Goal: Task Accomplishment & Management: Manage account settings

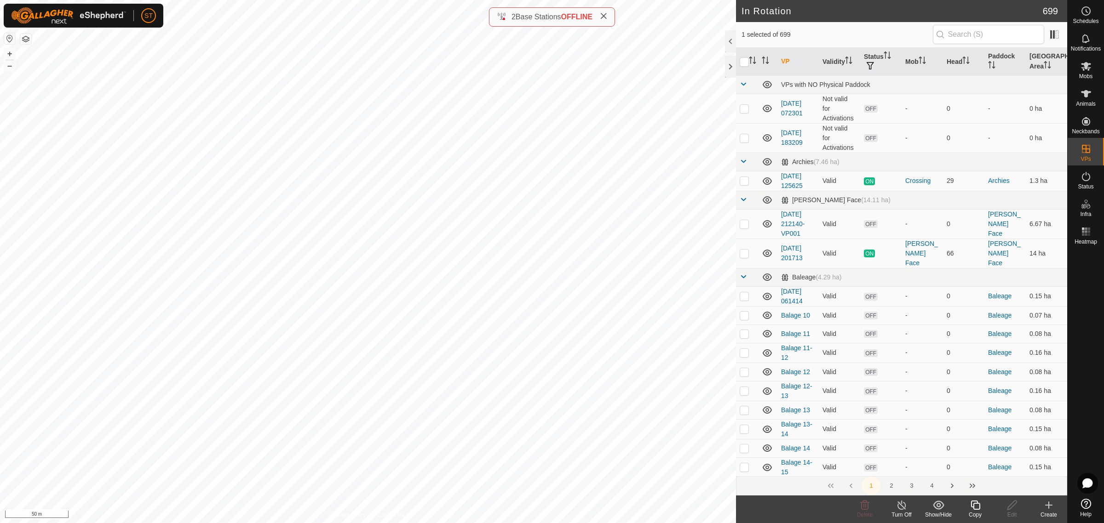
scroll to position [2127, 0]
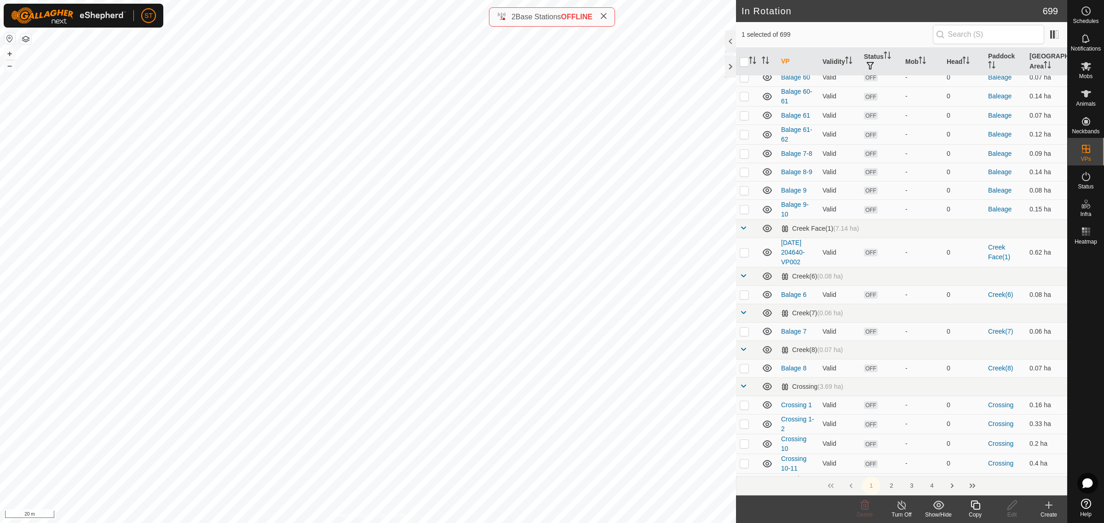
click at [976, 509] on icon at bounding box center [975, 505] width 11 height 11
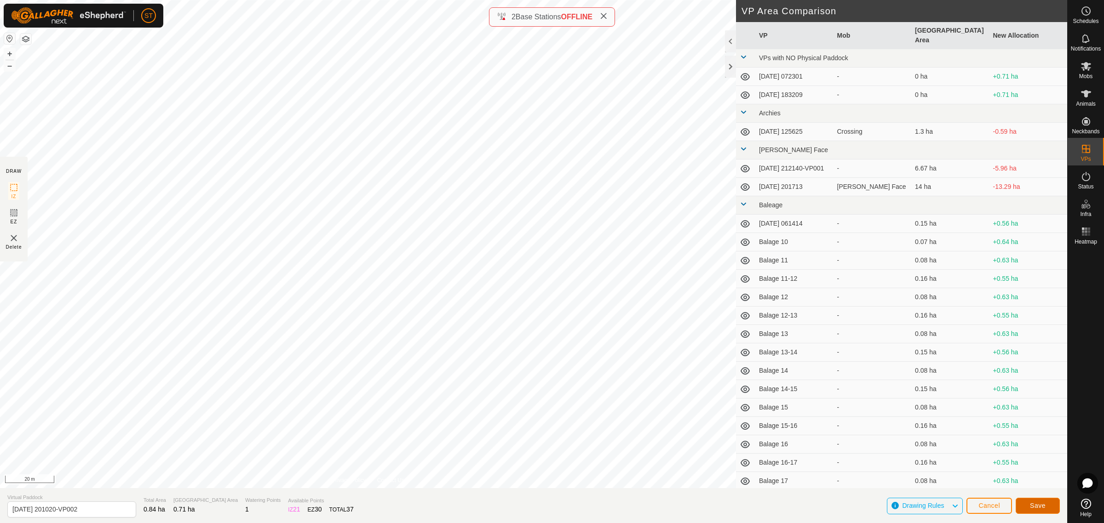
click at [1030, 507] on span "Save" at bounding box center [1038, 505] width 16 height 7
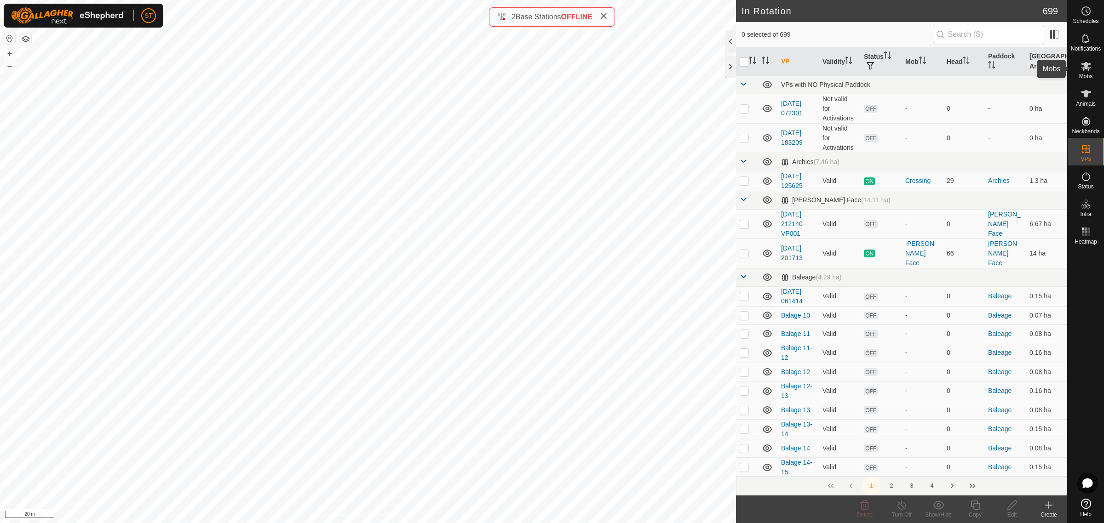
click at [1086, 65] on icon at bounding box center [1086, 66] width 10 height 9
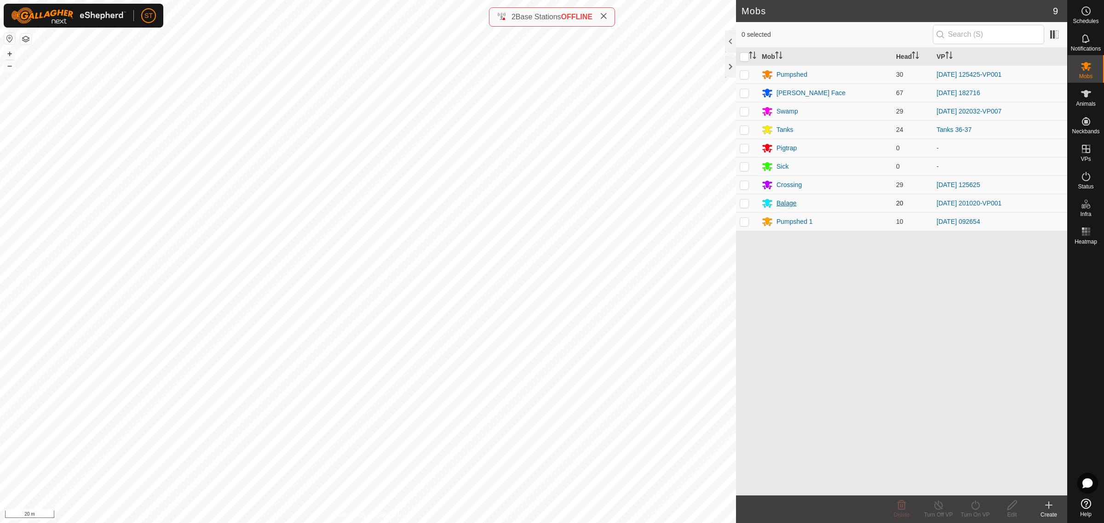
click at [785, 203] on div "Balage" at bounding box center [786, 204] width 20 height 10
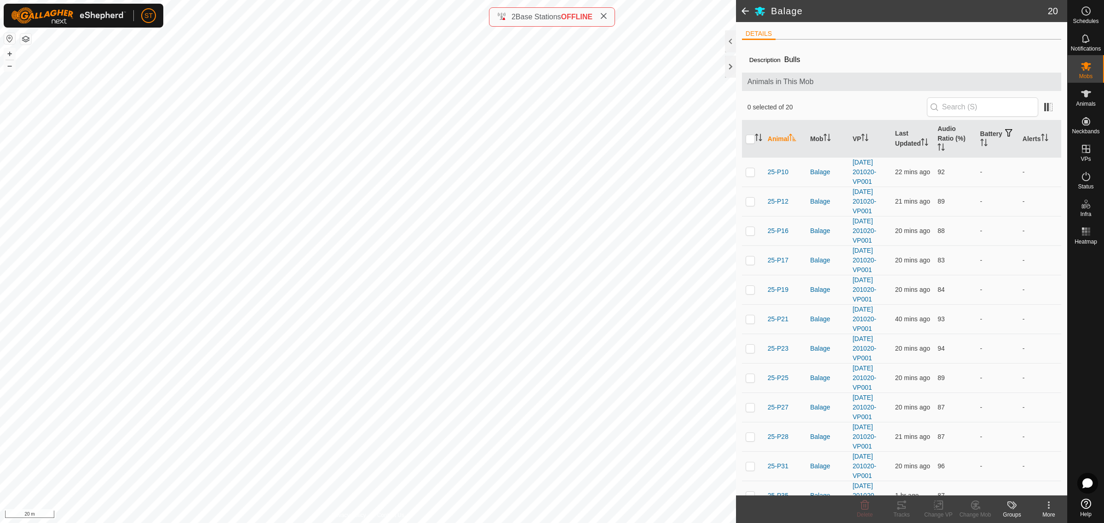
click at [744, 138] on th at bounding box center [753, 139] width 22 height 37
click at [752, 137] on input "checkbox" at bounding box center [750, 139] width 9 height 9
checkbox input "true"
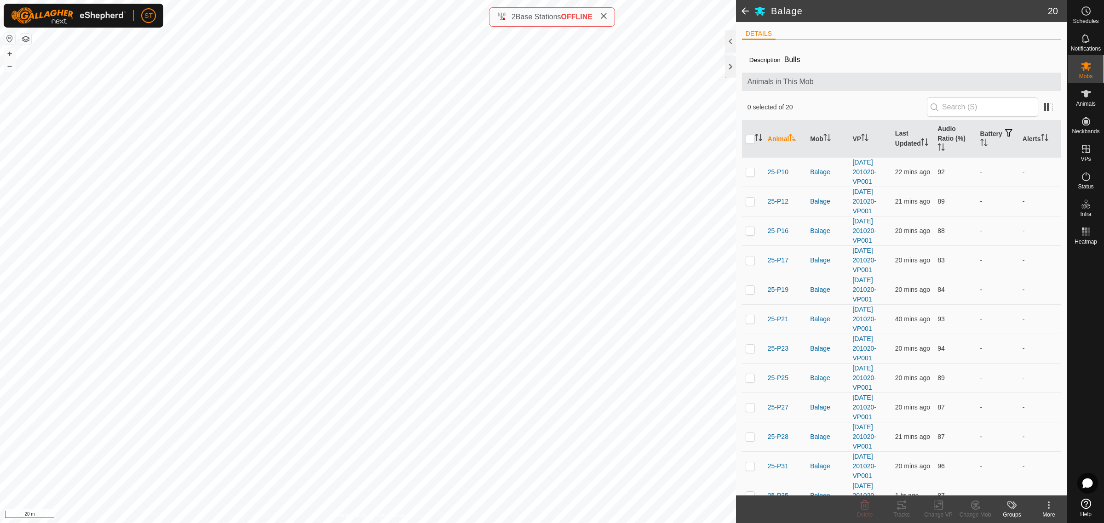
checkbox input "true"
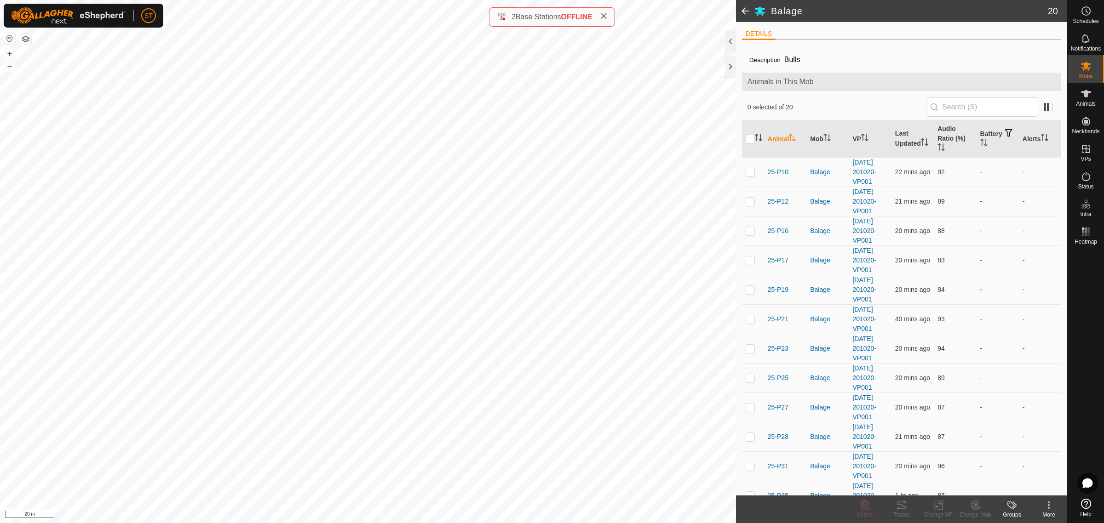
checkbox input "true"
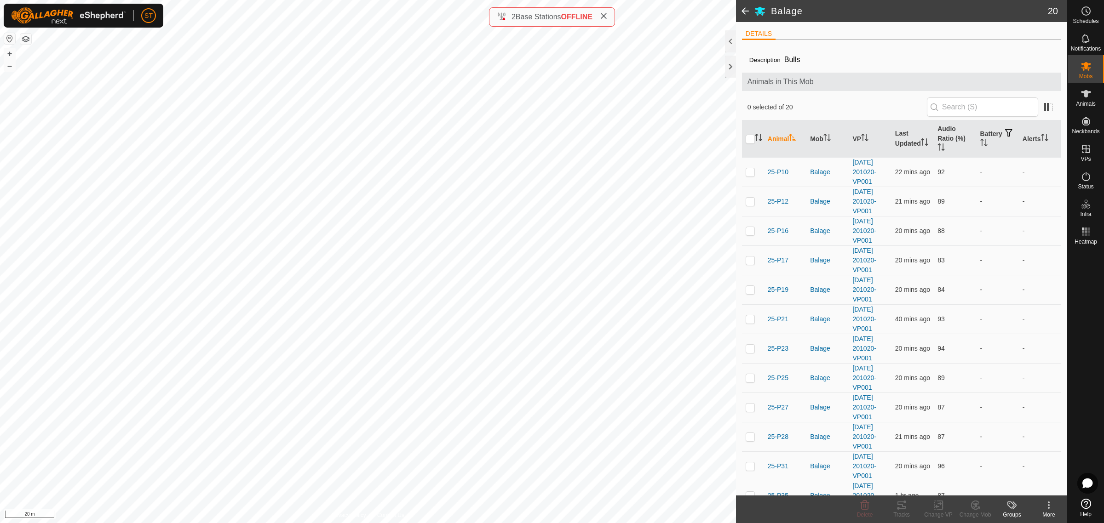
checkbox input "true"
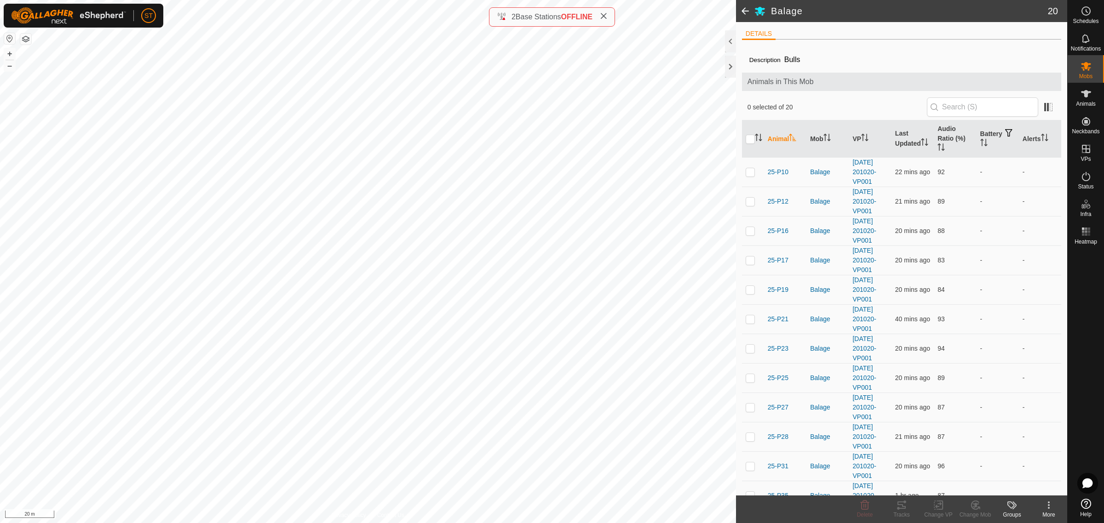
checkbox input "true"
click at [942, 508] on icon at bounding box center [940, 505] width 4 height 8
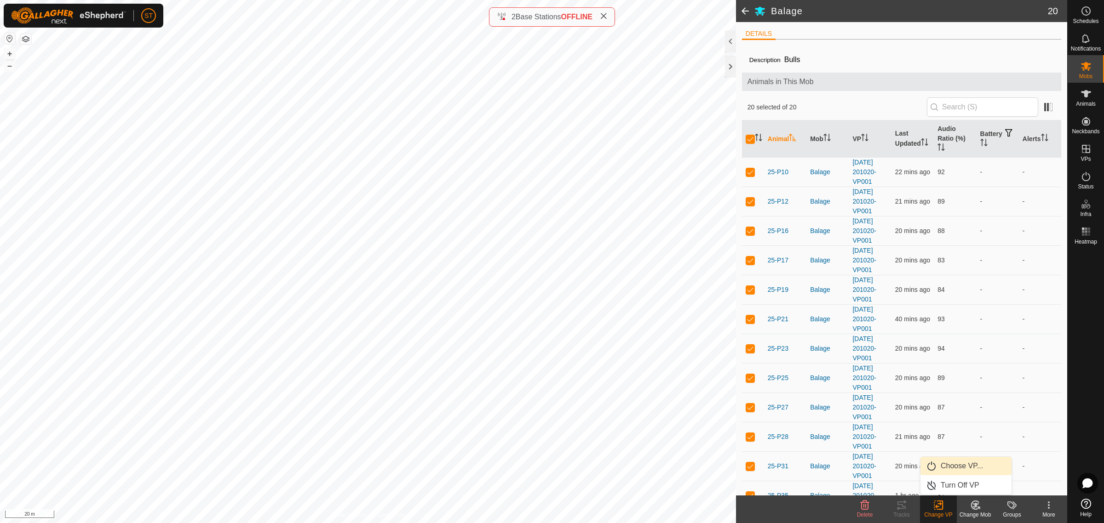
click at [959, 465] on link "Choose VP..." at bounding box center [965, 466] width 91 height 18
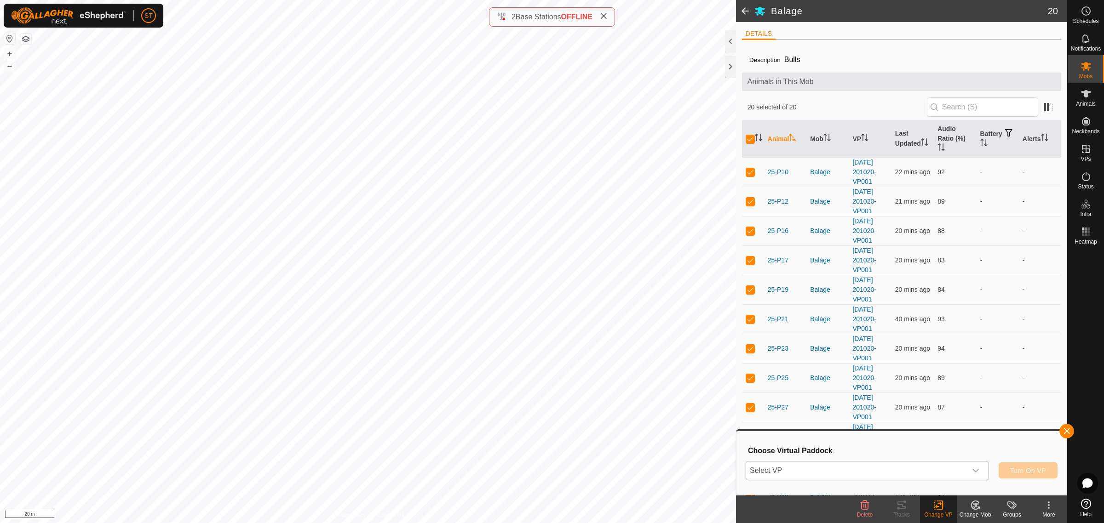
click at [976, 470] on icon "dropdown trigger" at bounding box center [975, 470] width 7 height 7
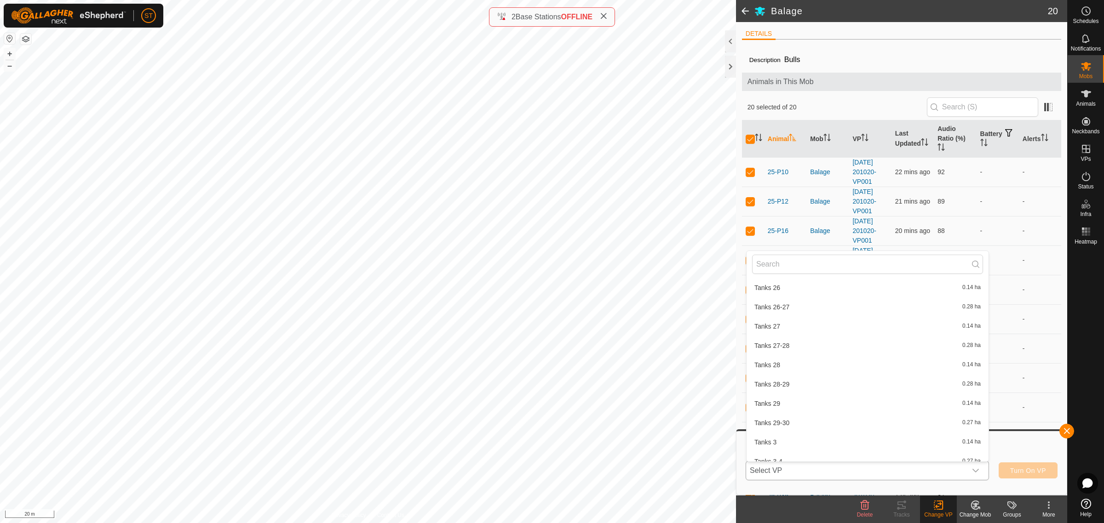
scroll to position [13878, 0]
click at [831, 453] on li "[DATE] 201020-VP002 0.71 ha" at bounding box center [867, 462] width 242 height 18
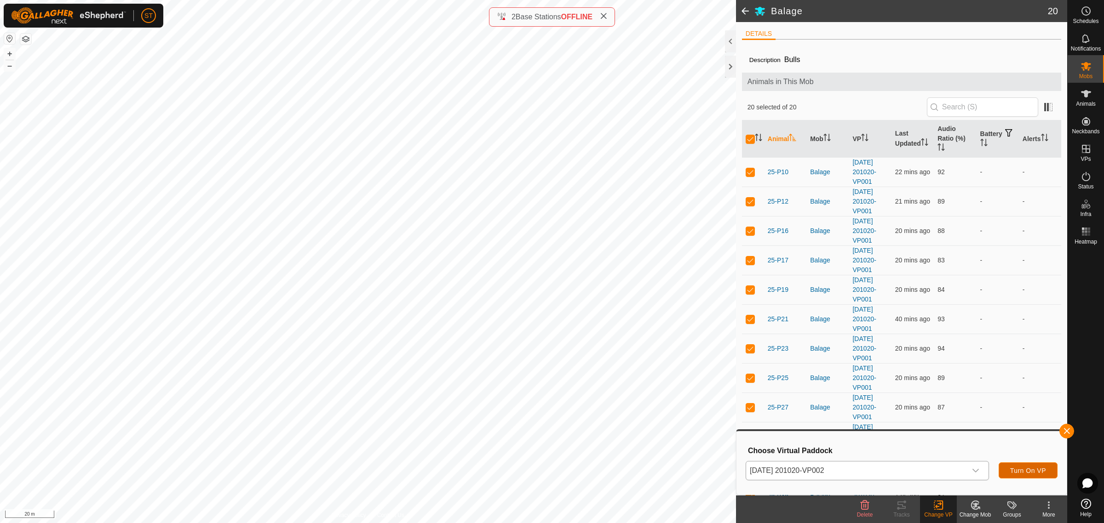
click at [1014, 470] on span "Turn On VP" at bounding box center [1028, 470] width 36 height 7
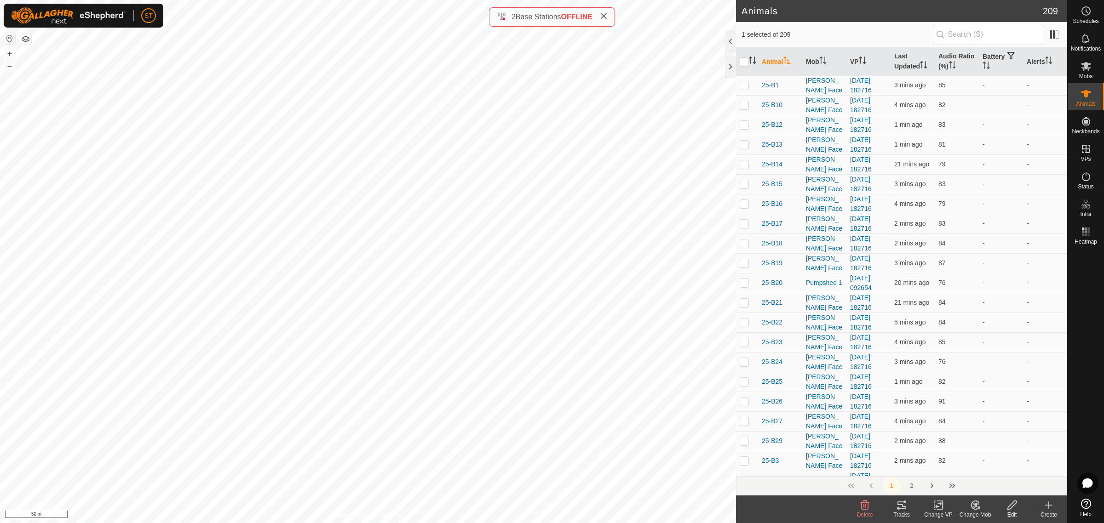
click at [433, 523] on html "ST Schedules Notifications Mobs Animals Neckbands VPs Status Infra Heatmap Help…" at bounding box center [552, 261] width 1104 height 523
checkbox input "true"
checkbox input "false"
click at [1011, 507] on icon at bounding box center [1011, 505] width 9 height 9
click at [1004, 485] on link "Edit Single Animal" at bounding box center [1010, 485] width 108 height 18
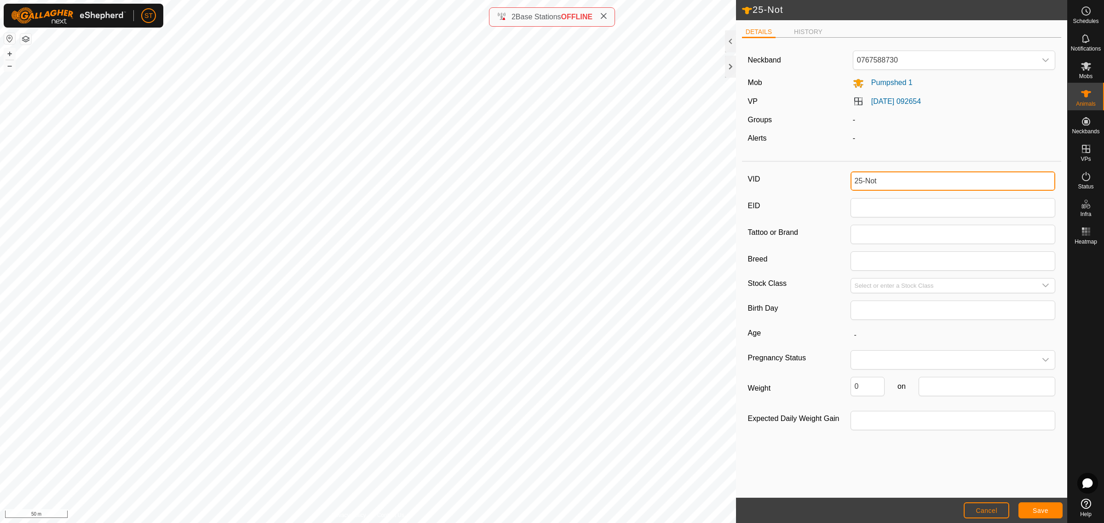
drag, startPoint x: 888, startPoint y: 184, endPoint x: 866, endPoint y: 183, distance: 21.7
click at [866, 183] on input "25-Not" at bounding box center [952, 181] width 205 height 19
type input "0"
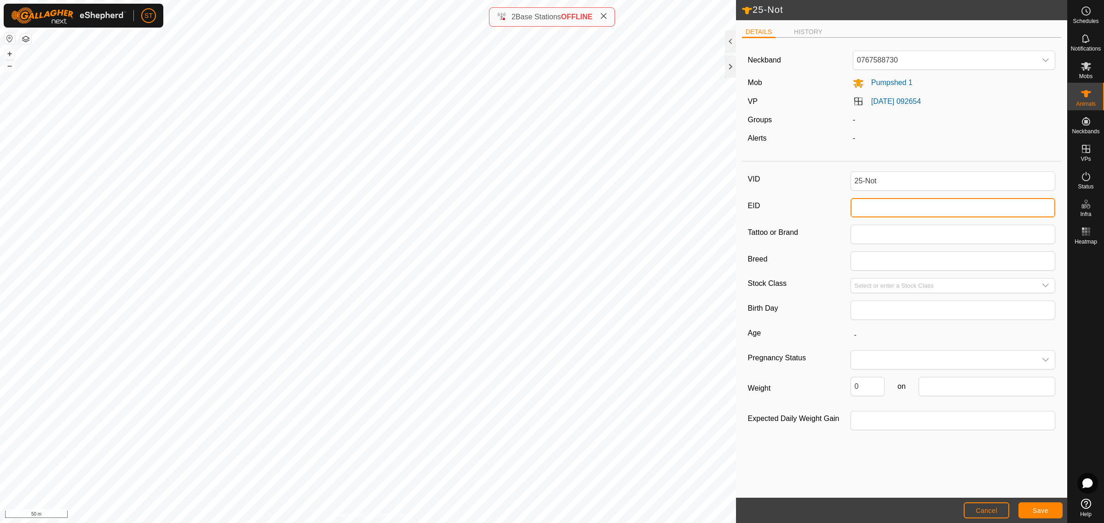
click at [905, 208] on input "EID" at bounding box center [952, 207] width 205 height 19
type input "964001015487271"
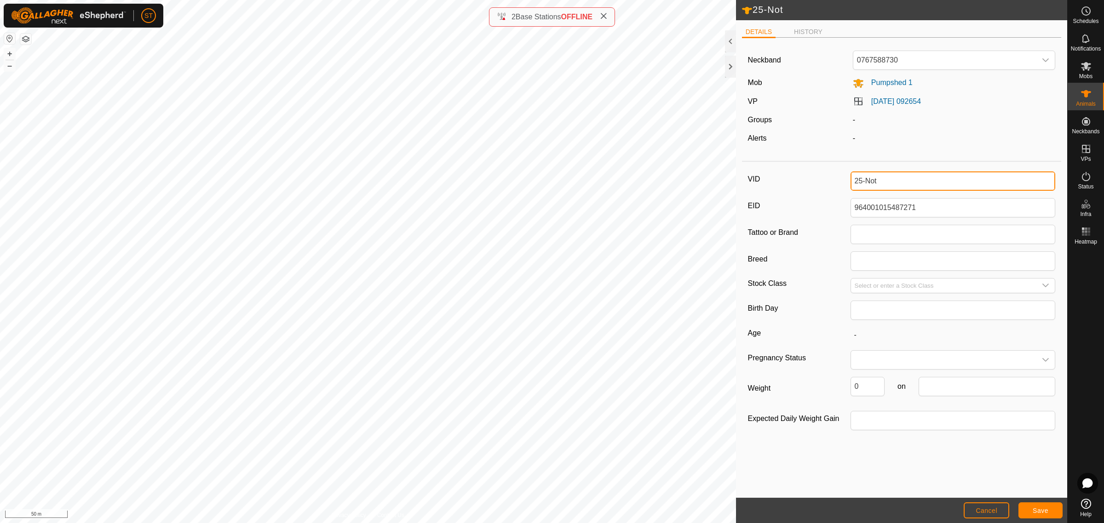
click at [903, 179] on input "25-Not" at bounding box center [952, 181] width 205 height 19
click at [977, 511] on span "Cancel" at bounding box center [987, 510] width 22 height 7
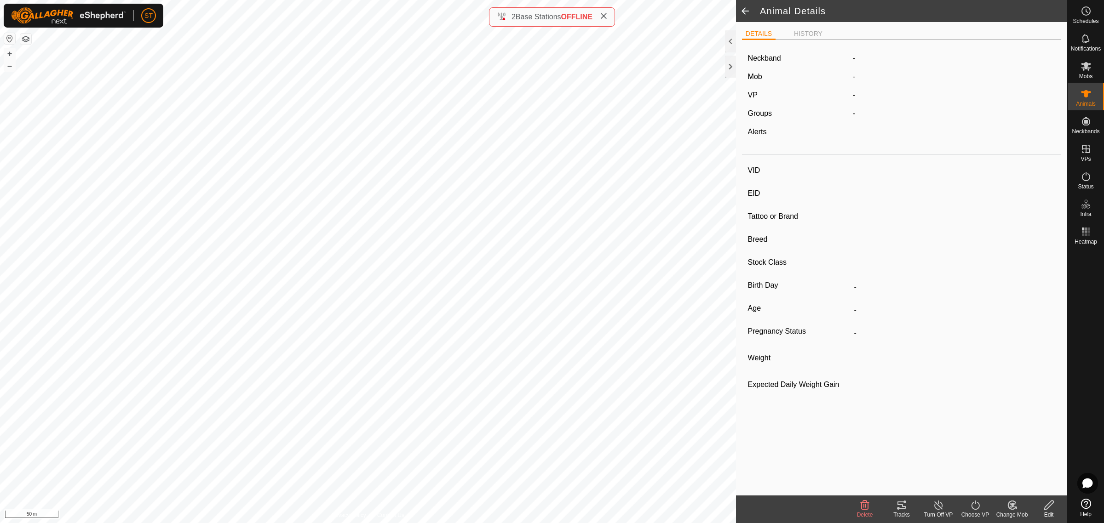
type input "25-Not"
type input "-"
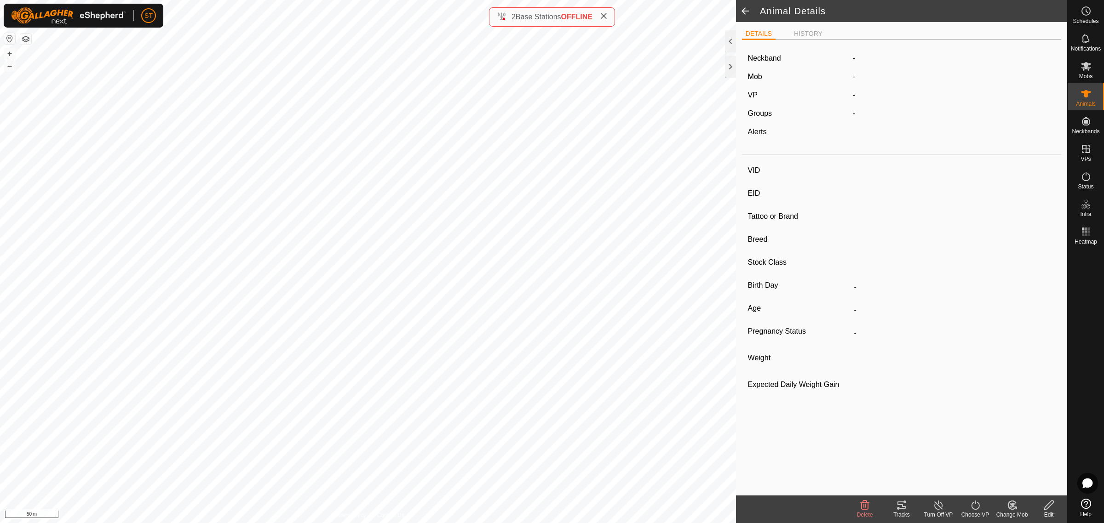
type input "0 kg"
type input "-"
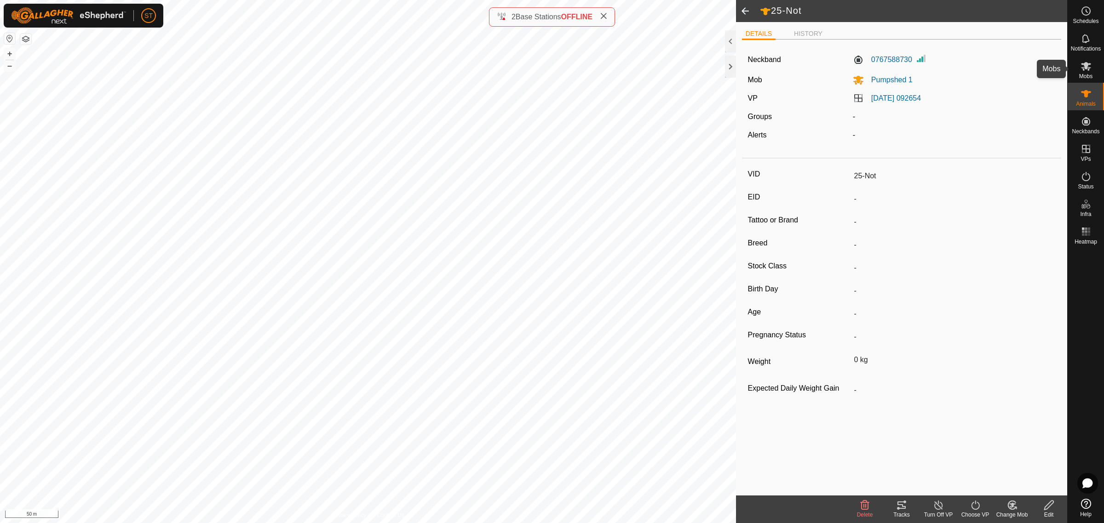
click at [1084, 65] on icon at bounding box center [1086, 66] width 10 height 9
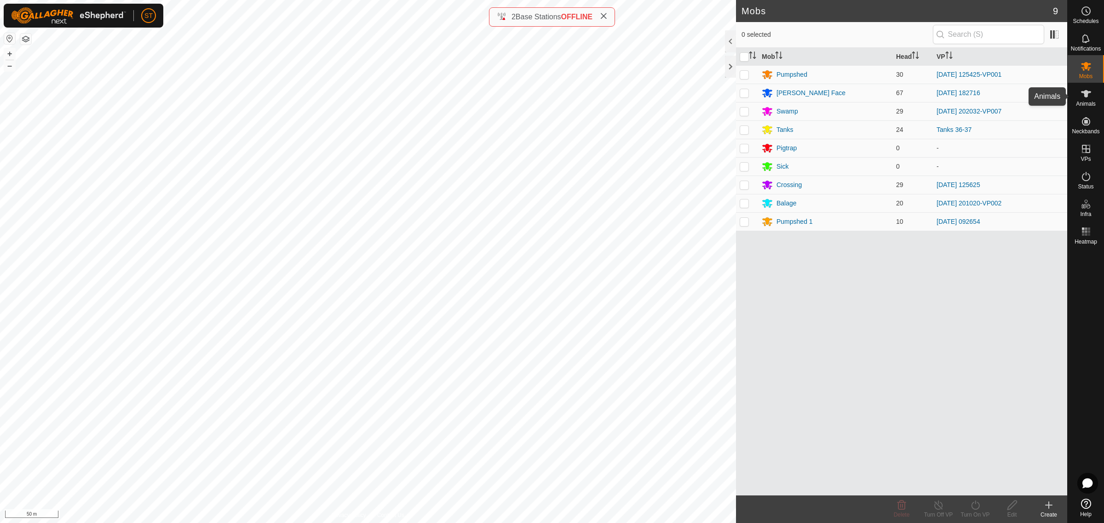
click at [1084, 93] on icon at bounding box center [1086, 93] width 10 height 7
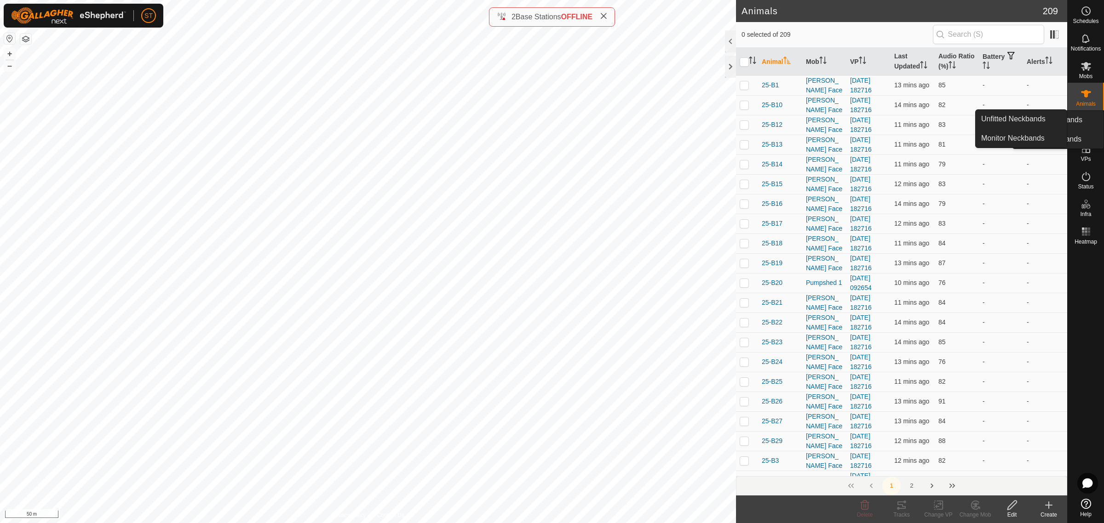
click at [1086, 121] on link "Unfitted Neckbands" at bounding box center [1057, 120] width 91 height 18
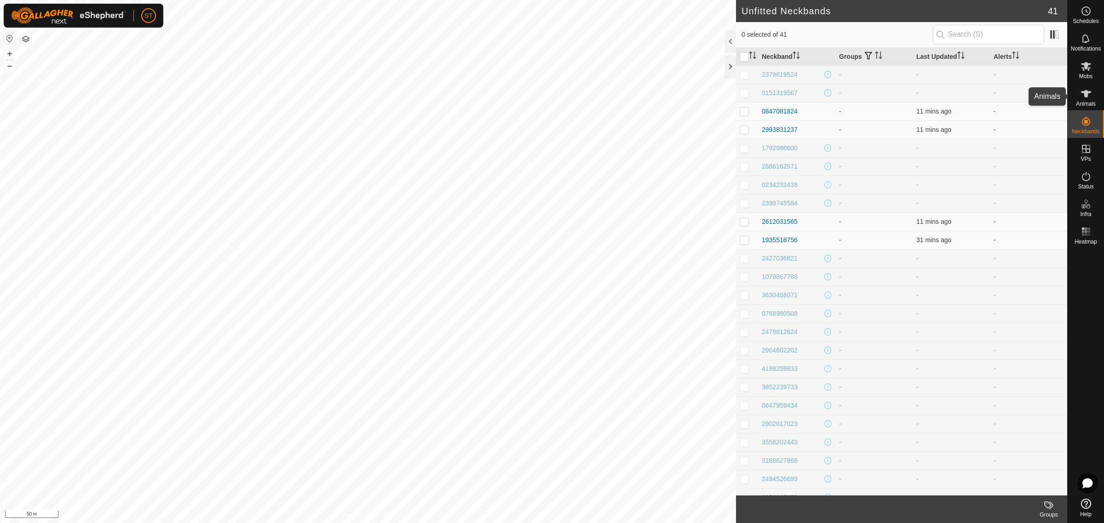
click at [1087, 97] on icon at bounding box center [1086, 93] width 10 height 7
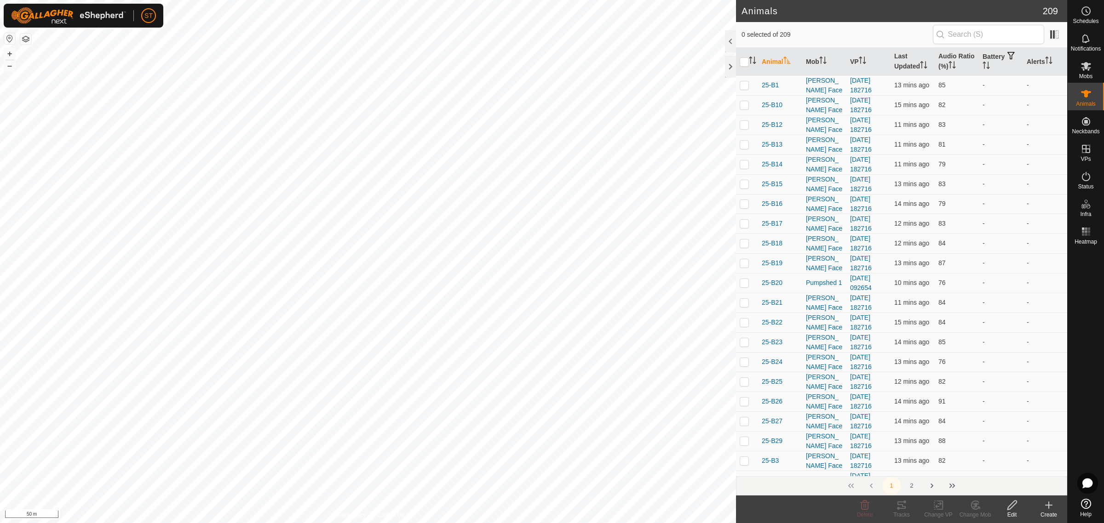
click at [1048, 507] on icon at bounding box center [1048, 505] width 11 height 11
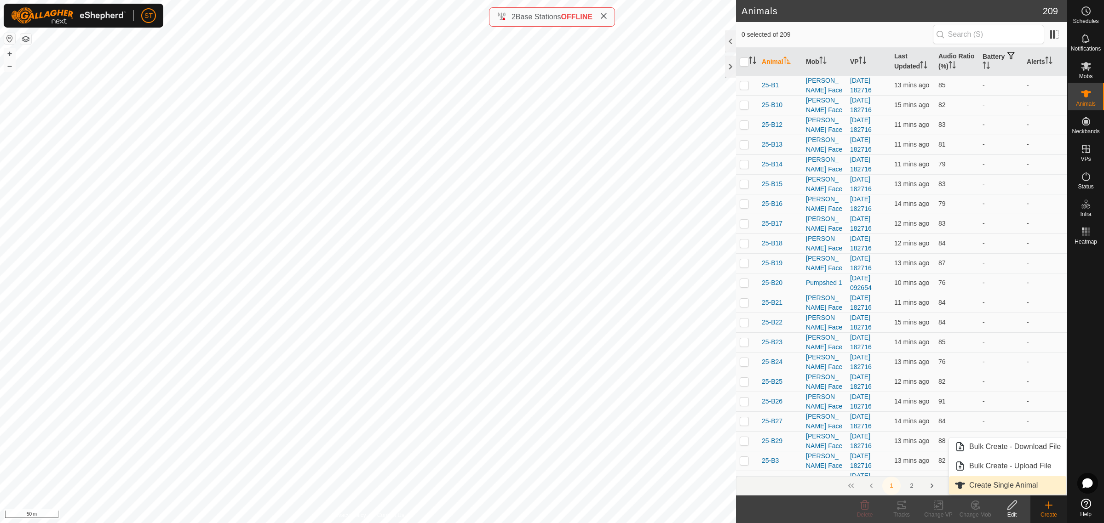
click at [992, 483] on link "Create Single Animal" at bounding box center [1007, 486] width 117 height 18
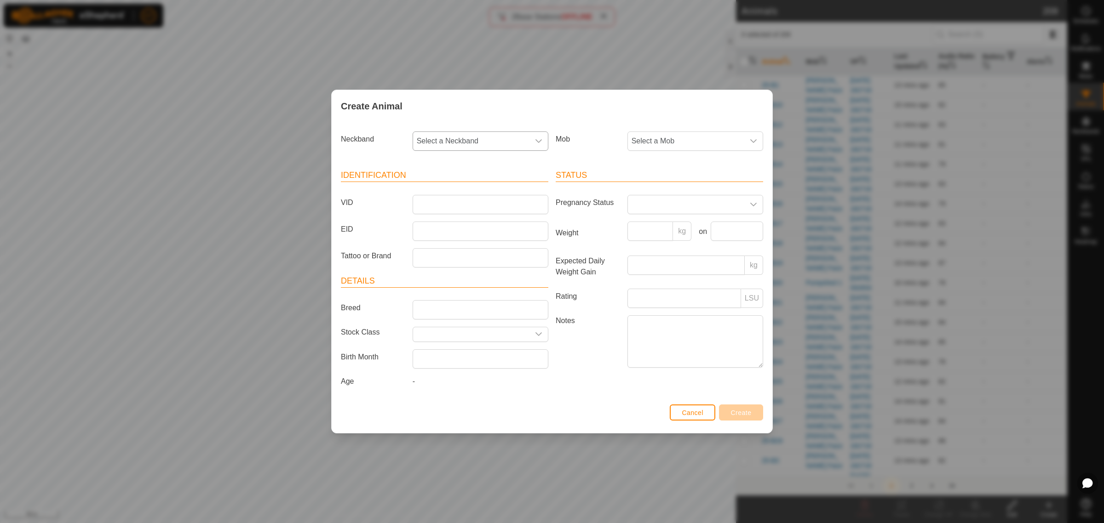
click at [538, 141] on icon "dropdown trigger" at bounding box center [538, 141] width 6 height 4
type input "8756"
click at [454, 187] on li "1935518756" at bounding box center [480, 188] width 135 height 18
click at [447, 200] on input "VID" at bounding box center [481, 204] width 136 height 19
click at [439, 201] on input "VID" at bounding box center [481, 204] width 136 height 19
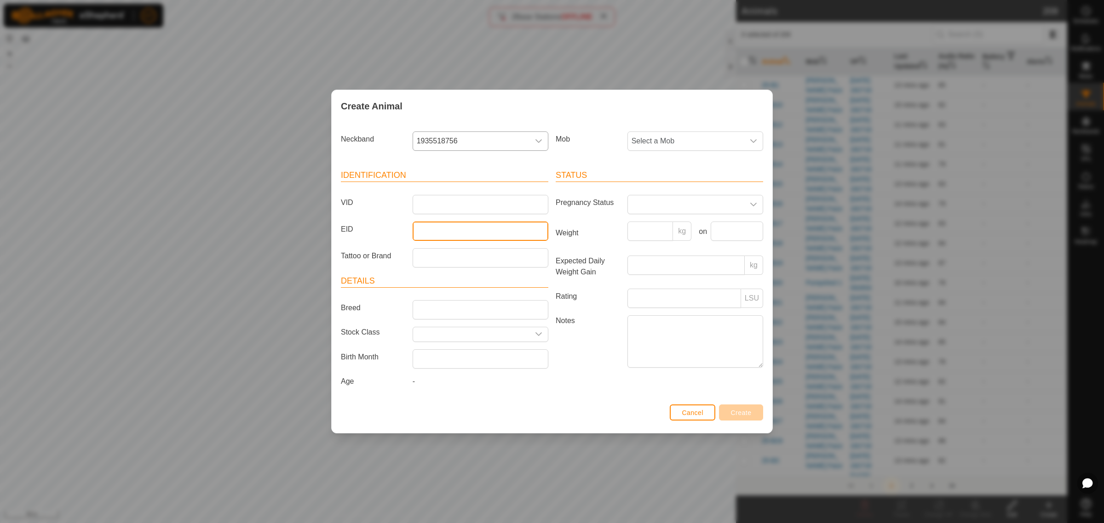
click at [431, 233] on input "EID" at bounding box center [481, 231] width 136 height 19
click at [424, 232] on input "EID" at bounding box center [481, 231] width 136 height 19
paste input "942000046721361"
type input "942000046721361"
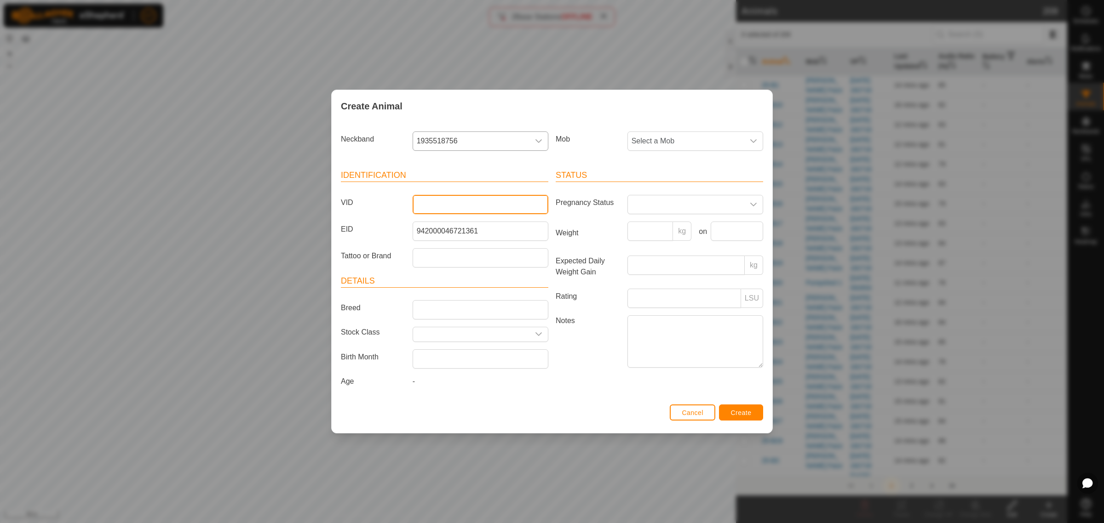
click at [459, 203] on input "VID" at bounding box center [481, 204] width 136 height 19
type input "25-B11"
click at [755, 141] on icon "dropdown trigger" at bounding box center [753, 141] width 7 height 7
click at [665, 228] on li "[PERSON_NAME] Face" at bounding box center [695, 227] width 135 height 18
click at [742, 413] on span "Create" at bounding box center [741, 412] width 21 height 7
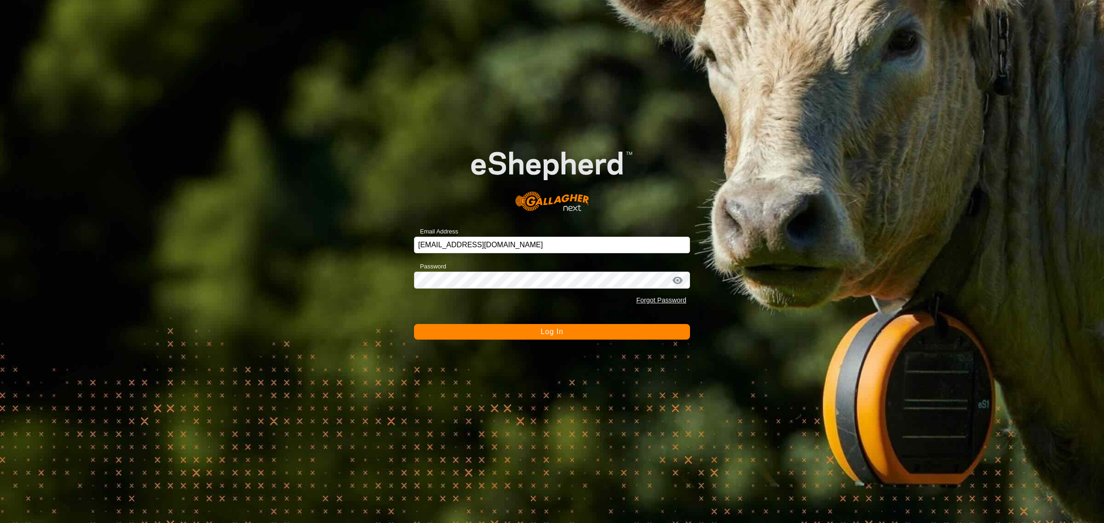
click at [550, 327] on button "Log In" at bounding box center [552, 332] width 276 height 16
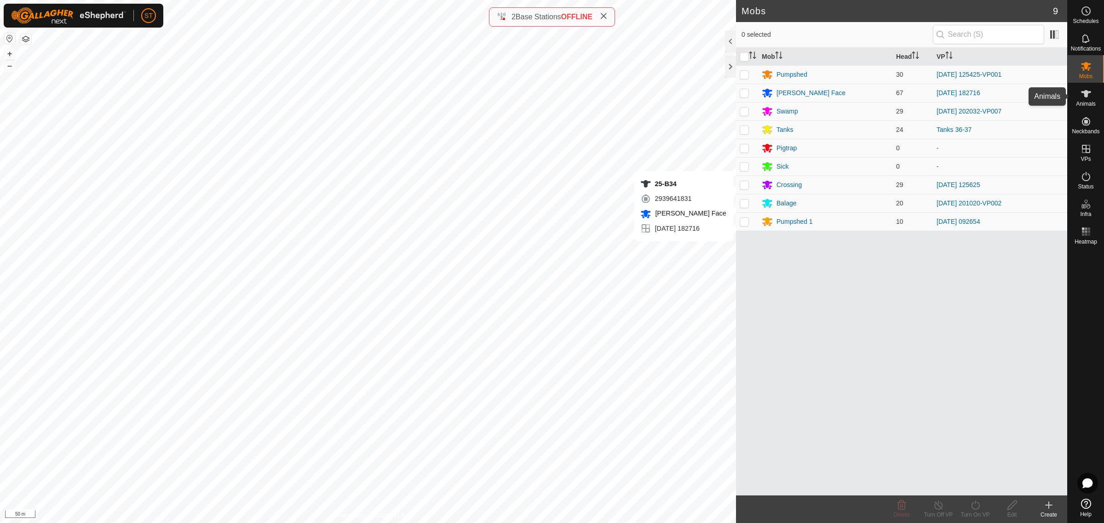
click at [1090, 96] on icon at bounding box center [1085, 93] width 11 height 11
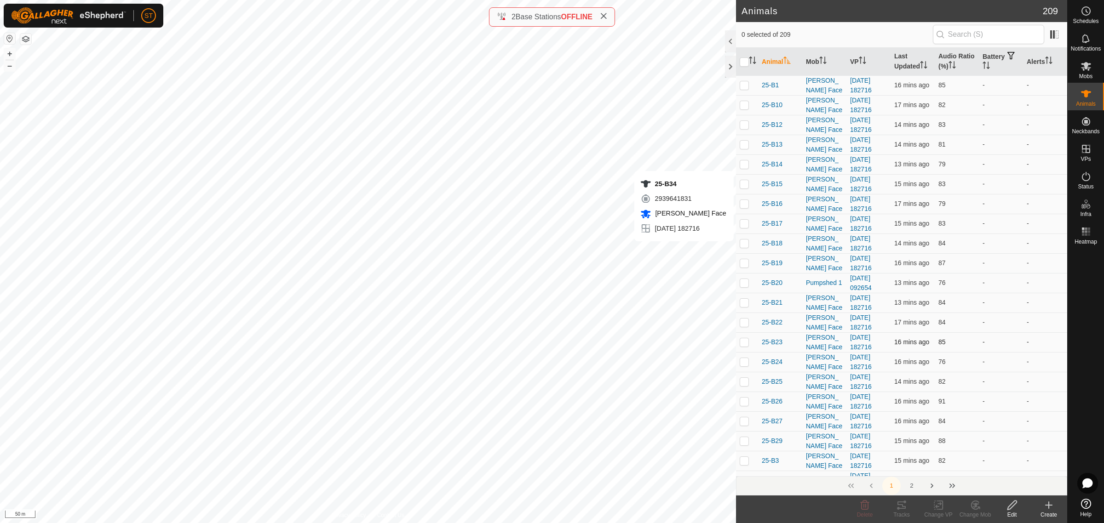
click at [1048, 509] on icon at bounding box center [1048, 505] width 11 height 11
click at [987, 484] on link "Create Single Animal" at bounding box center [1007, 486] width 117 height 18
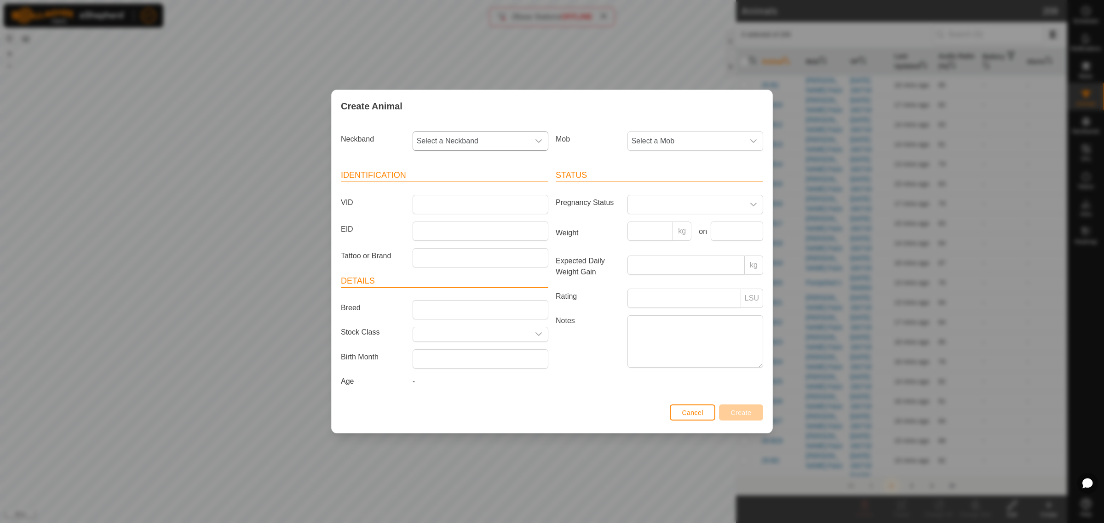
click at [542, 142] on div "dropdown trigger" at bounding box center [538, 141] width 18 height 18
type input "8756"
click at [454, 187] on li "1935518756" at bounding box center [480, 188] width 135 height 18
click at [443, 198] on input "VID" at bounding box center [481, 204] width 136 height 19
click at [428, 230] on input "EID" at bounding box center [481, 231] width 136 height 19
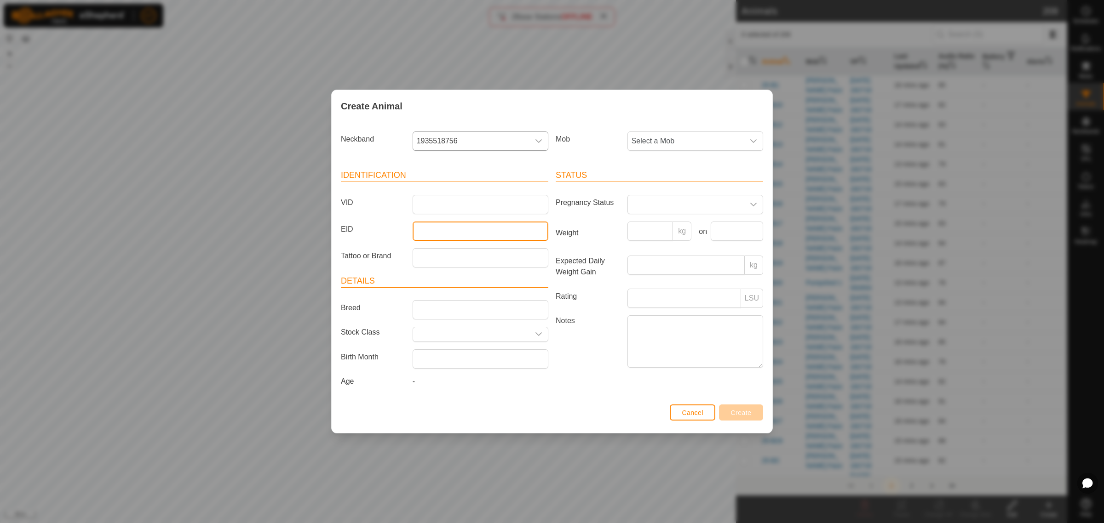
paste input "942000046721361"
type input "942000046721361"
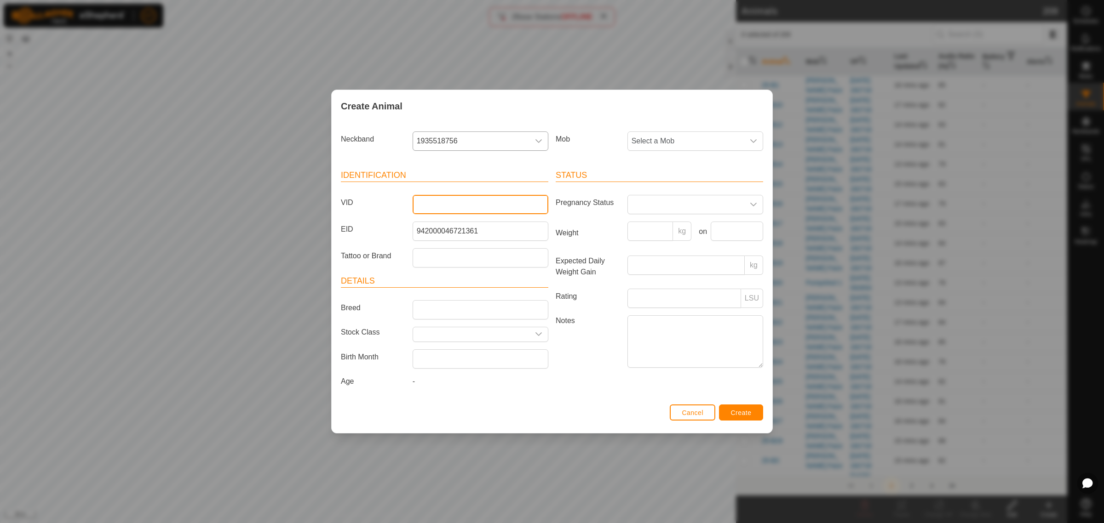
click at [428, 204] on input "VID" at bounding box center [481, 204] width 136 height 19
type input "25-B11"
click at [753, 141] on icon "dropdown trigger" at bounding box center [753, 141] width 7 height 7
click at [667, 226] on li "[PERSON_NAME] Face" at bounding box center [695, 227] width 135 height 18
click at [741, 419] on button "Create" at bounding box center [741, 413] width 44 height 16
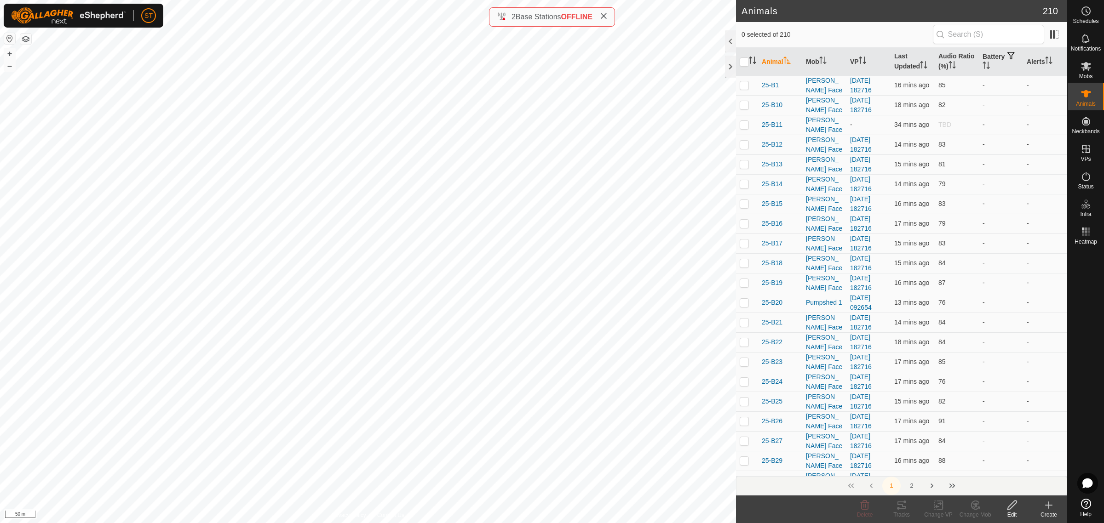
click at [1050, 508] on icon at bounding box center [1048, 505] width 11 height 11
click at [989, 485] on link "Create Single Animal" at bounding box center [1007, 486] width 117 height 18
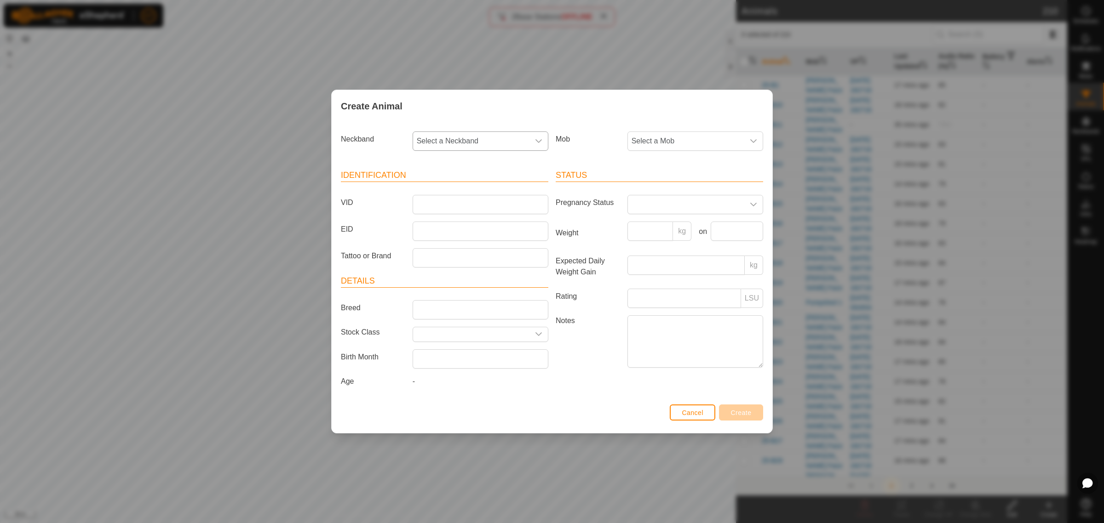
click at [540, 142] on icon "dropdown trigger" at bounding box center [538, 141] width 7 height 7
click at [447, 168] on input "text" at bounding box center [481, 165] width 124 height 19
paste input "0002993831237"
type input "0002993831237"
drag, startPoint x: 500, startPoint y: 168, endPoint x: 309, endPoint y: 166, distance: 191.3
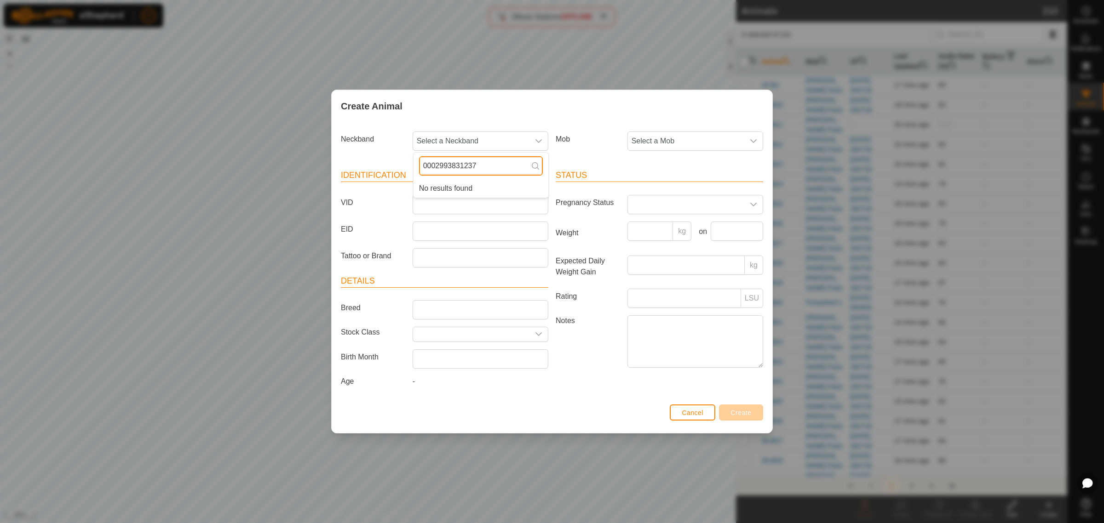
click at [309, 166] on div "Create Animal Neckband Select a Neckband 0002993831237 No results found Mob Sel…" at bounding box center [552, 261] width 1104 height 523
click at [537, 144] on icon "dropdown trigger" at bounding box center [538, 141] width 7 height 7
drag, startPoint x: 477, startPoint y: 167, endPoint x: 385, endPoint y: 167, distance: 92.0
click at [385, 167] on section "Neckband Select a Neckband 0002993831237 No results found Mob Select a Mob Iden…" at bounding box center [552, 265] width 422 height 274
click at [433, 137] on span "Select a Neckband" at bounding box center [471, 141] width 116 height 18
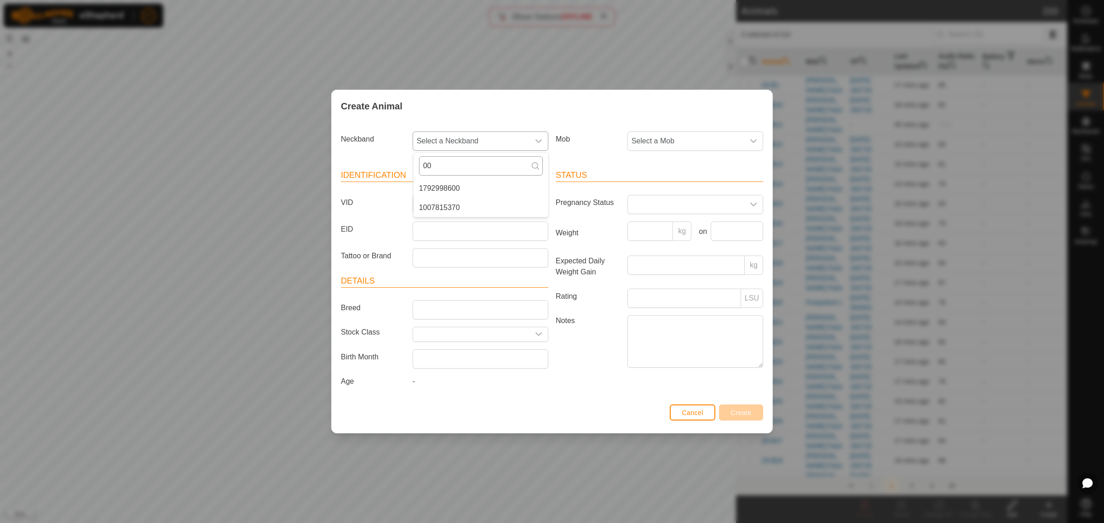
type input "0"
type input "1237"
click at [437, 186] on li "2993831237" at bounding box center [480, 188] width 135 height 18
click at [436, 230] on input "EID" at bounding box center [481, 231] width 136 height 19
paste input "982123820151282"
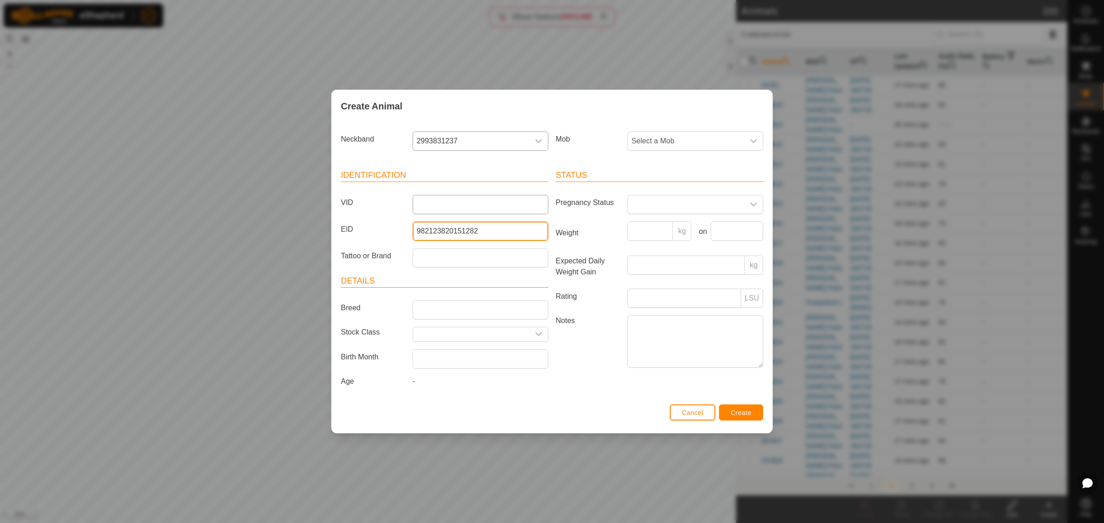
type input "982123820151282"
click at [465, 204] on input "VID" at bounding box center [481, 204] width 136 height 19
type input "25-B48"
click at [752, 138] on icon "dropdown trigger" at bounding box center [753, 141] width 7 height 7
click at [667, 226] on li "[PERSON_NAME] Face" at bounding box center [695, 227] width 135 height 18
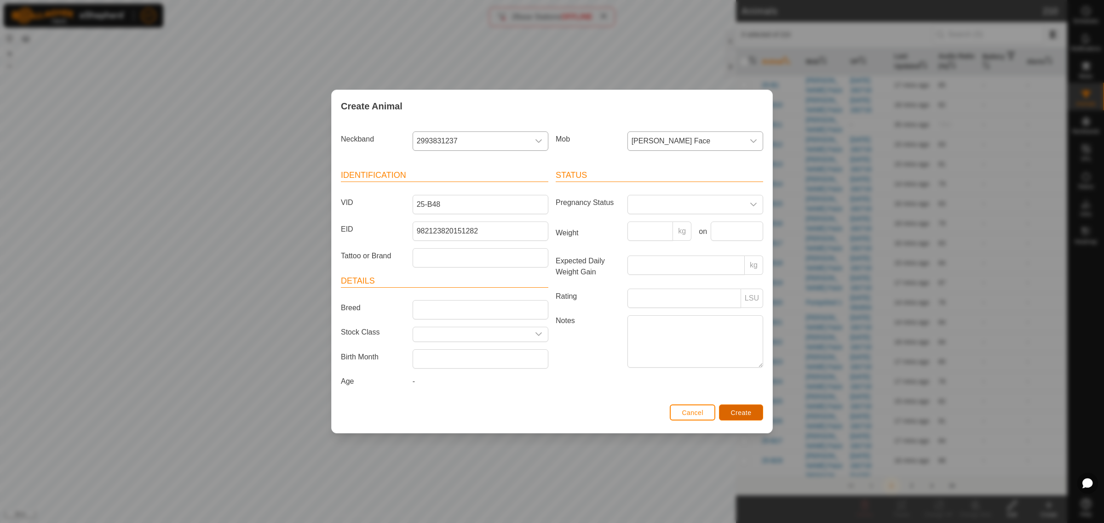
click at [729, 414] on button "Create" at bounding box center [741, 413] width 44 height 16
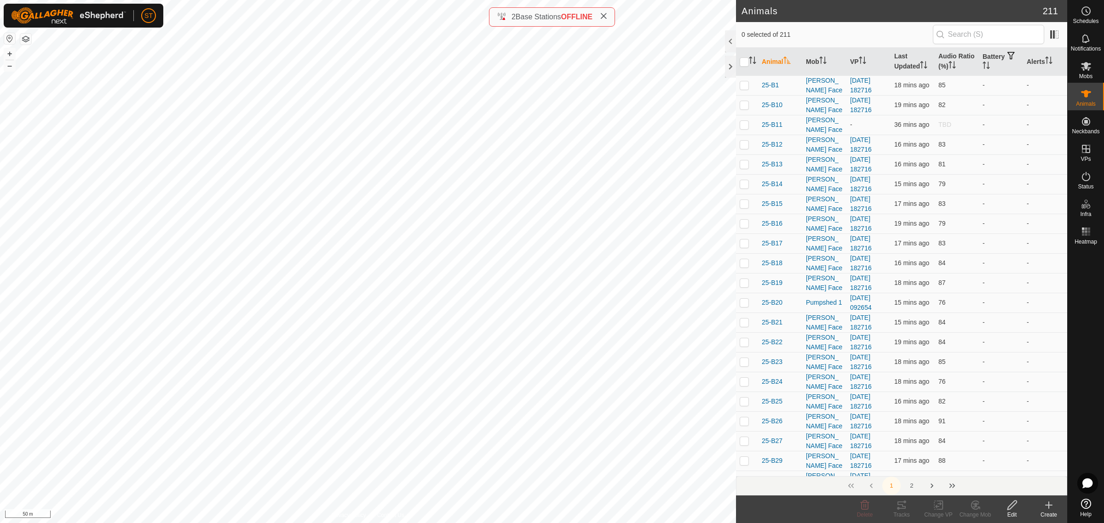
click at [1052, 507] on icon at bounding box center [1048, 505] width 11 height 11
click at [992, 488] on link "Create Single Animal" at bounding box center [1007, 486] width 117 height 18
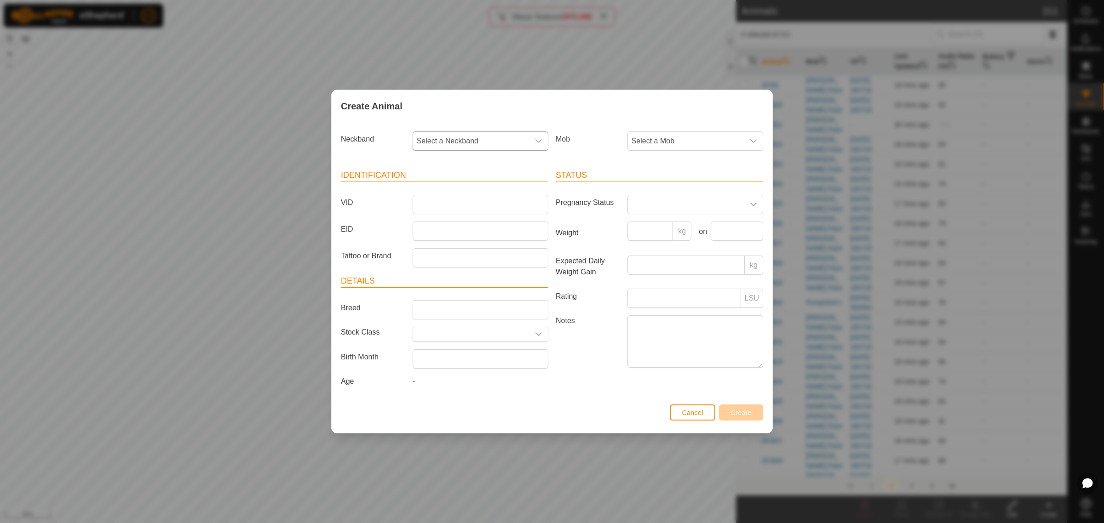
click at [539, 143] on icon "dropdown trigger" at bounding box center [538, 141] width 7 height 7
type input "1824"
click at [451, 187] on li "0847081824" at bounding box center [480, 188] width 135 height 18
click at [449, 237] on input "EID" at bounding box center [481, 231] width 136 height 19
paste input "982123801337291"
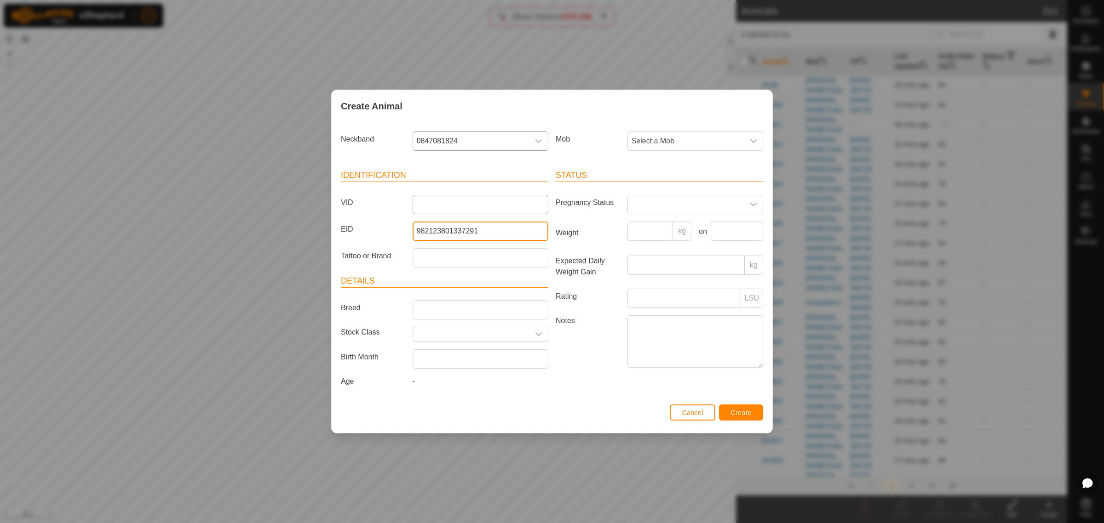
type input "982123801337291"
click at [442, 201] on input "VID" at bounding box center [481, 204] width 136 height 19
type input "25-B81"
click at [754, 141] on icon "dropdown trigger" at bounding box center [753, 141] width 6 height 4
click at [663, 226] on li "[PERSON_NAME] Face" at bounding box center [695, 227] width 135 height 18
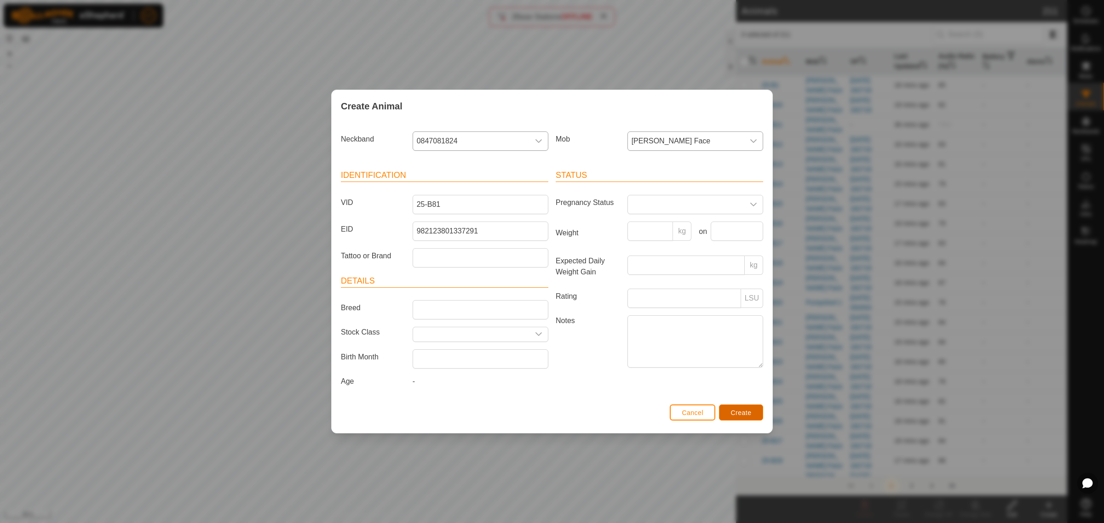
click at [748, 412] on span "Create" at bounding box center [741, 412] width 21 height 7
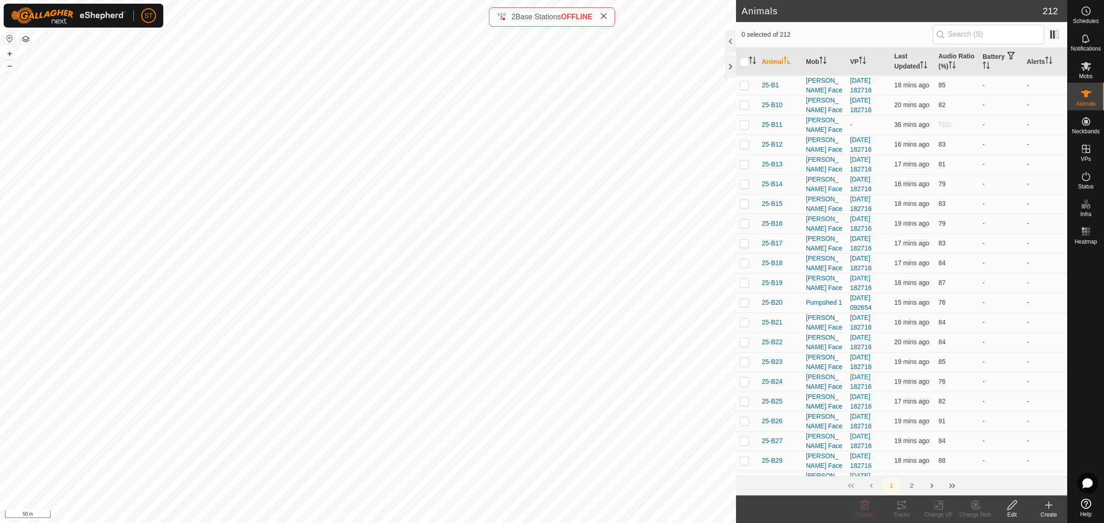
click at [1053, 508] on icon at bounding box center [1048, 505] width 11 height 11
click at [984, 486] on link "Create Single Animal" at bounding box center [1007, 486] width 117 height 18
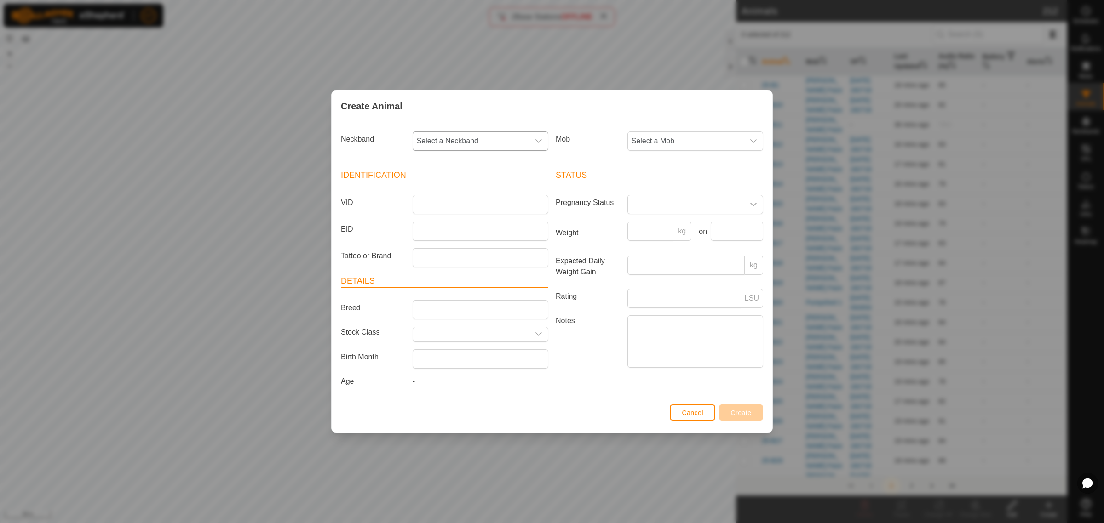
click at [540, 140] on icon "dropdown trigger" at bounding box center [538, 141] width 6 height 4
type input "1565"
click at [433, 187] on li "2612031565" at bounding box center [480, 188] width 135 height 18
click at [430, 230] on input "EID" at bounding box center [481, 231] width 136 height 19
paste input "982123813525874"
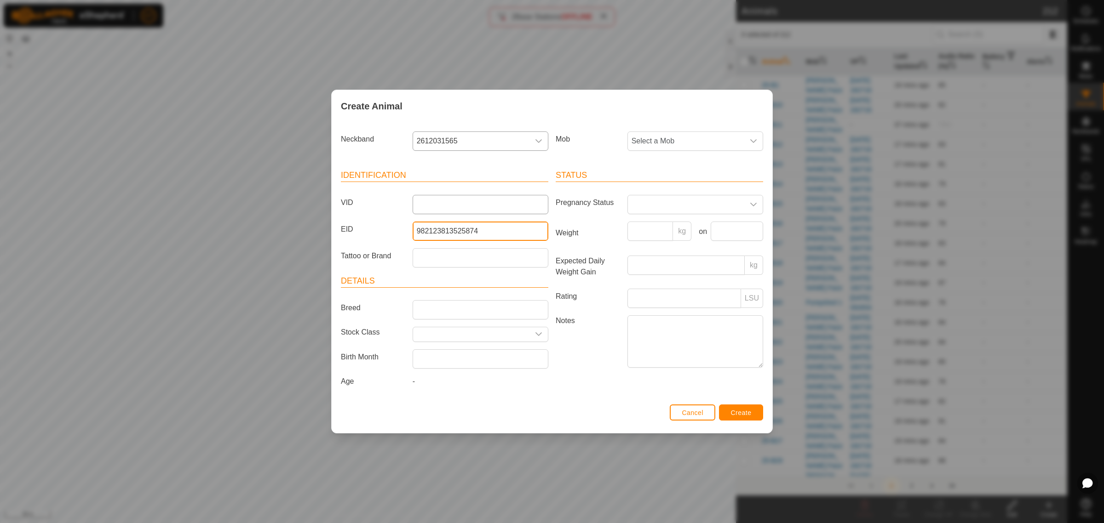
type input "982123813525874"
click at [438, 205] on input "VID" at bounding box center [481, 204] width 136 height 19
type input "25-B52"
click at [751, 141] on icon "dropdown trigger" at bounding box center [753, 141] width 7 height 7
click at [692, 227] on li "[PERSON_NAME] Face" at bounding box center [695, 227] width 135 height 18
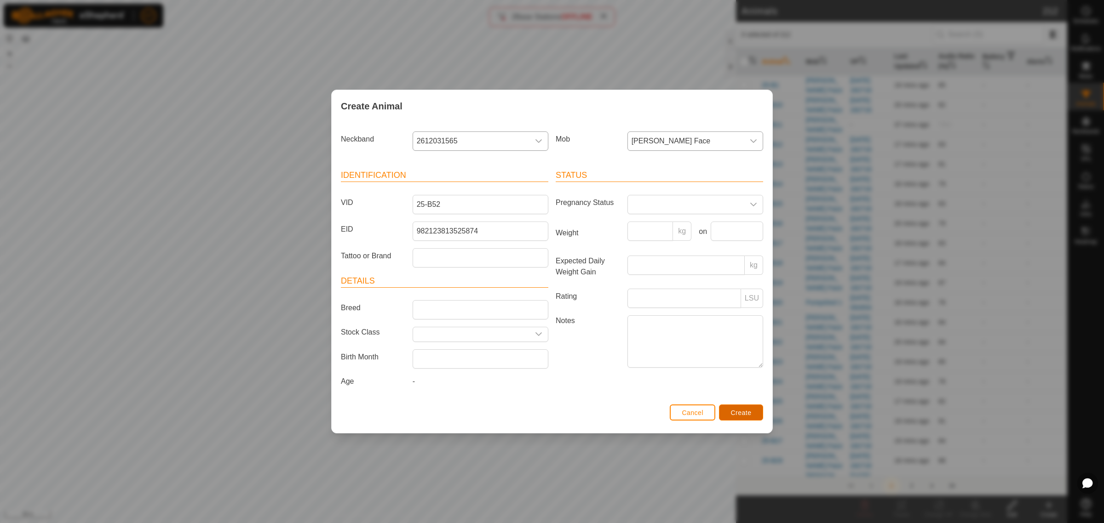
click at [735, 411] on span "Create" at bounding box center [741, 412] width 21 height 7
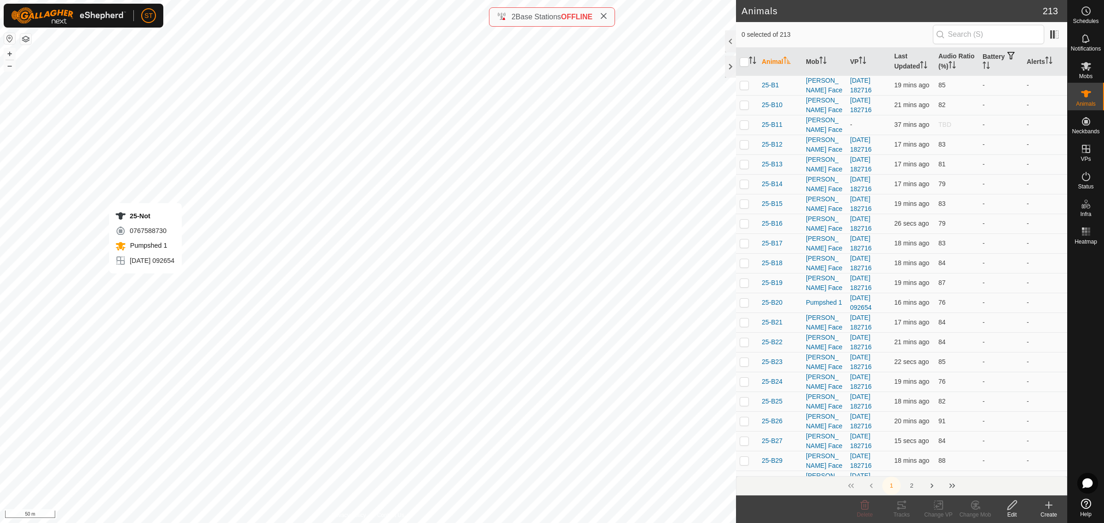
checkbox input "true"
click at [1009, 509] on icon at bounding box center [1011, 505] width 11 height 11
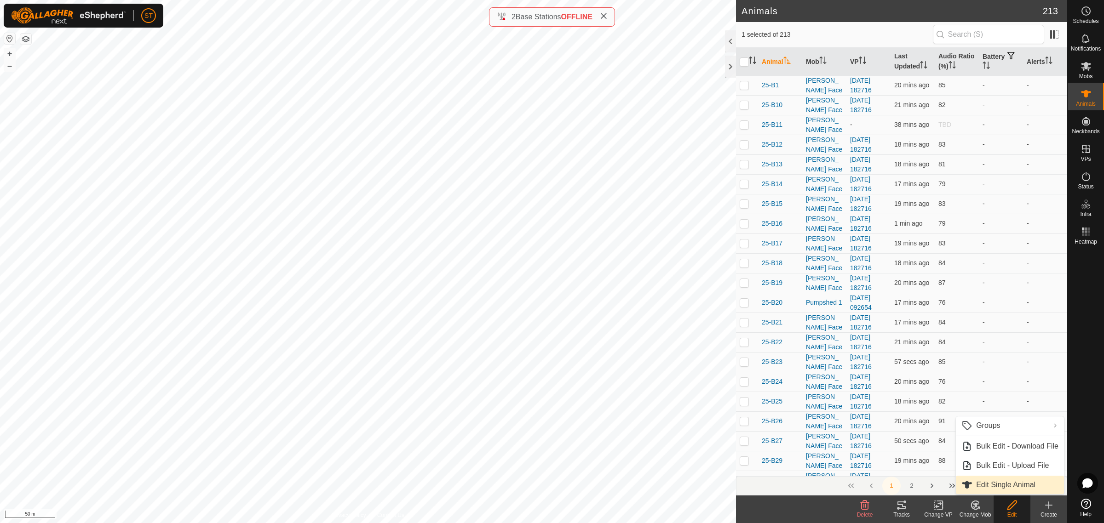
click at [996, 484] on link "Edit Single Animal" at bounding box center [1010, 485] width 108 height 18
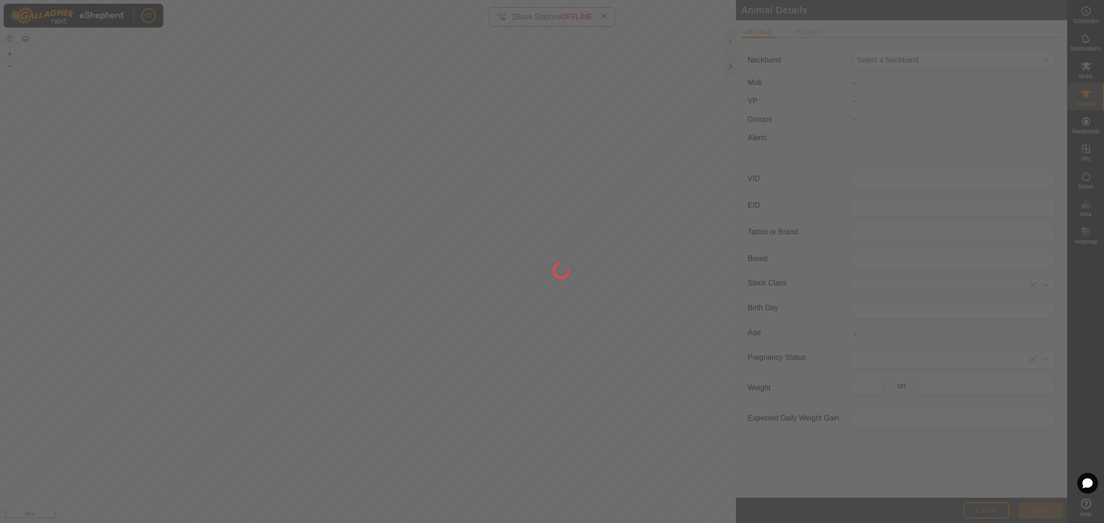
type input "25-Not"
type input "0"
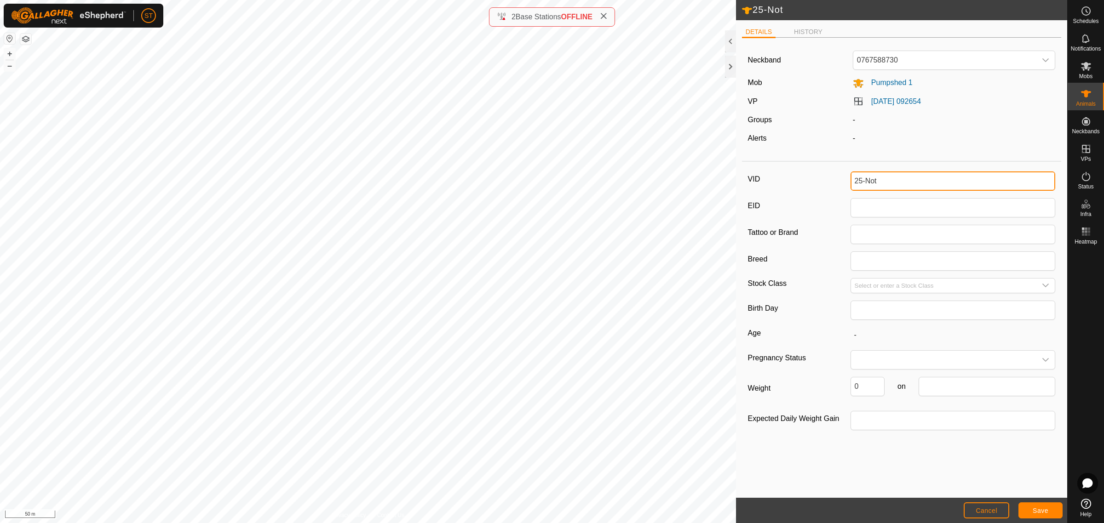
drag, startPoint x: 890, startPoint y: 184, endPoint x: 866, endPoint y: 181, distance: 24.6
click at [866, 181] on input "25-Not" at bounding box center [952, 181] width 205 height 19
click at [1041, 512] on span "Save" at bounding box center [1041, 510] width 16 height 7
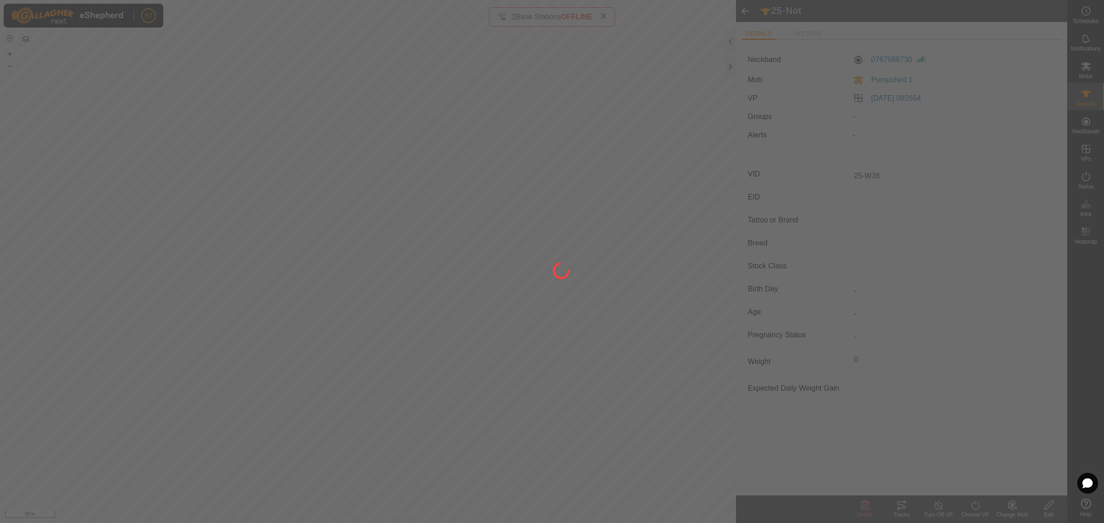
type input "25-Not"
type input "-"
type input "0 kg"
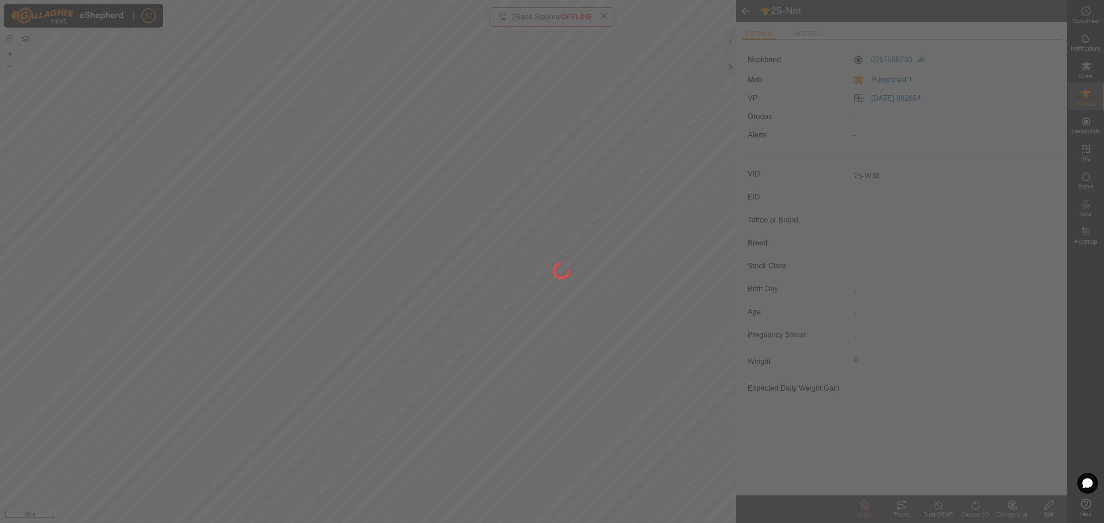
type input "-"
type input "25-W38"
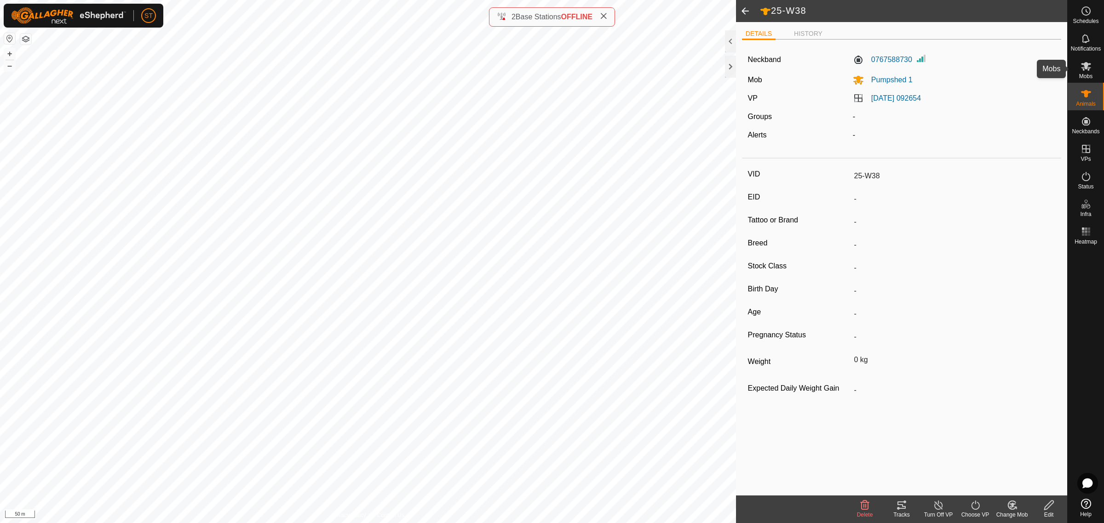
click at [1089, 69] on icon at bounding box center [1085, 66] width 11 height 11
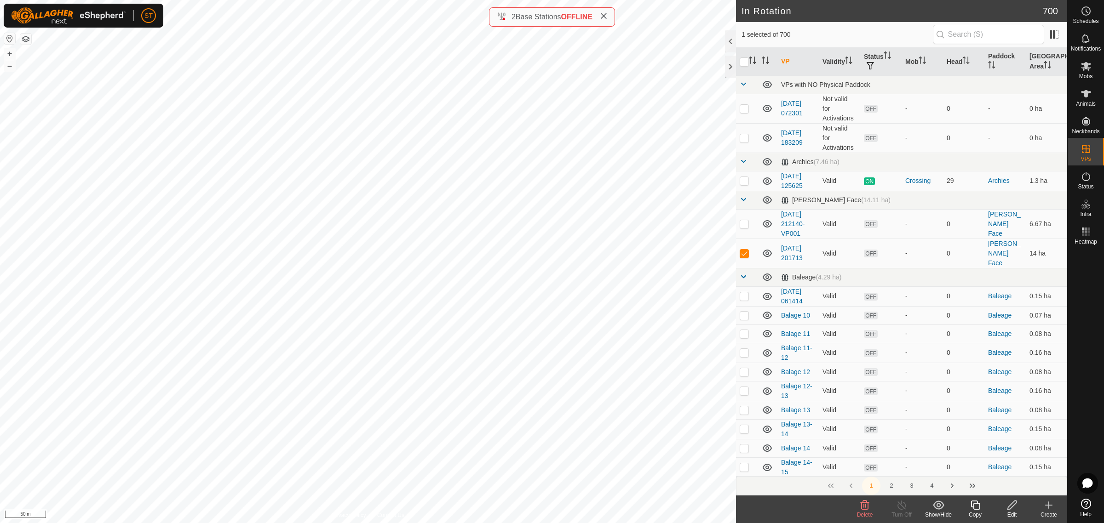
click at [867, 508] on icon at bounding box center [864, 505] width 11 height 11
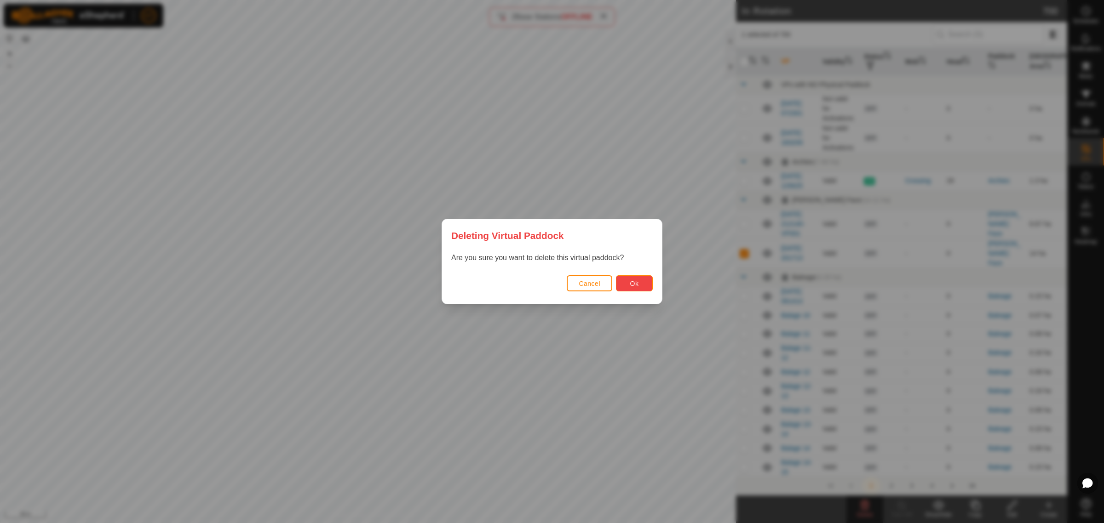
click at [632, 286] on span "Ok" at bounding box center [634, 283] width 9 height 7
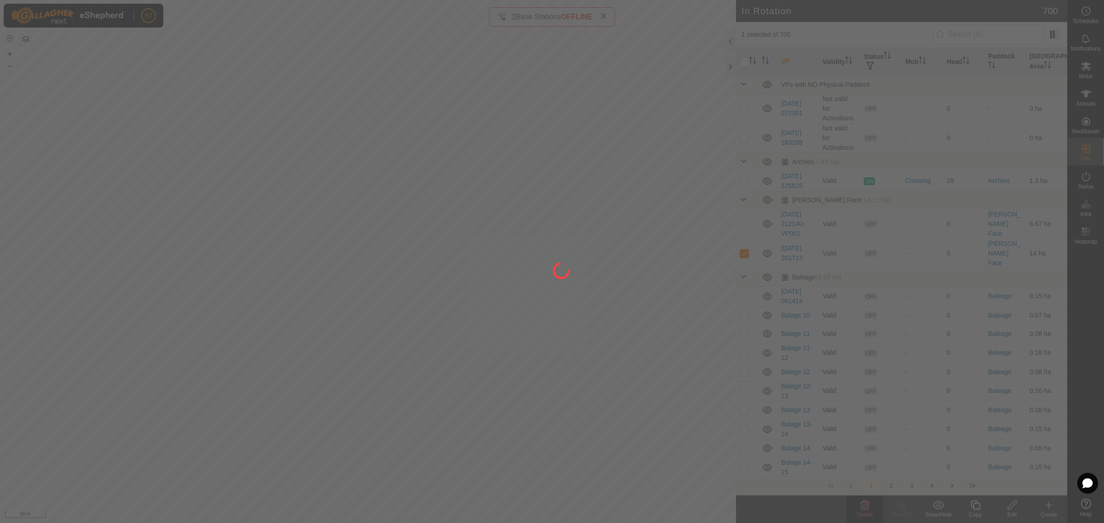
checkbox input "false"
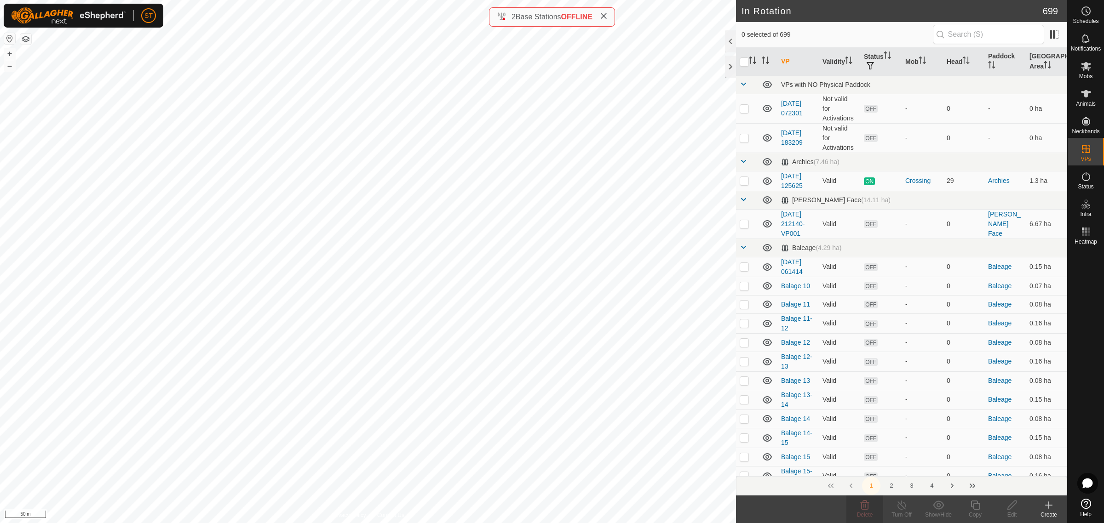
click at [606, 17] on icon at bounding box center [603, 15] width 7 height 7
click at [976, 505] on icon at bounding box center [975, 505] width 11 height 11
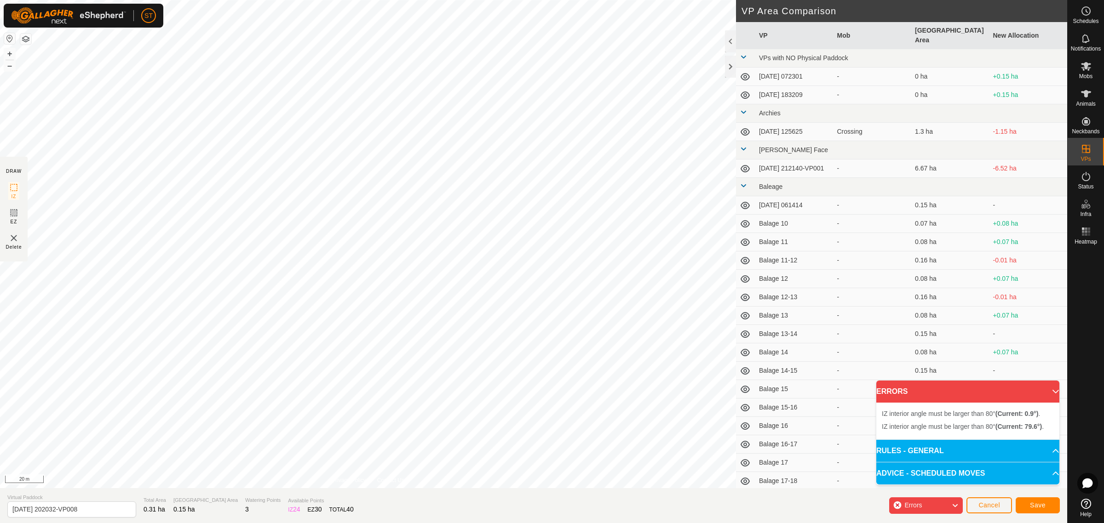
click at [318, 179] on div "IZ interior angle must be larger than 80° (Current: 79.6°) . + – ⇧ i 20 m" at bounding box center [368, 244] width 736 height 488
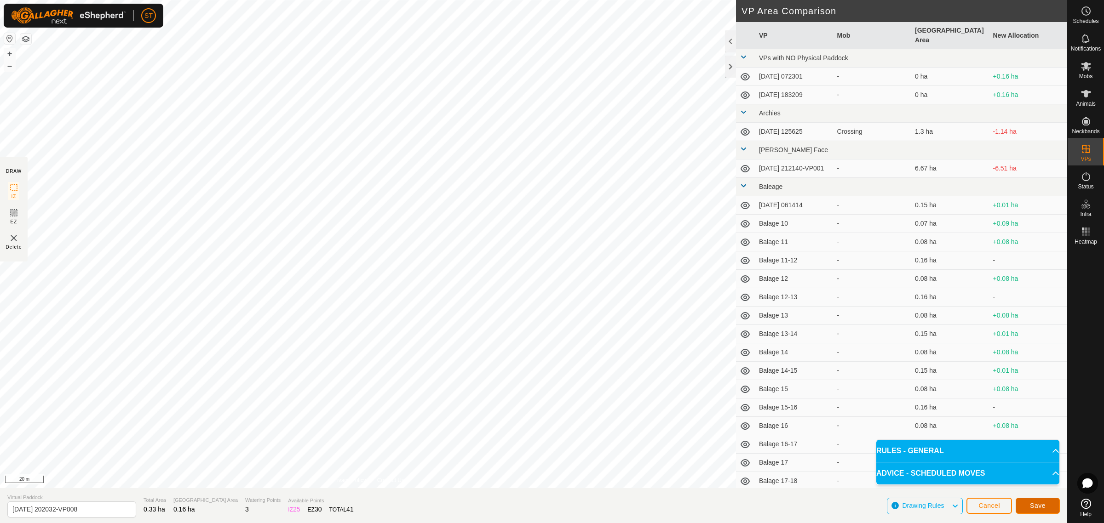
click at [1029, 506] on button "Save" at bounding box center [1038, 506] width 44 height 16
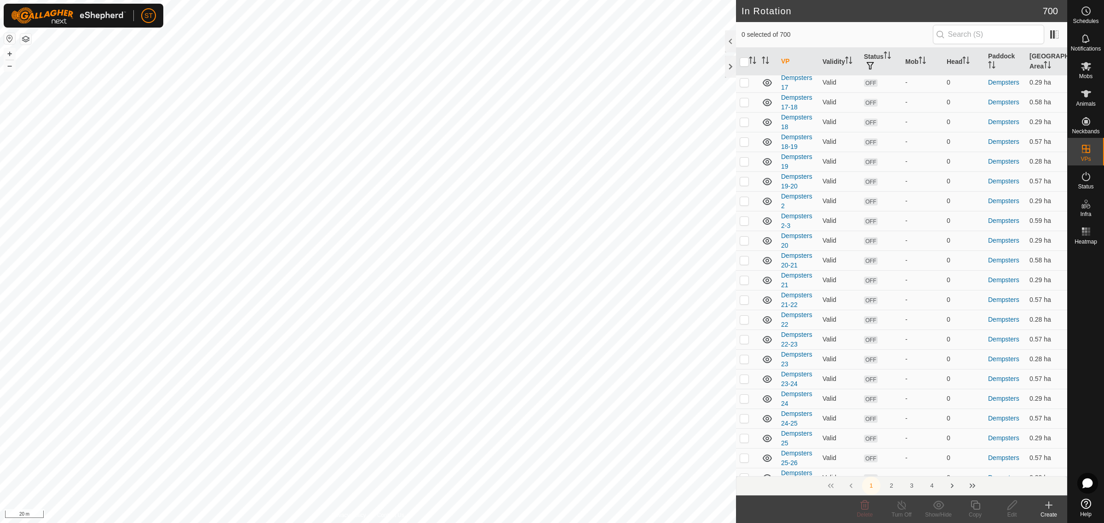
scroll to position [3492, 0]
click at [909, 484] on button "3" at bounding box center [911, 486] width 18 height 18
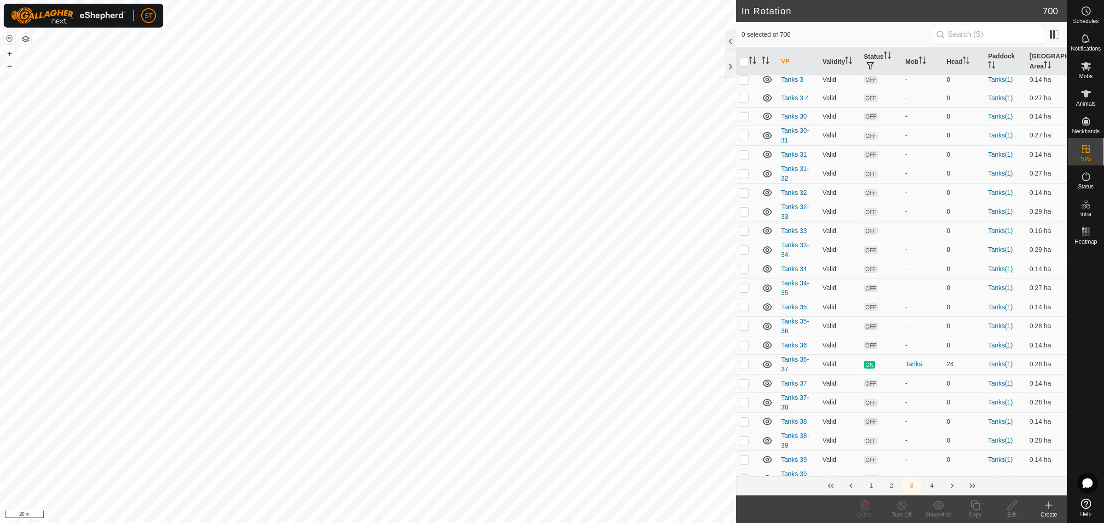
scroll to position [3469, 0]
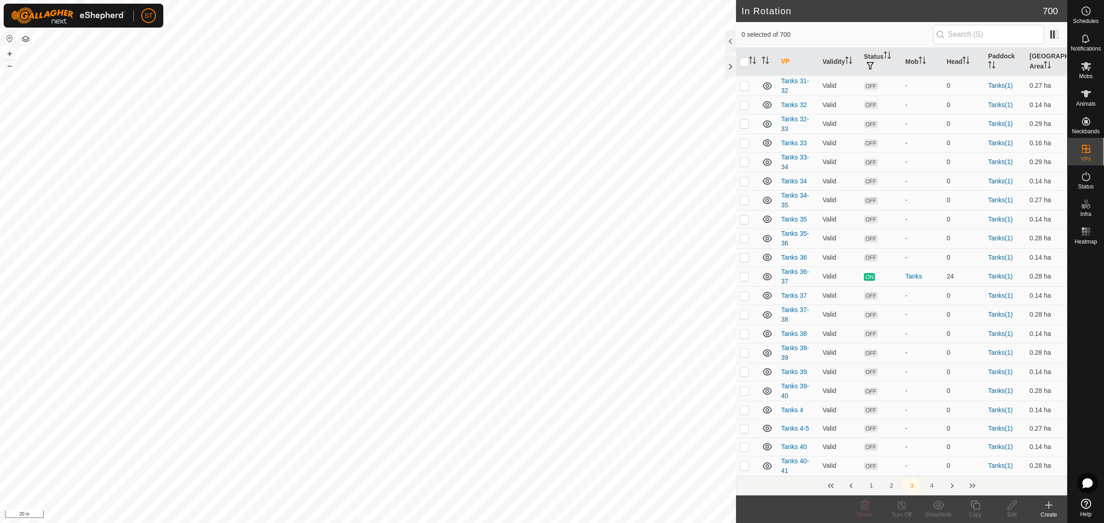
click at [891, 489] on button "2" at bounding box center [891, 486] width 18 height 18
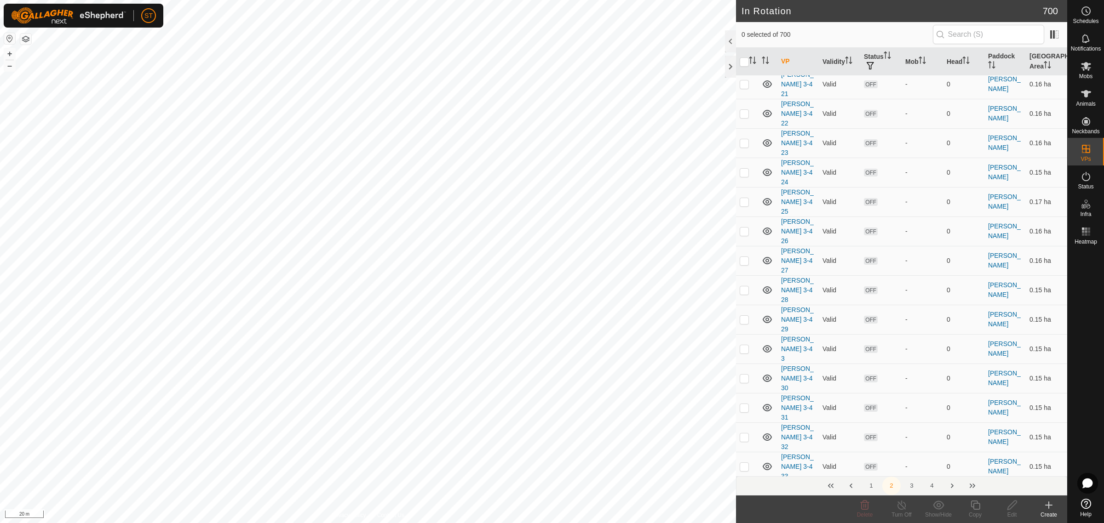
scroll to position [3105, 0]
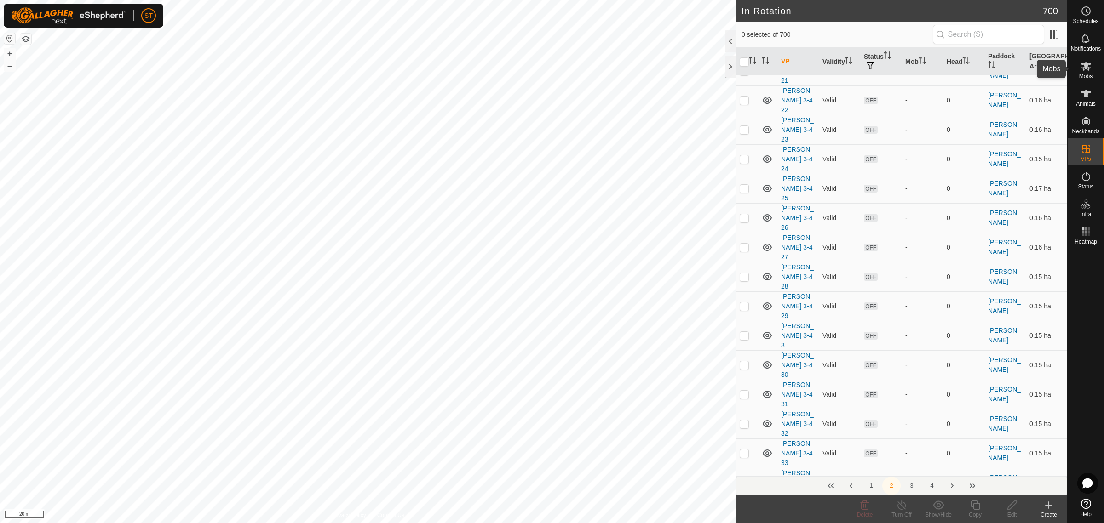
click at [1085, 71] on icon at bounding box center [1085, 66] width 11 height 11
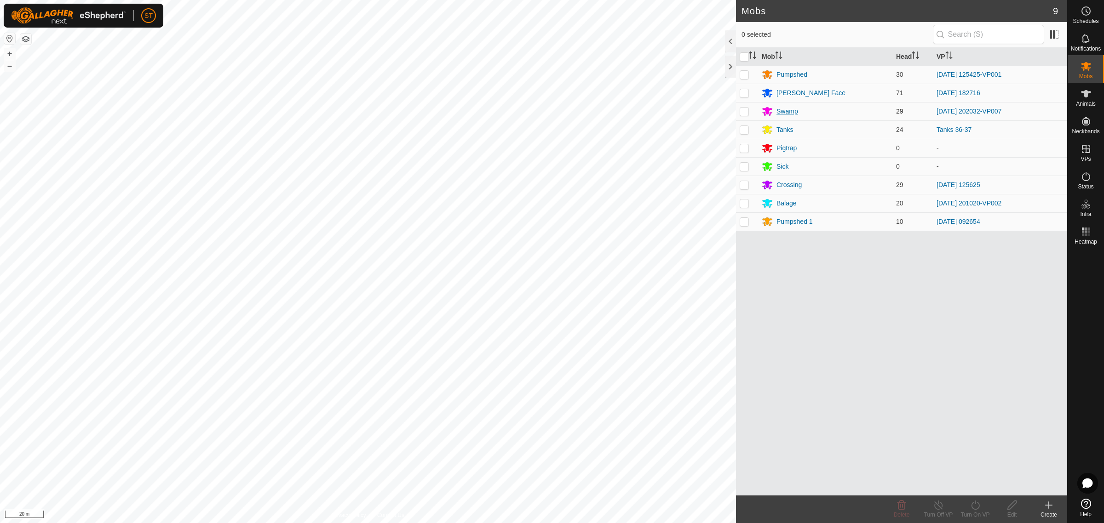
click at [787, 110] on div "Swamp" at bounding box center [787, 112] width 22 height 10
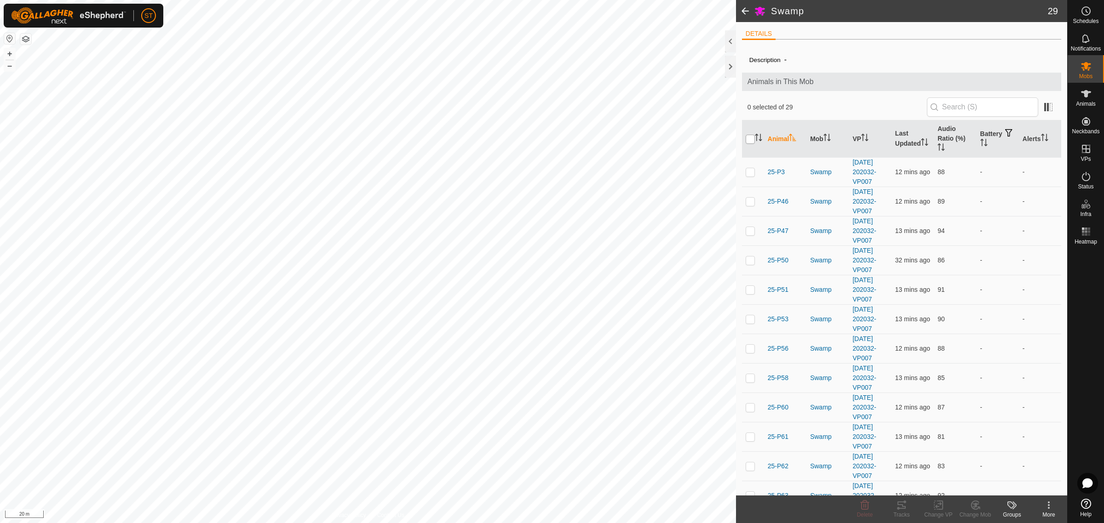
click at [750, 138] on input "checkbox" at bounding box center [750, 139] width 9 height 9
checkbox input "true"
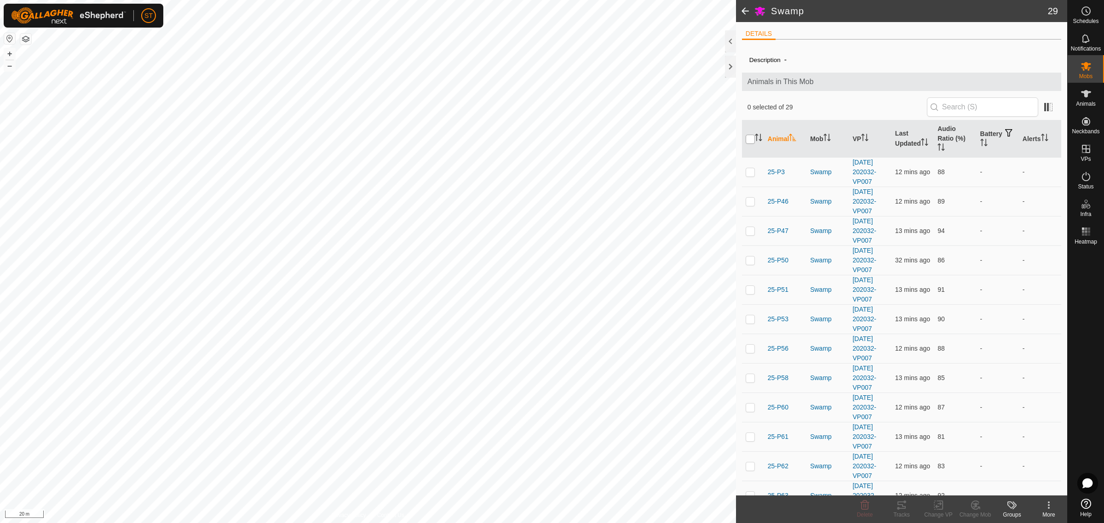
checkbox input "true"
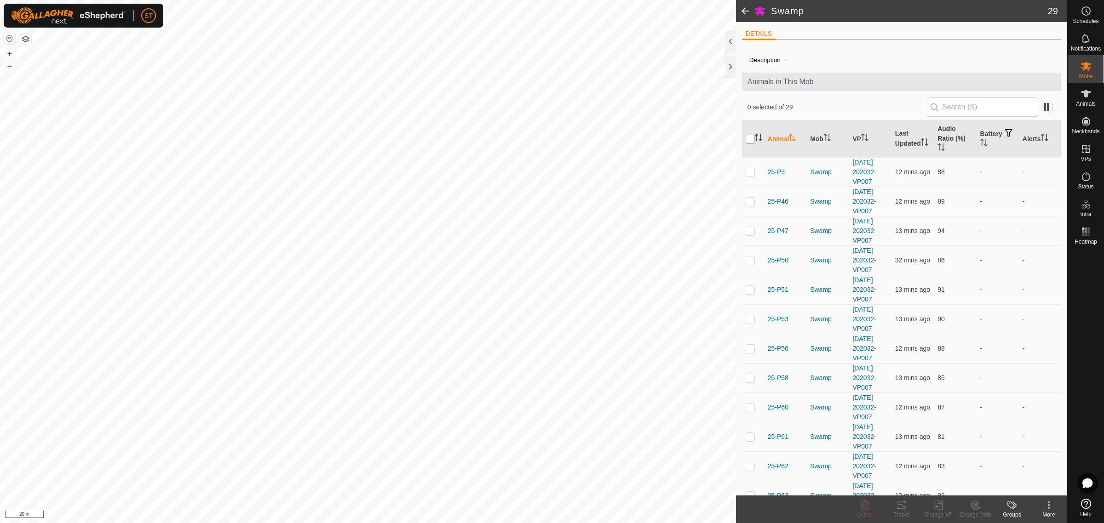
checkbox input "true"
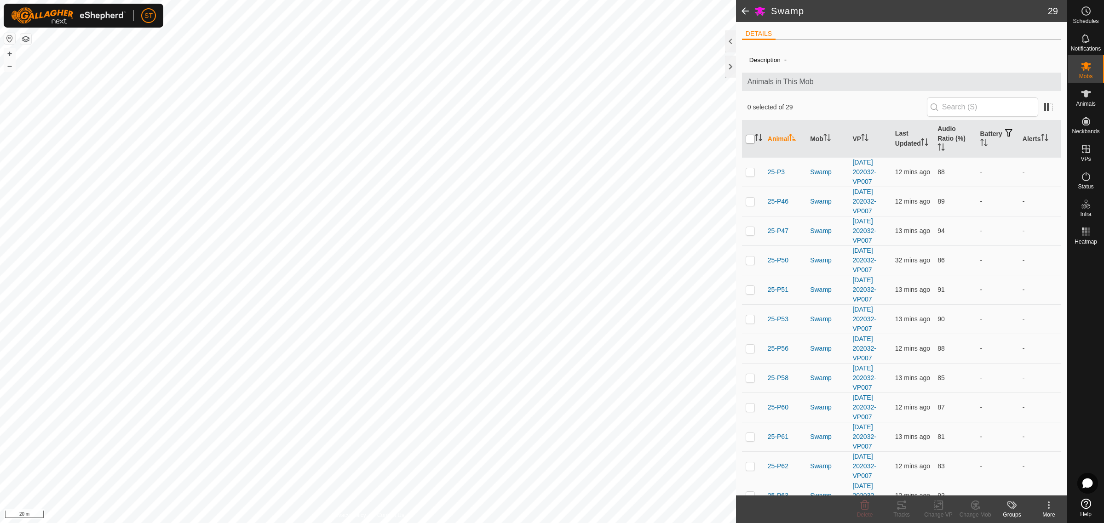
checkbox input "true"
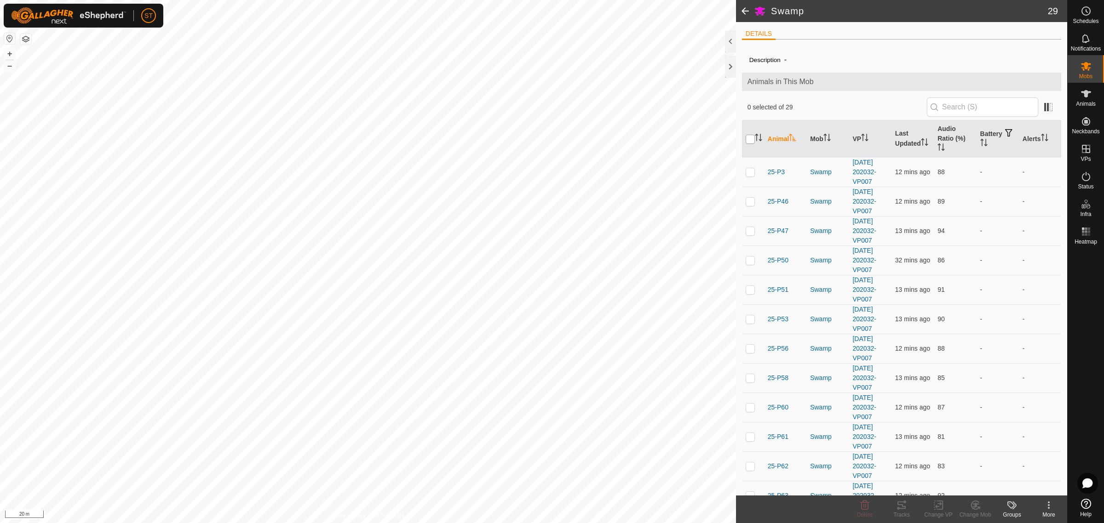
checkbox input "true"
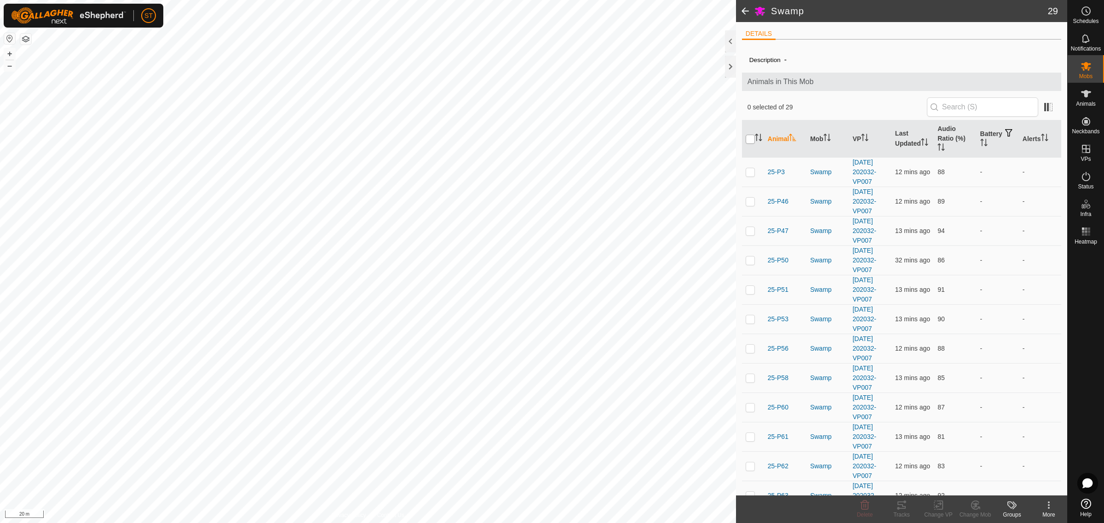
checkbox input "true"
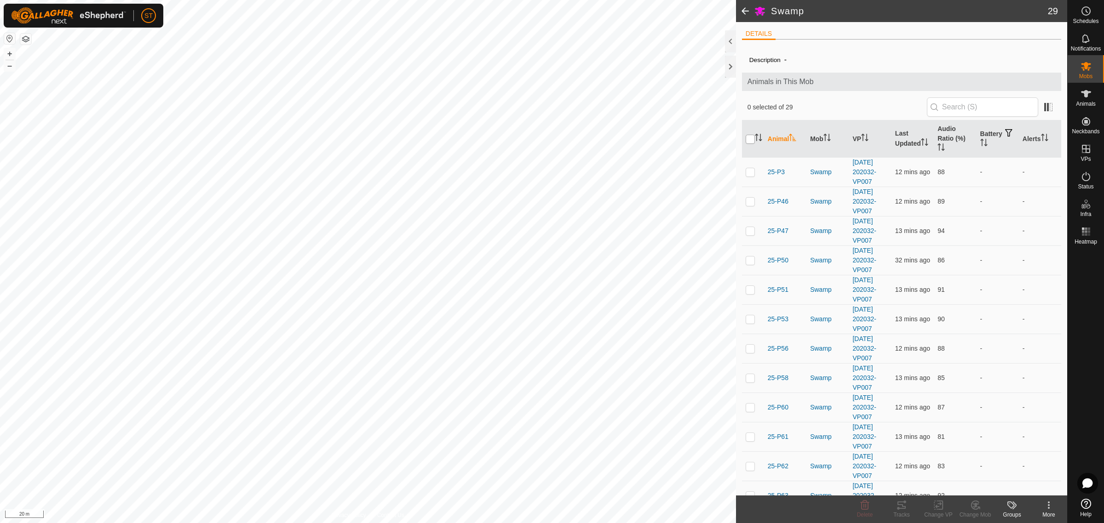
checkbox input "true"
click at [941, 508] on icon at bounding box center [938, 505] width 11 height 11
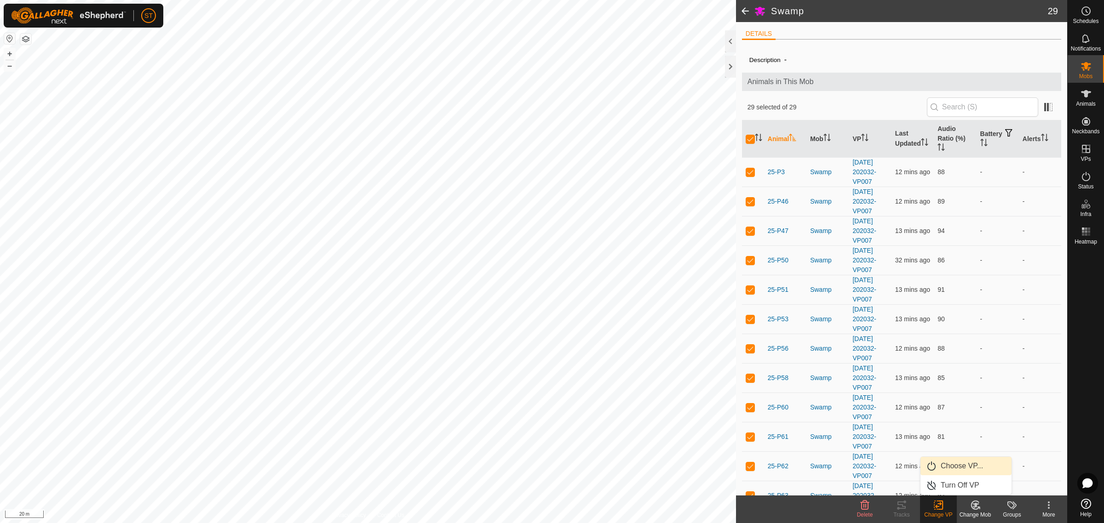
click at [954, 465] on link "Choose VP..." at bounding box center [965, 466] width 91 height 18
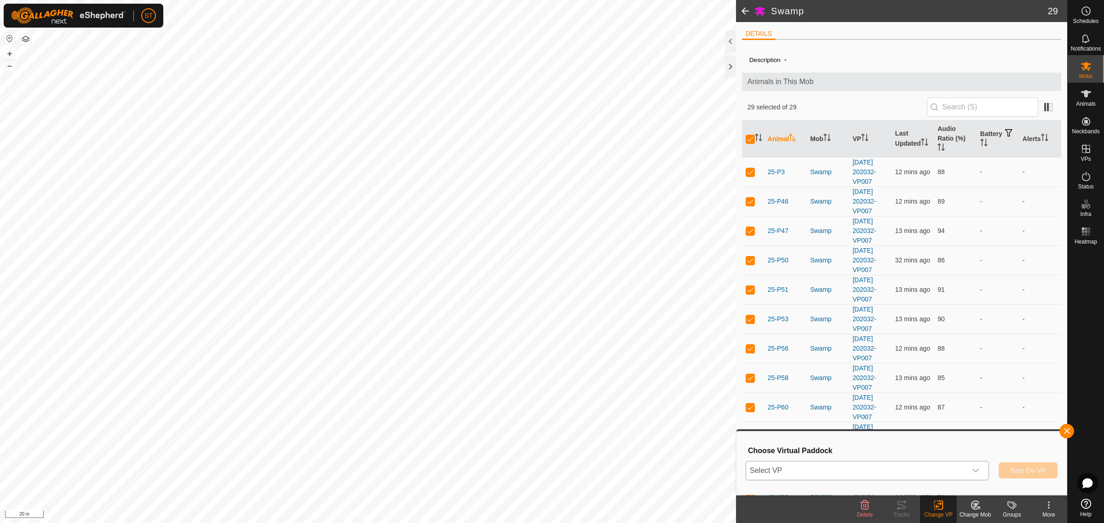
click at [978, 471] on icon "dropdown trigger" at bounding box center [975, 470] width 7 height 7
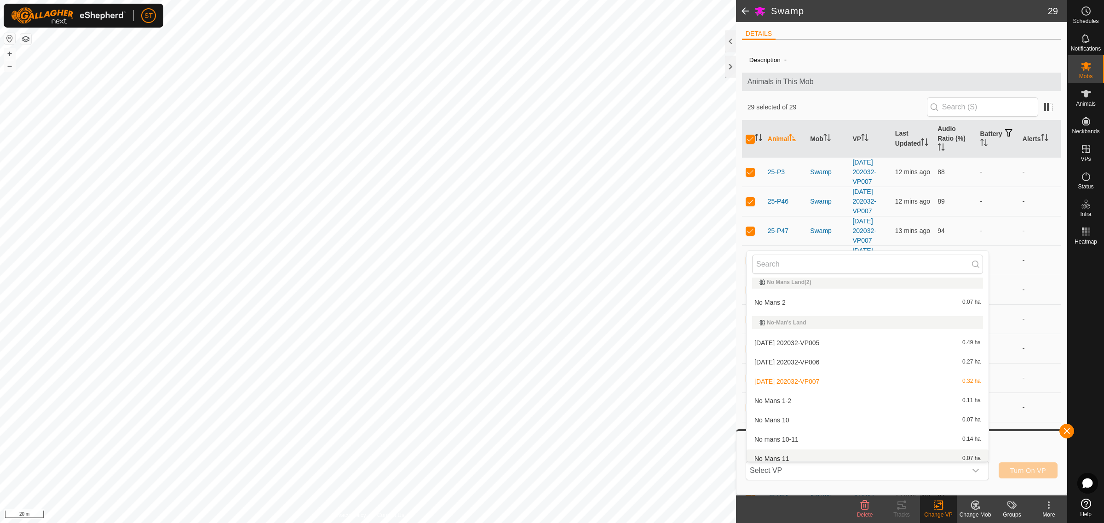
scroll to position [7182, 0]
click at [1089, 149] on icon at bounding box center [1085, 149] width 11 height 11
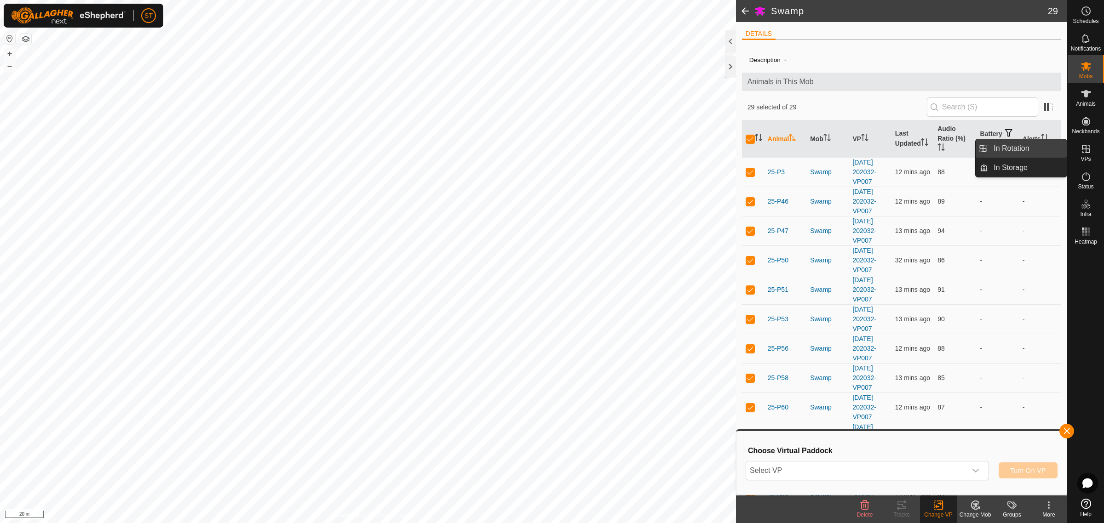
click at [1020, 153] on link "In Rotation" at bounding box center [1027, 148] width 79 height 18
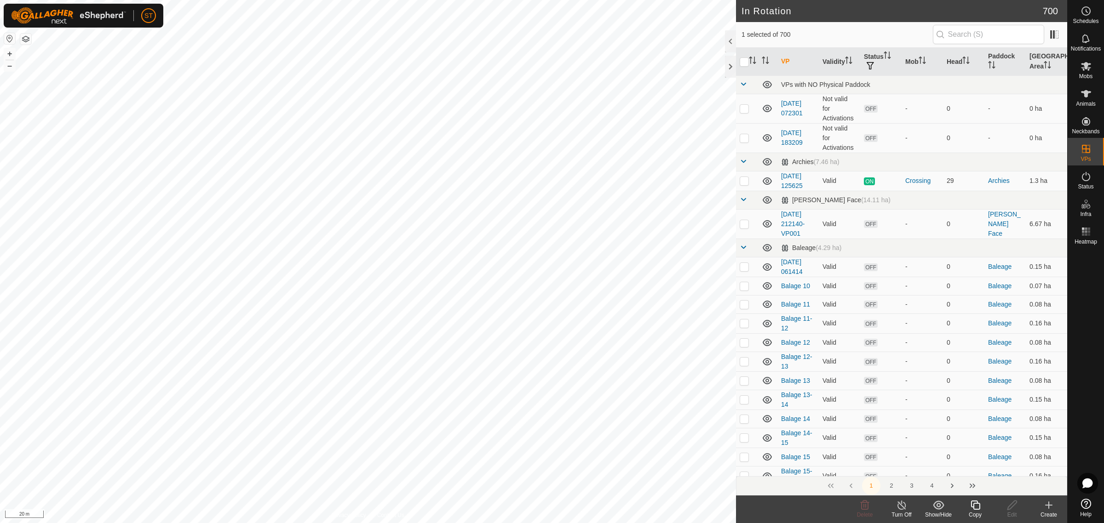
click at [975, 510] on icon at bounding box center [974, 505] width 9 height 9
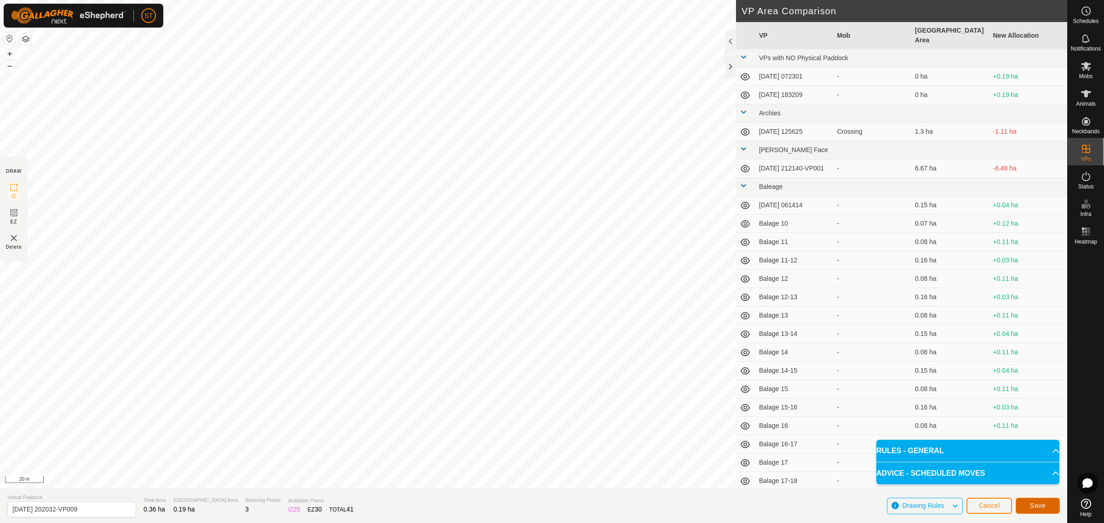
click at [1022, 505] on button "Save" at bounding box center [1038, 506] width 44 height 16
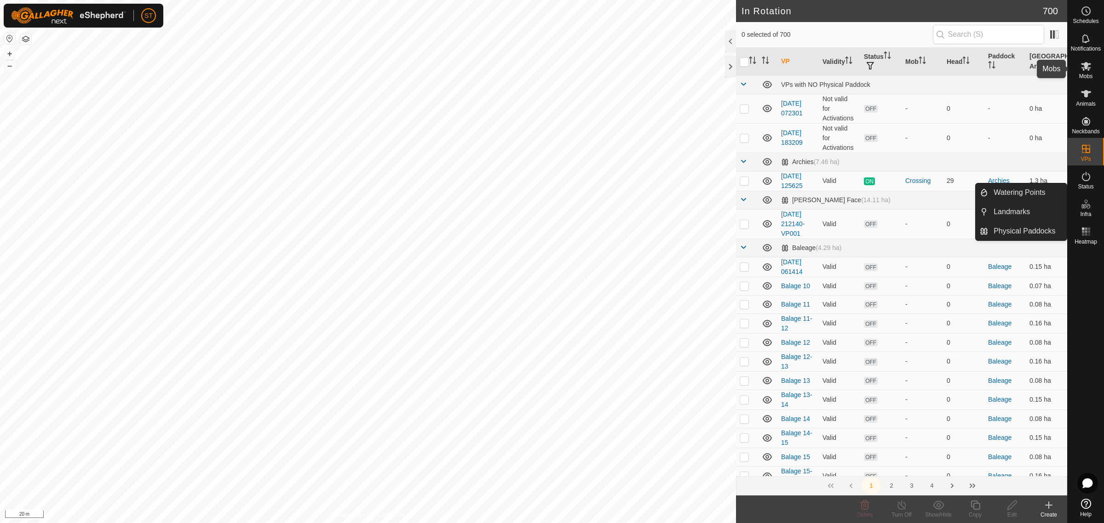
click at [1084, 65] on icon at bounding box center [1086, 66] width 10 height 9
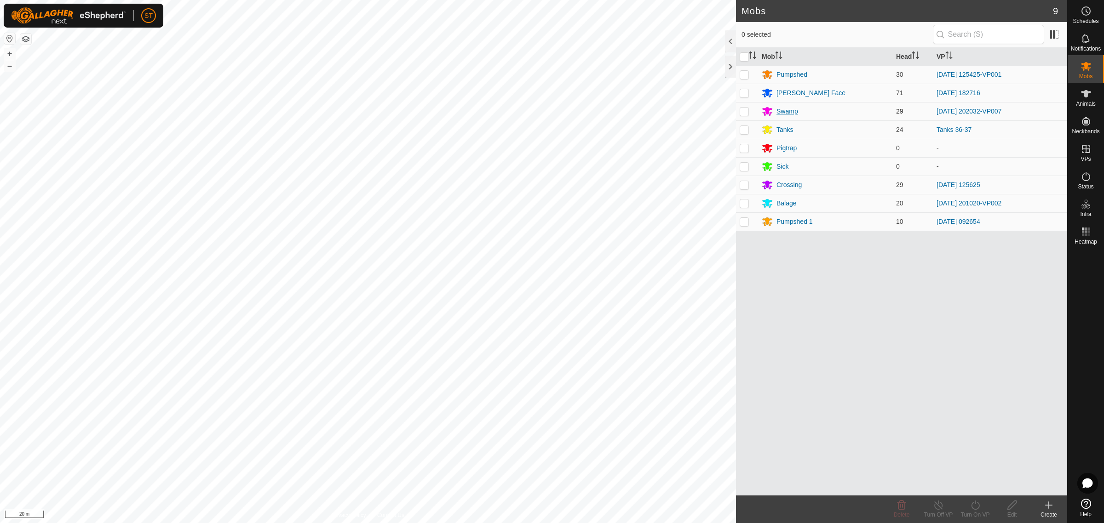
click at [783, 109] on div "Swamp" at bounding box center [787, 112] width 22 height 10
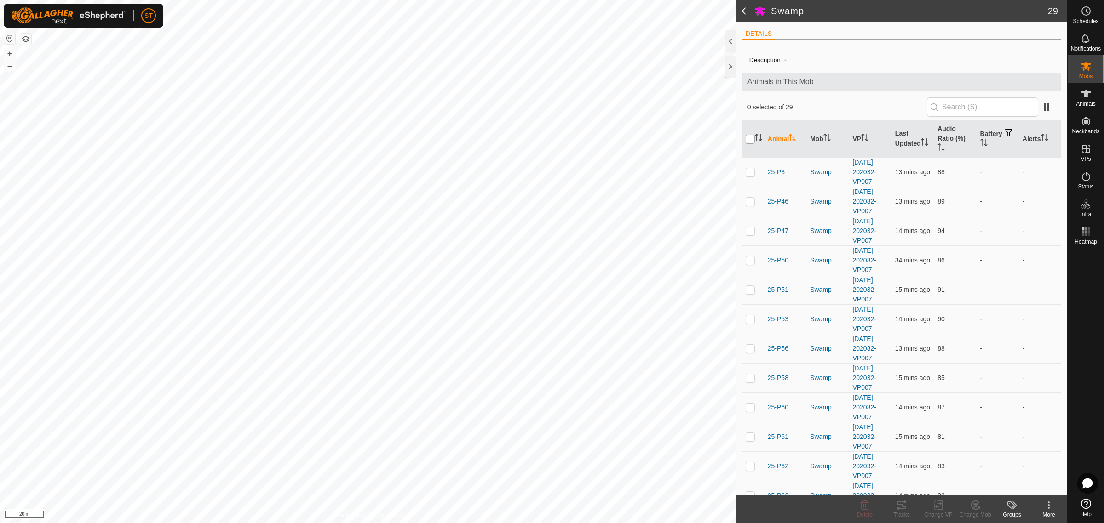
click at [751, 142] on input "checkbox" at bounding box center [750, 139] width 9 height 9
checkbox input "true"
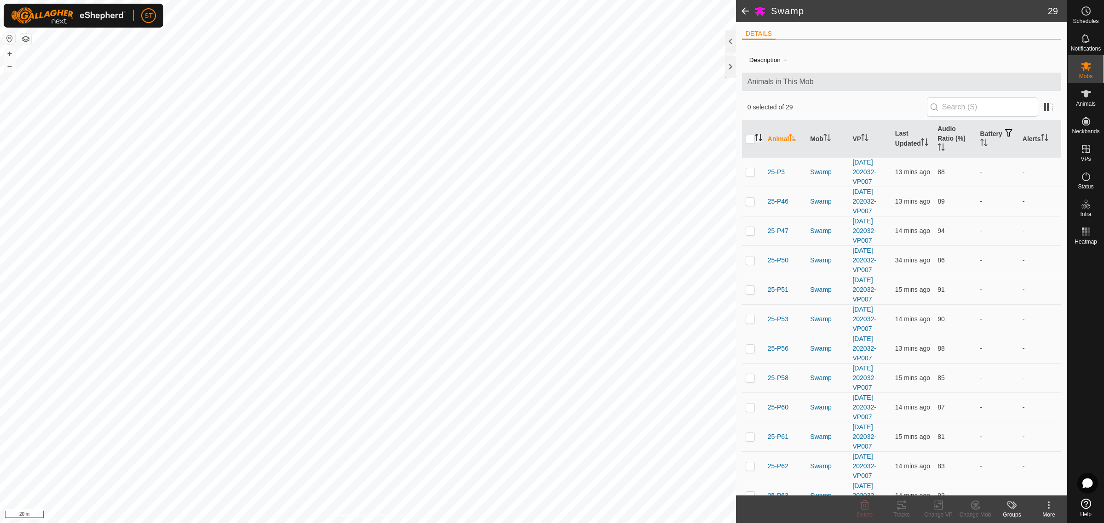
checkbox input "true"
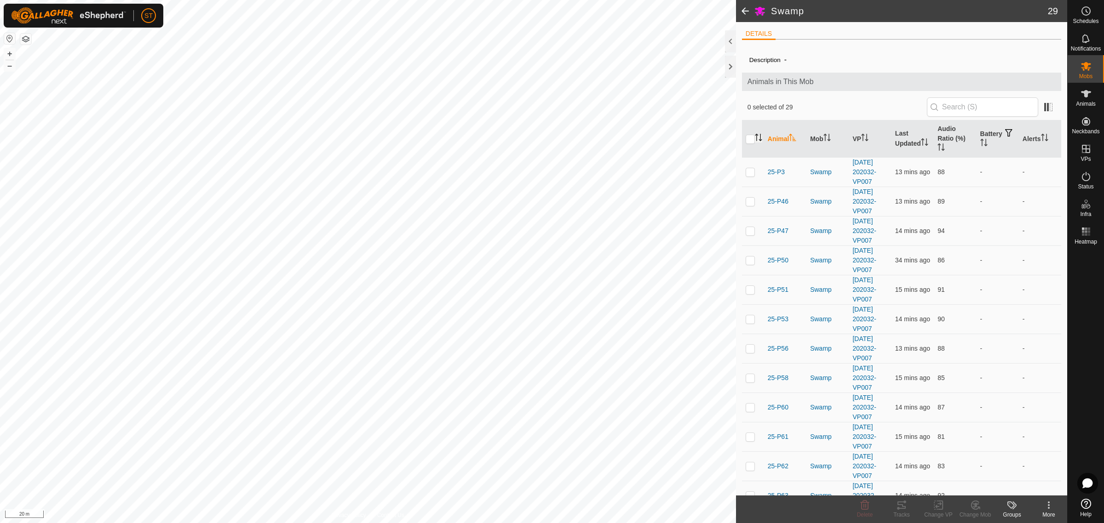
checkbox input "true"
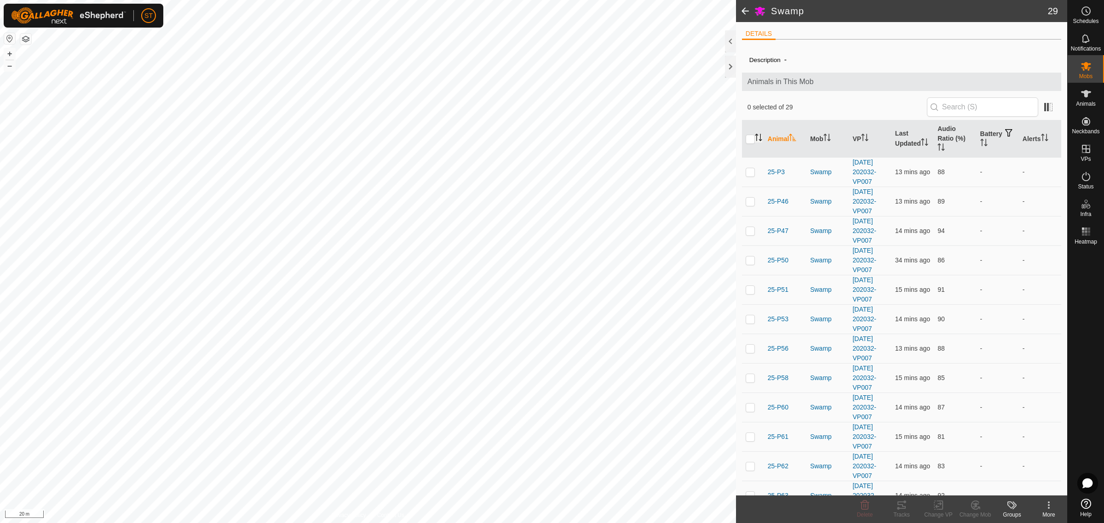
checkbox input "true"
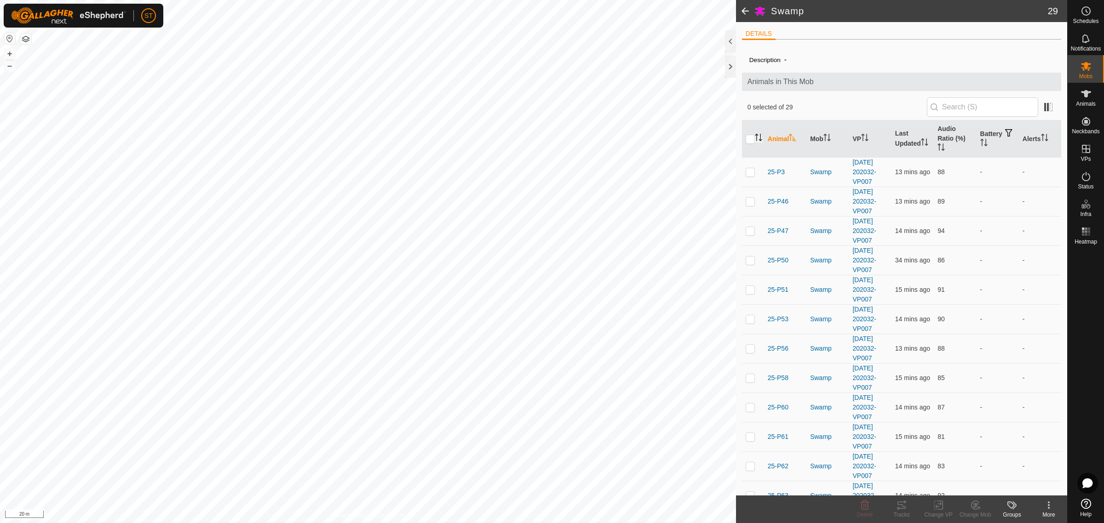
checkbox input "true"
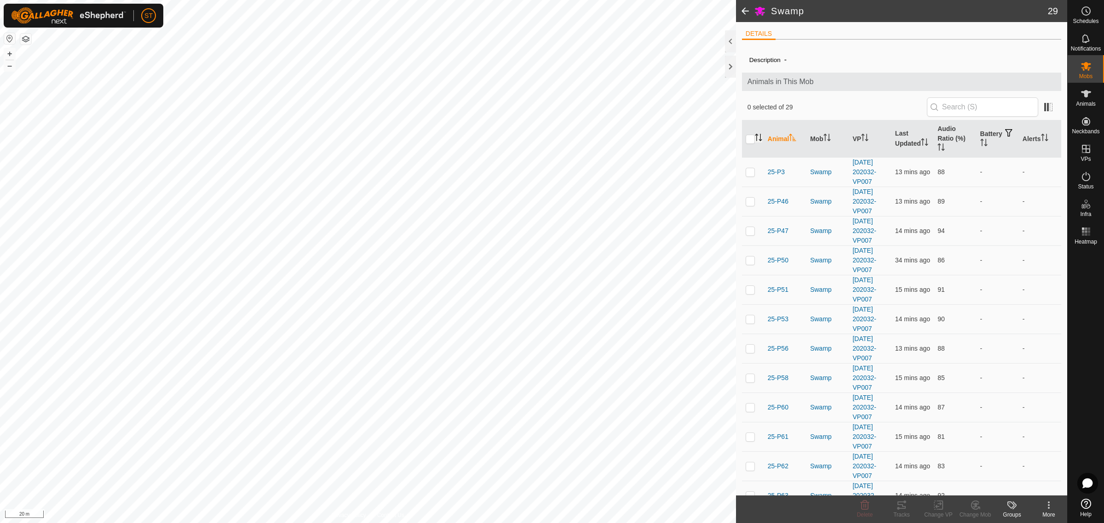
checkbox input "true"
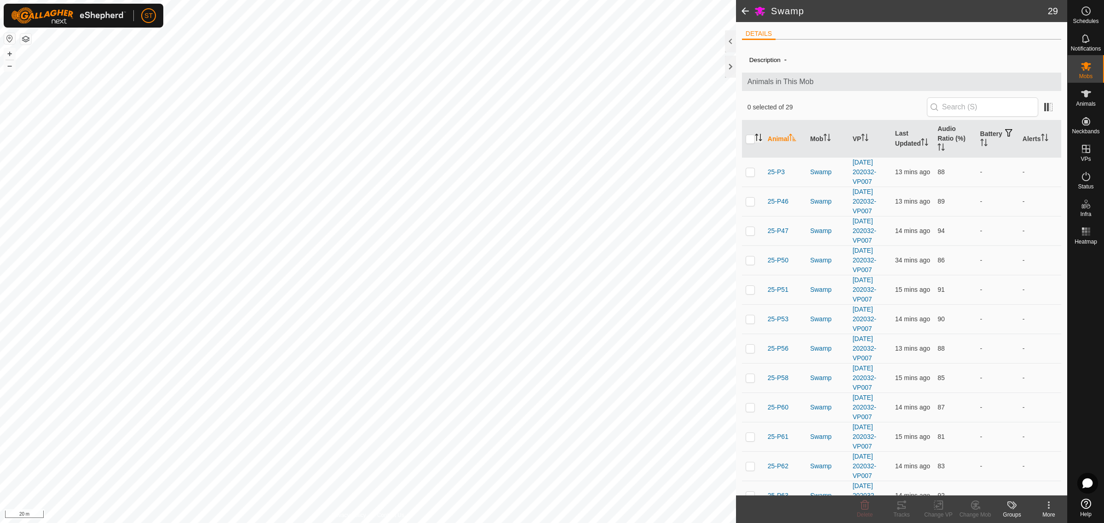
checkbox input "true"
click at [939, 508] on icon at bounding box center [938, 505] width 11 height 11
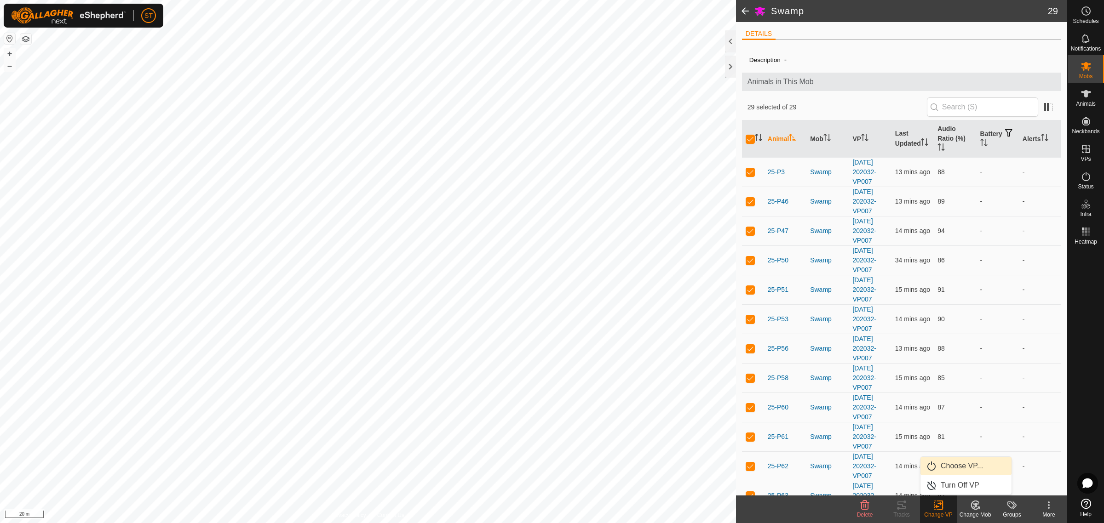
click at [972, 470] on link "Choose VP..." at bounding box center [965, 466] width 91 height 18
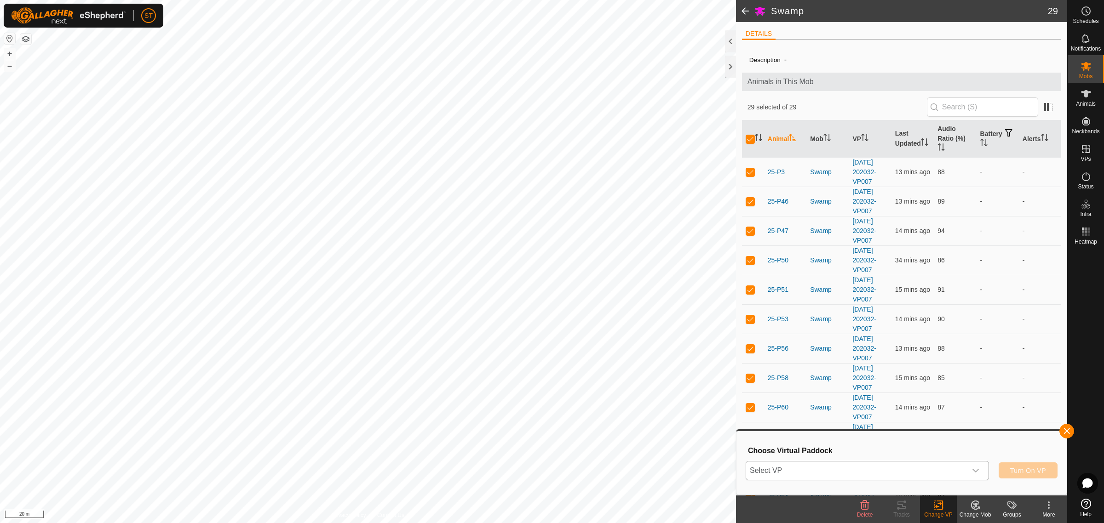
click at [978, 474] on icon "dropdown trigger" at bounding box center [975, 470] width 7 height 7
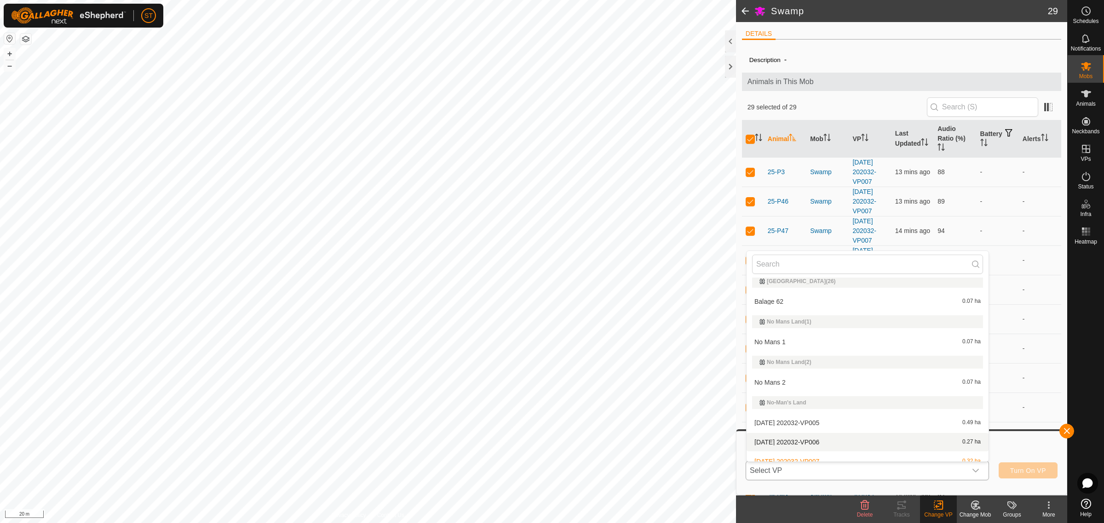
scroll to position [7124, 0]
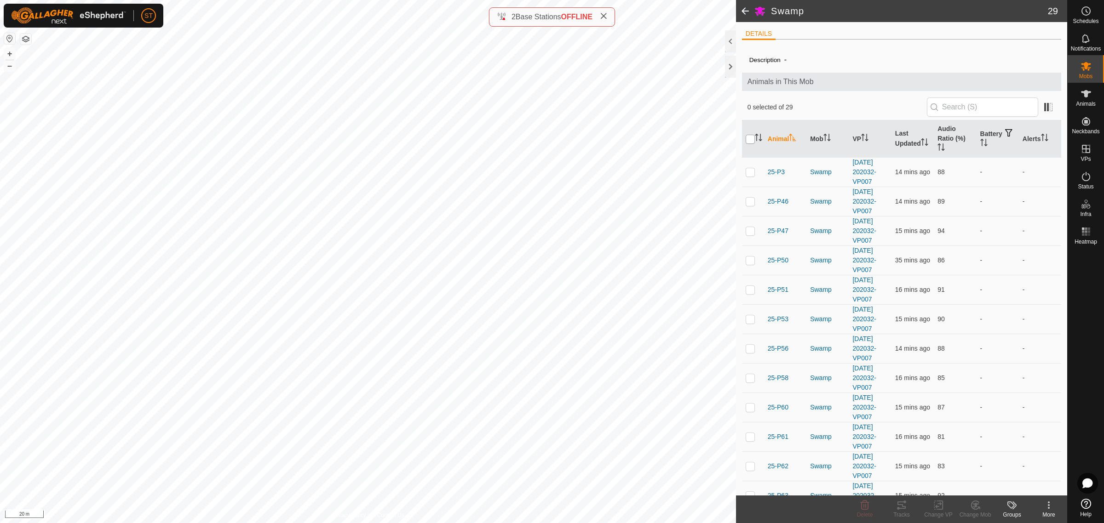
click at [750, 138] on input "checkbox" at bounding box center [750, 139] width 9 height 9
checkbox input "true"
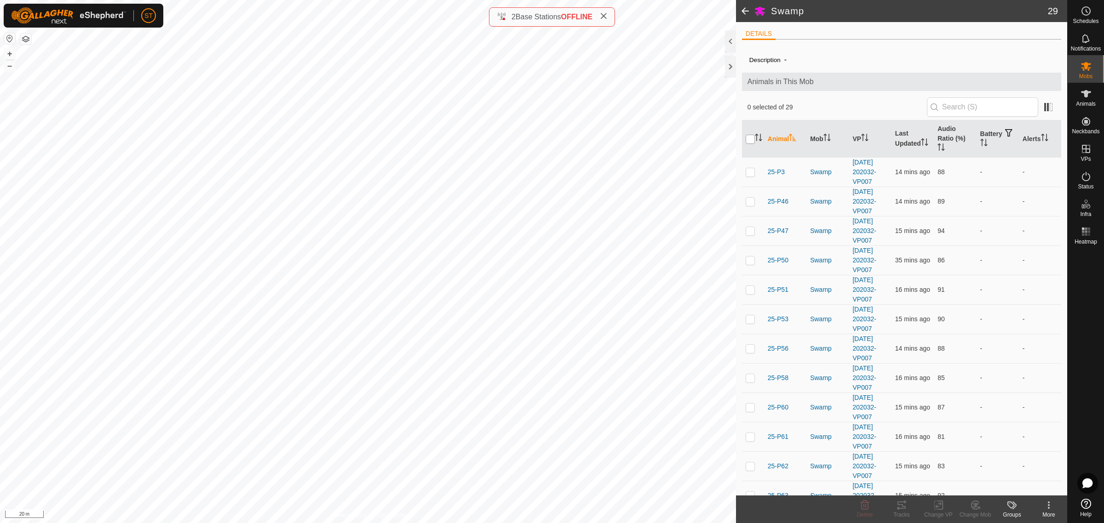
checkbox input "true"
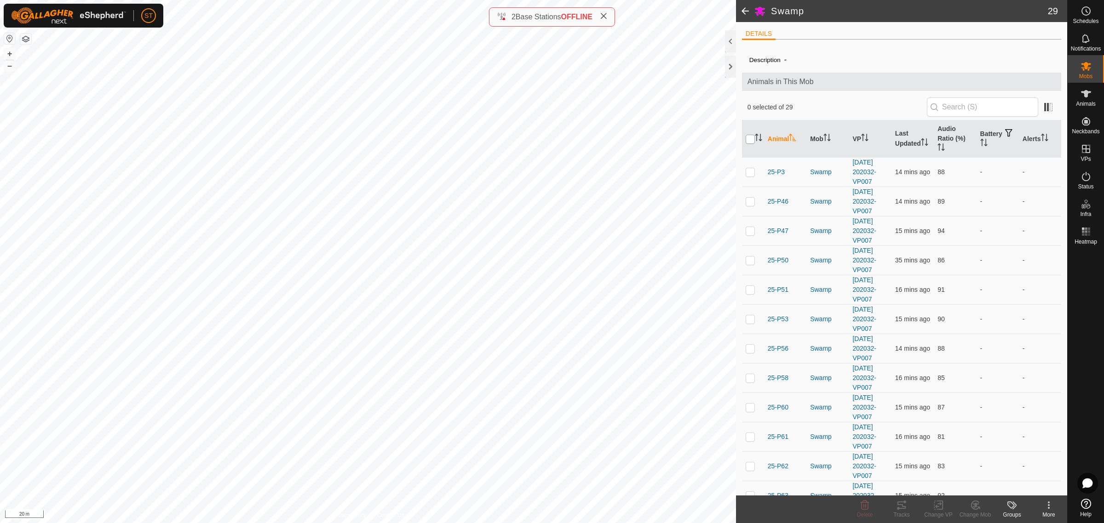
checkbox input "true"
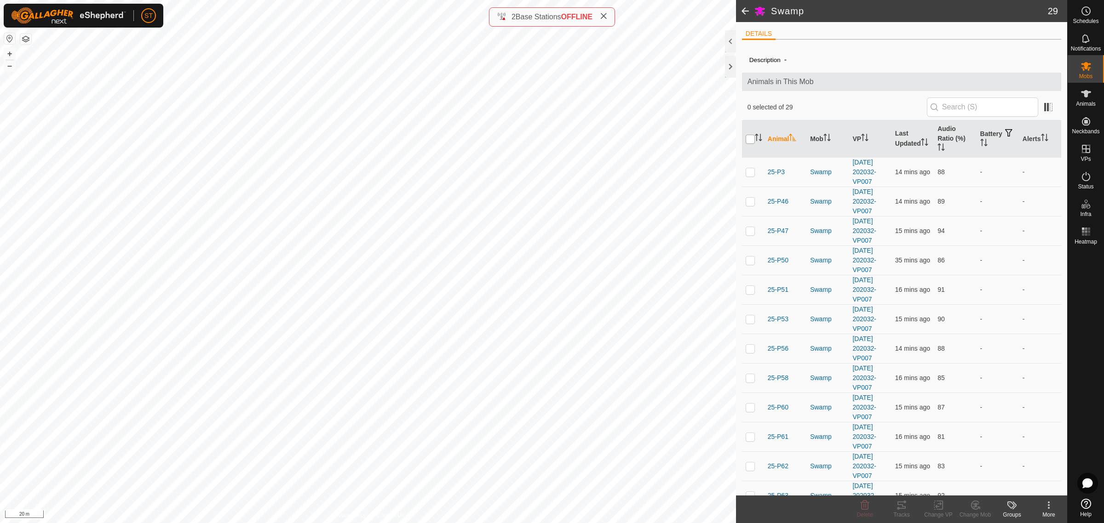
checkbox input "true"
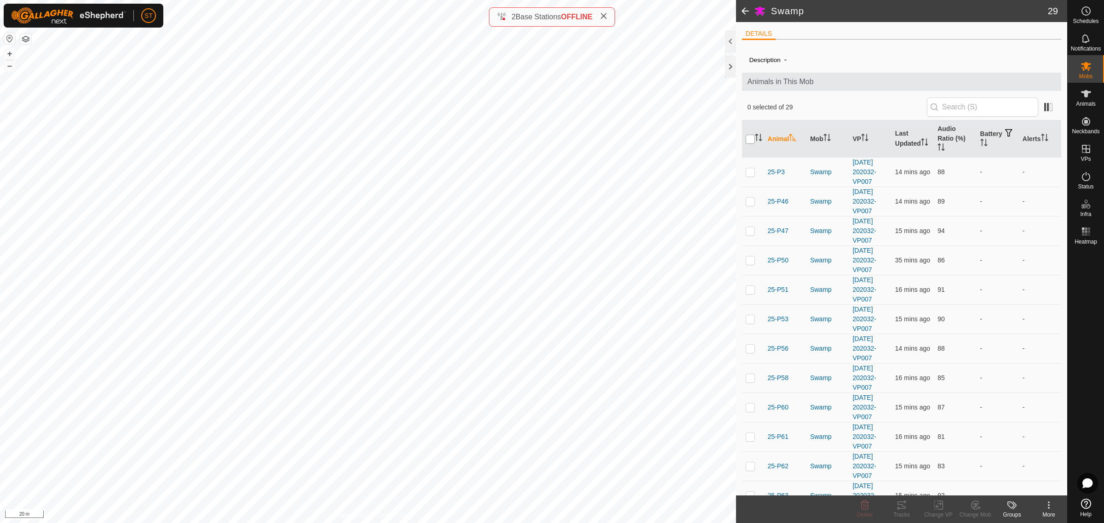
checkbox input "true"
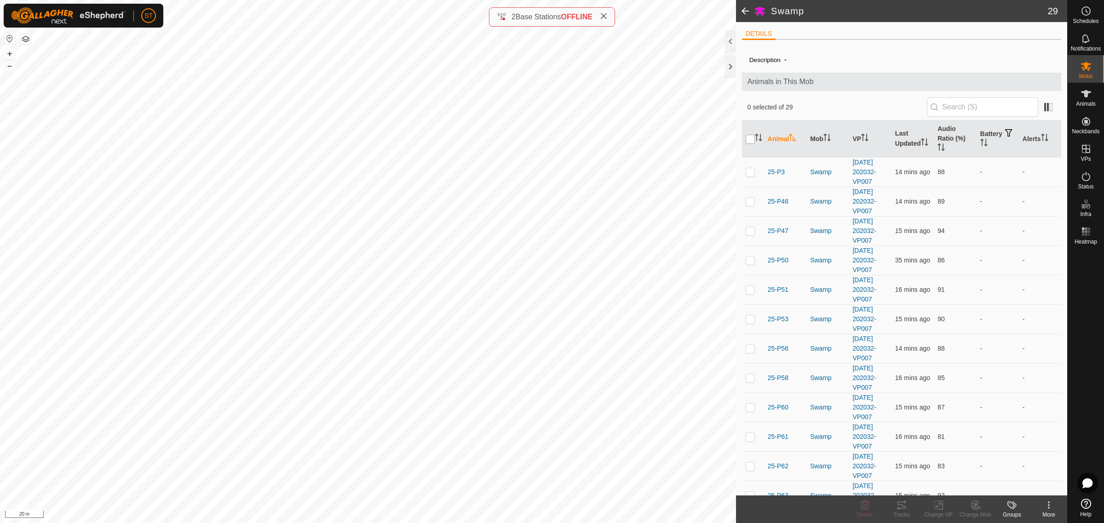
checkbox input "true"
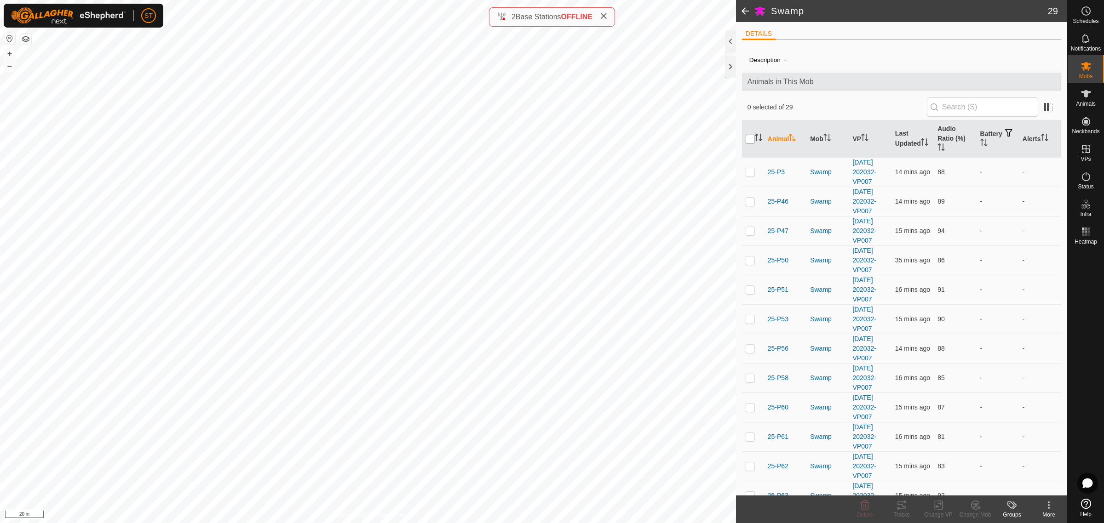
checkbox input "true"
click at [934, 507] on rect at bounding box center [938, 505] width 8 height 8
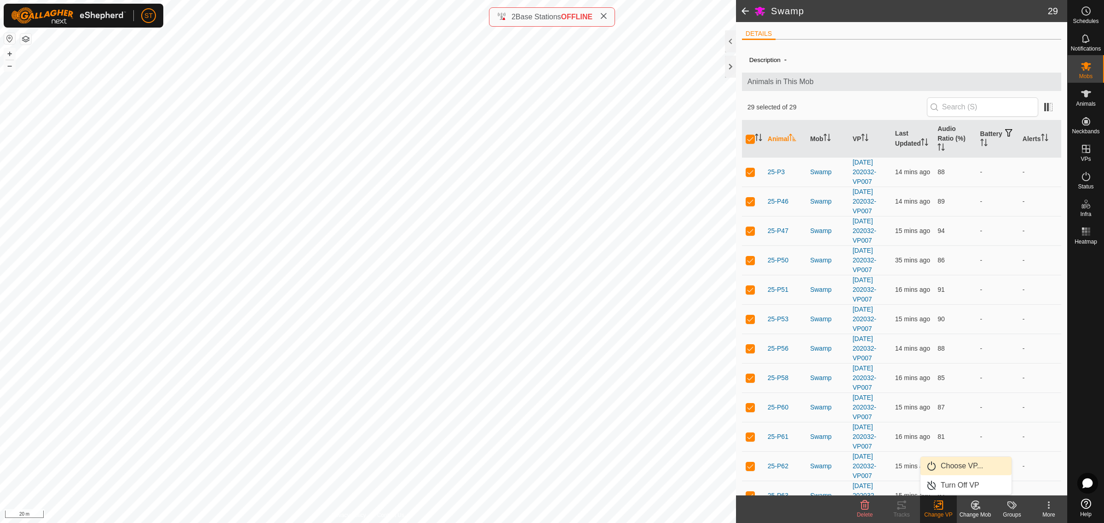
click at [951, 467] on link "Choose VP..." at bounding box center [965, 466] width 91 height 18
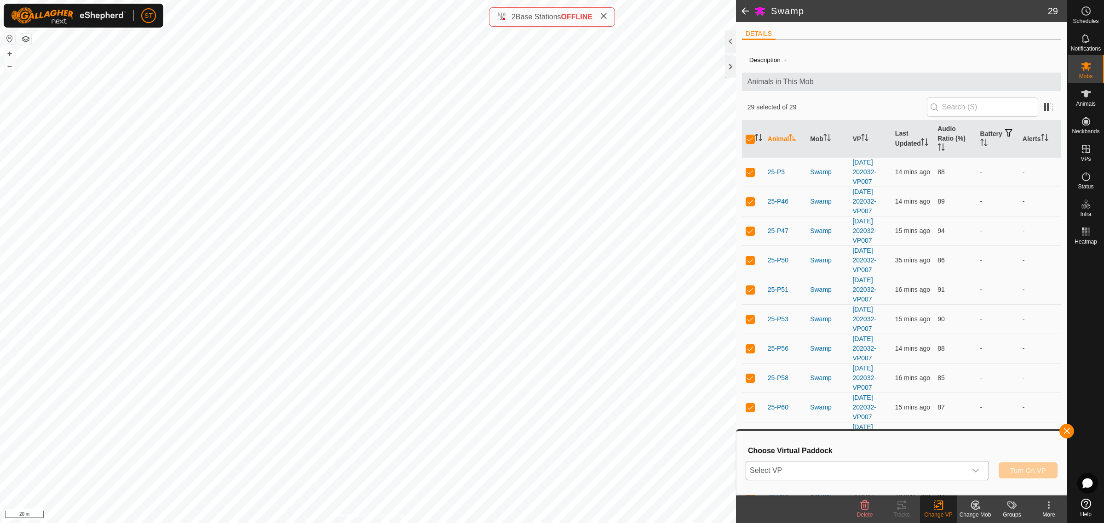
click at [977, 471] on icon "dropdown trigger" at bounding box center [975, 470] width 7 height 7
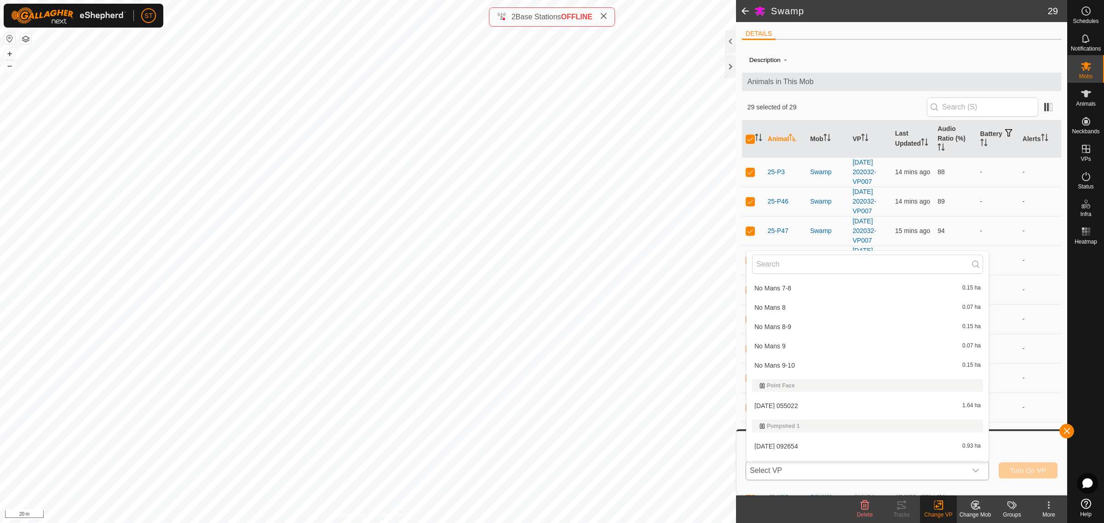
scroll to position [7971, 0]
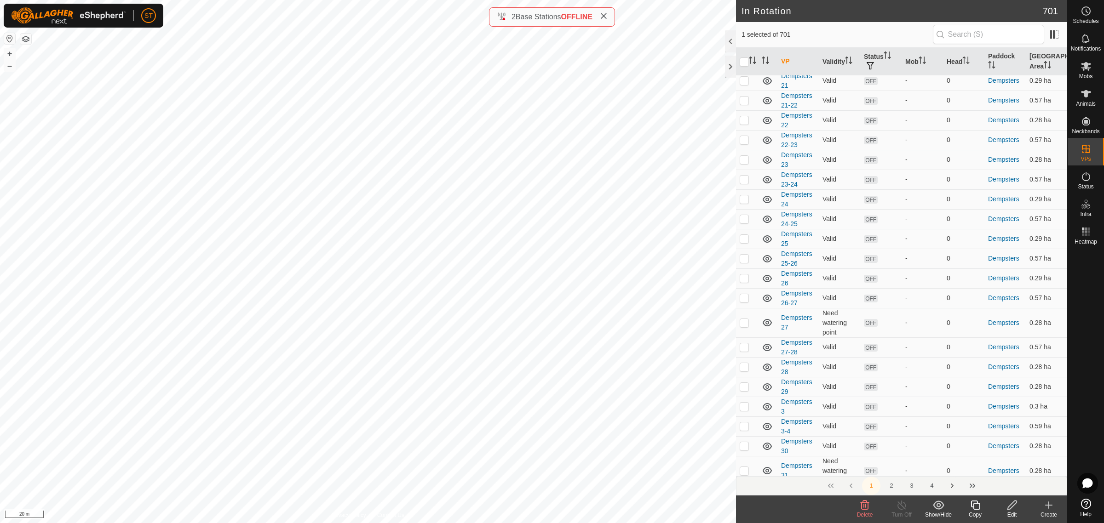
scroll to position [3662, 0]
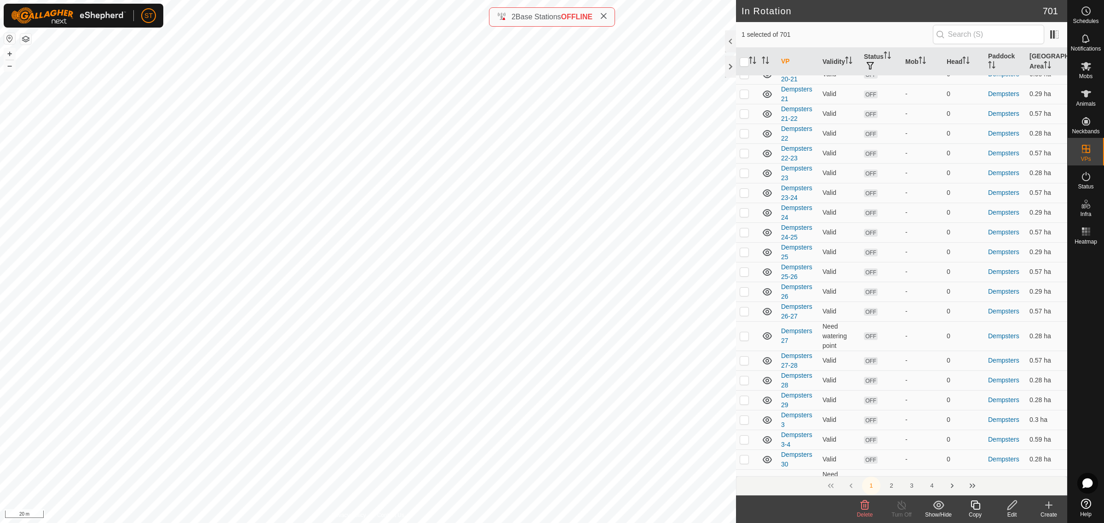
click at [895, 486] on button "2" at bounding box center [891, 486] width 18 height 18
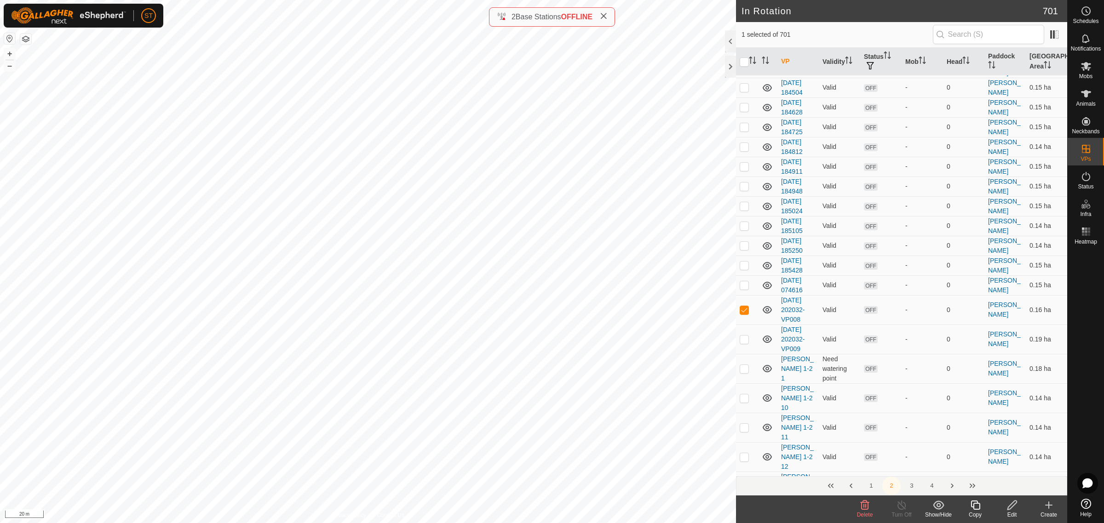
scroll to position [1199, 0]
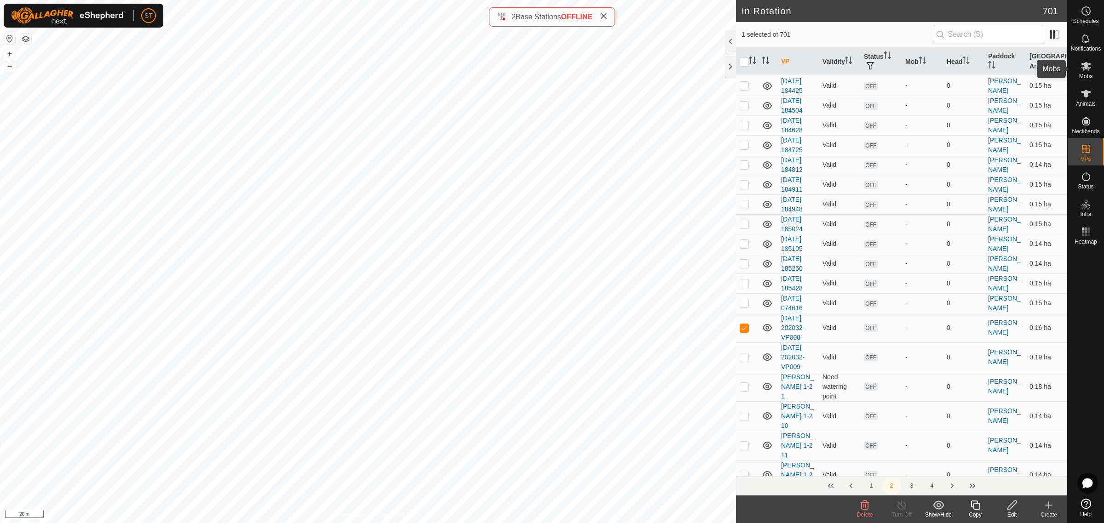
click at [1089, 65] on icon at bounding box center [1085, 66] width 11 height 11
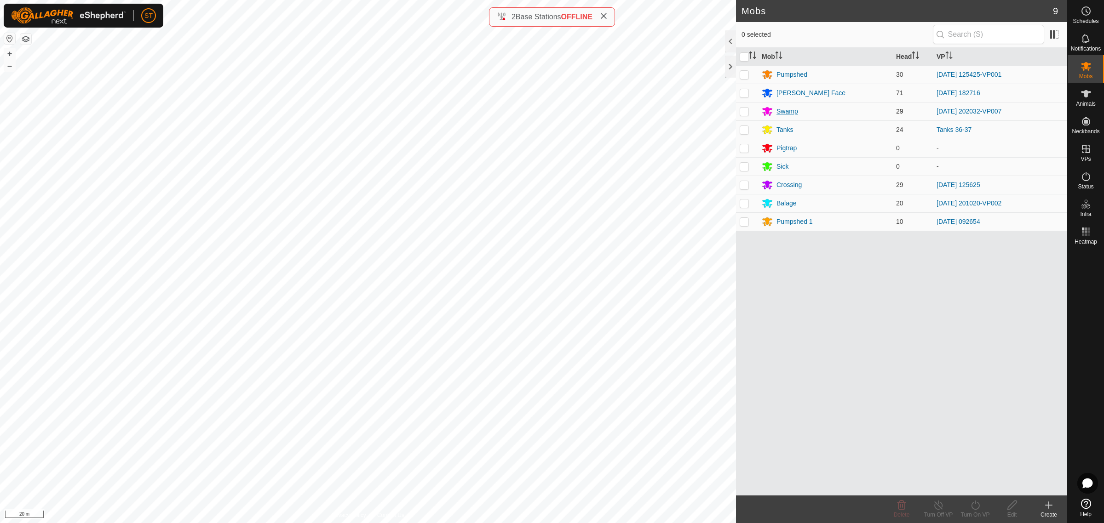
click at [787, 109] on div "Swamp" at bounding box center [787, 112] width 22 height 10
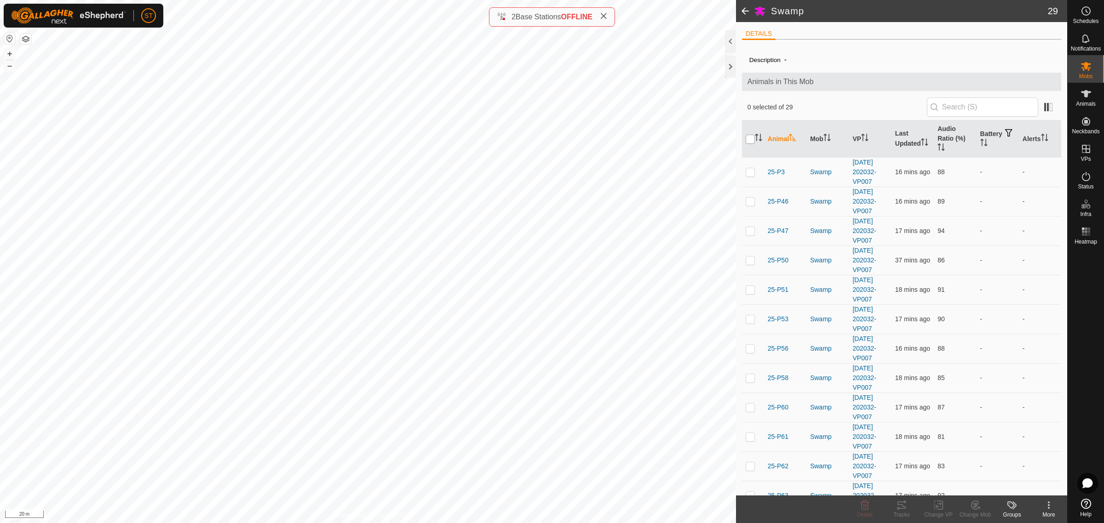
click at [750, 136] on input "checkbox" at bounding box center [750, 139] width 9 height 9
checkbox input "true"
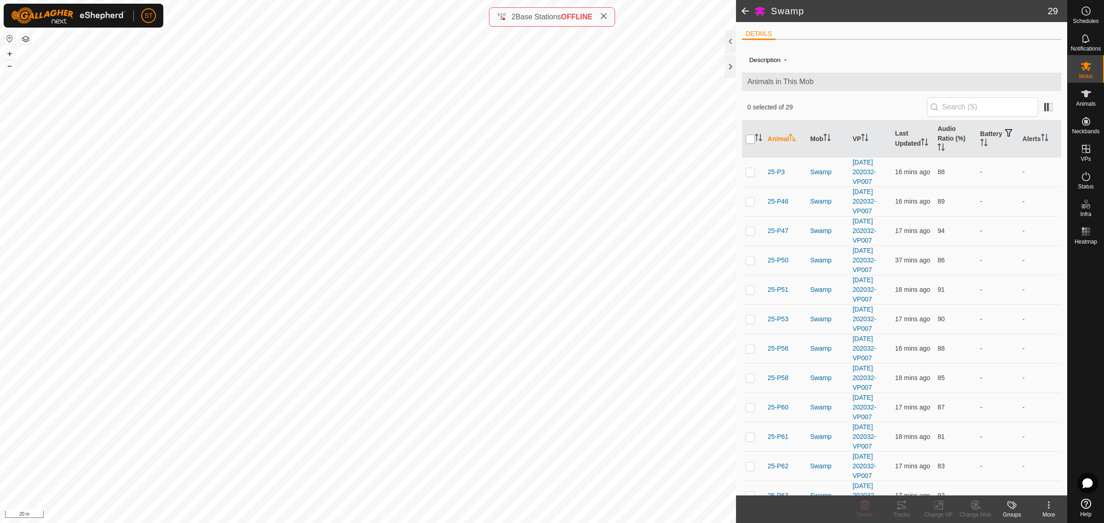
checkbox input "true"
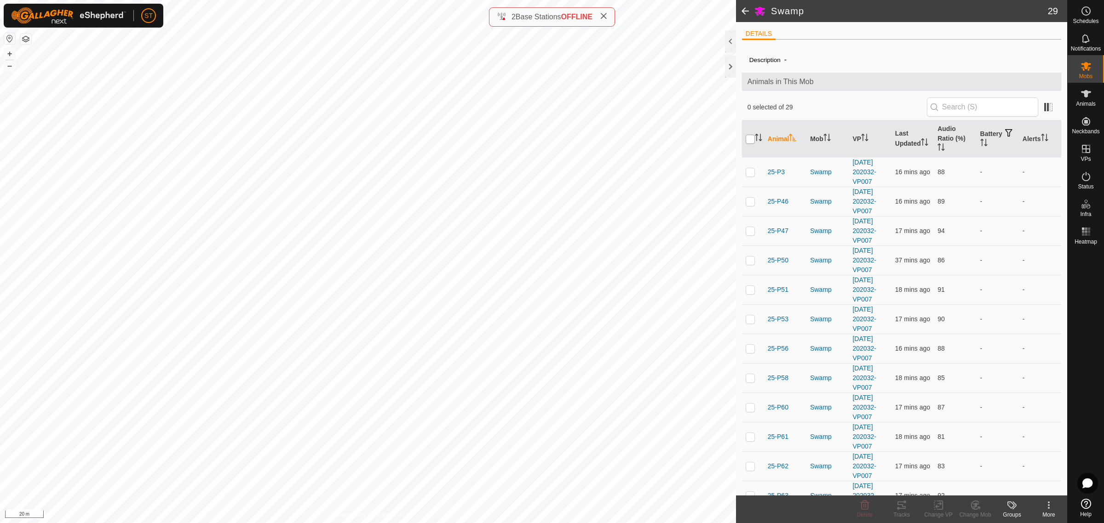
checkbox input "true"
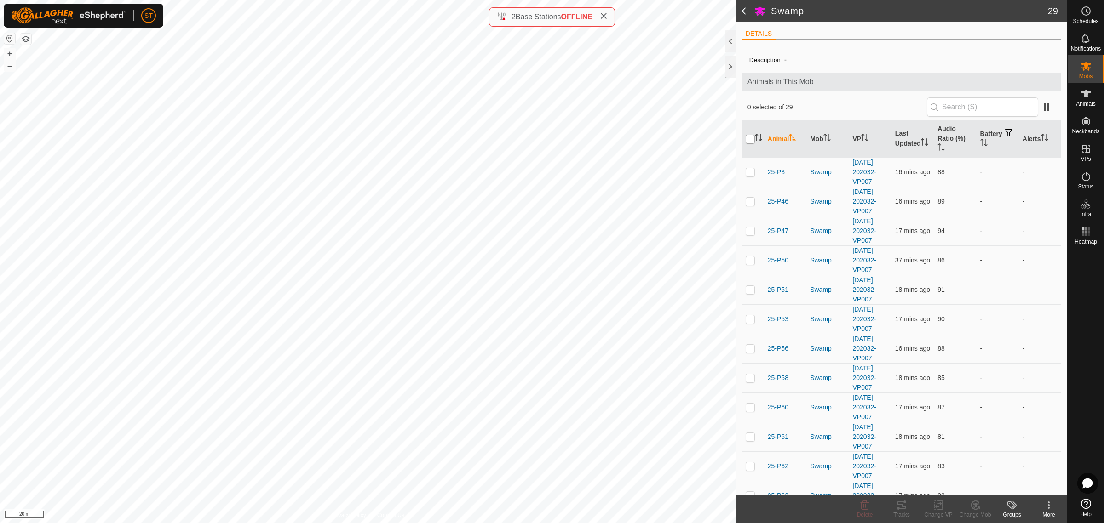
checkbox input "true"
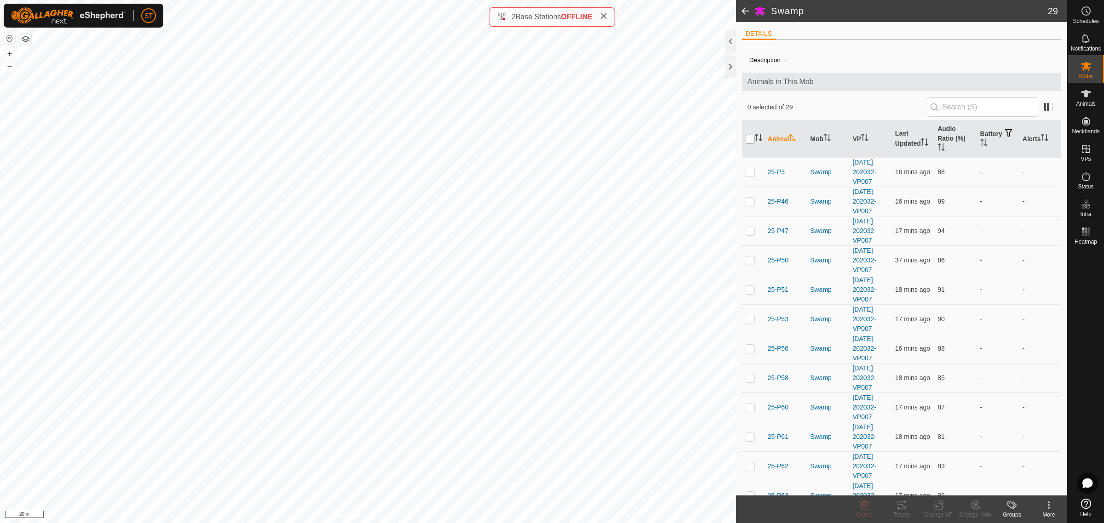
checkbox input "true"
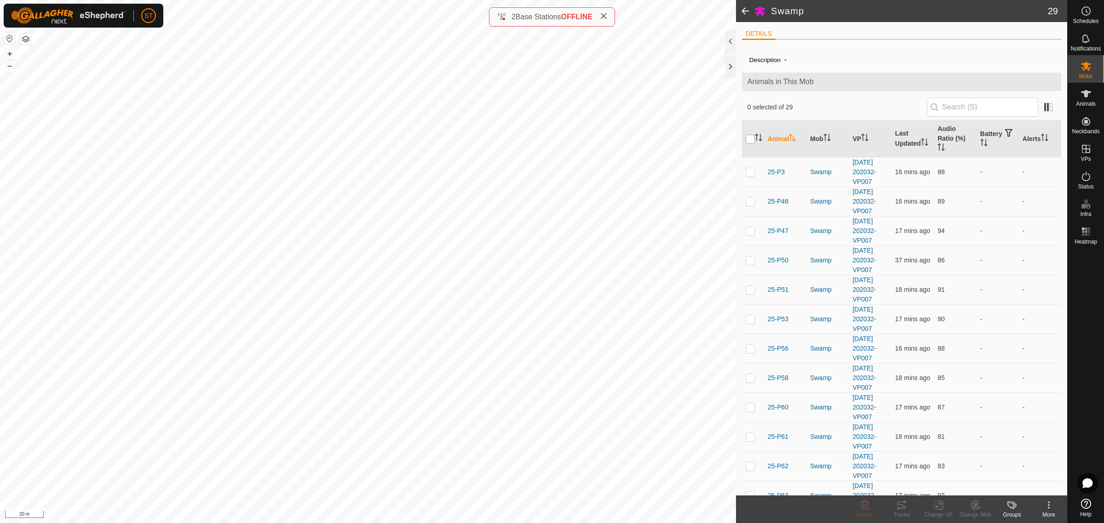
checkbox input "true"
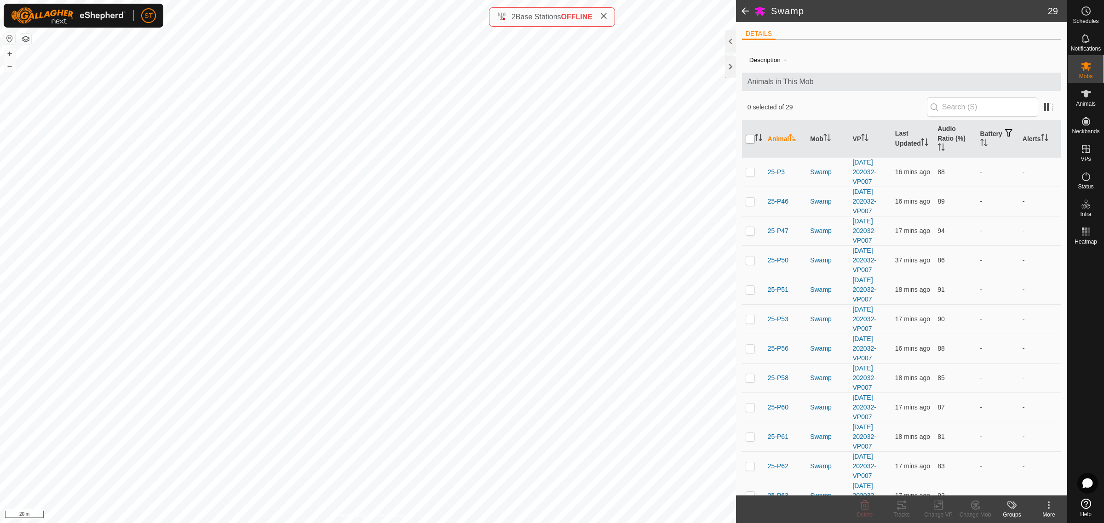
checkbox input "true"
click at [935, 509] on icon at bounding box center [938, 505] width 11 height 11
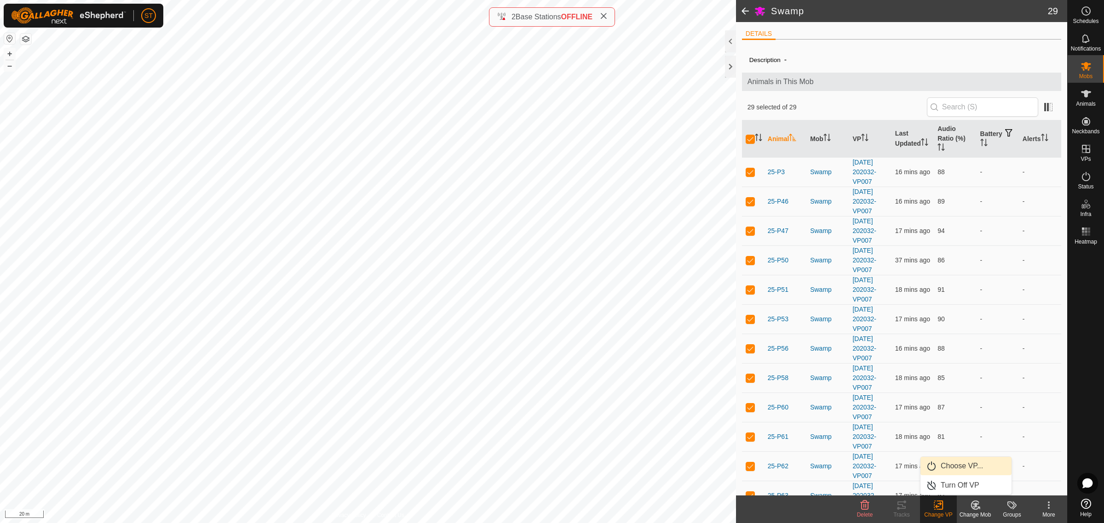
click at [950, 468] on link "Choose VP..." at bounding box center [965, 466] width 91 height 18
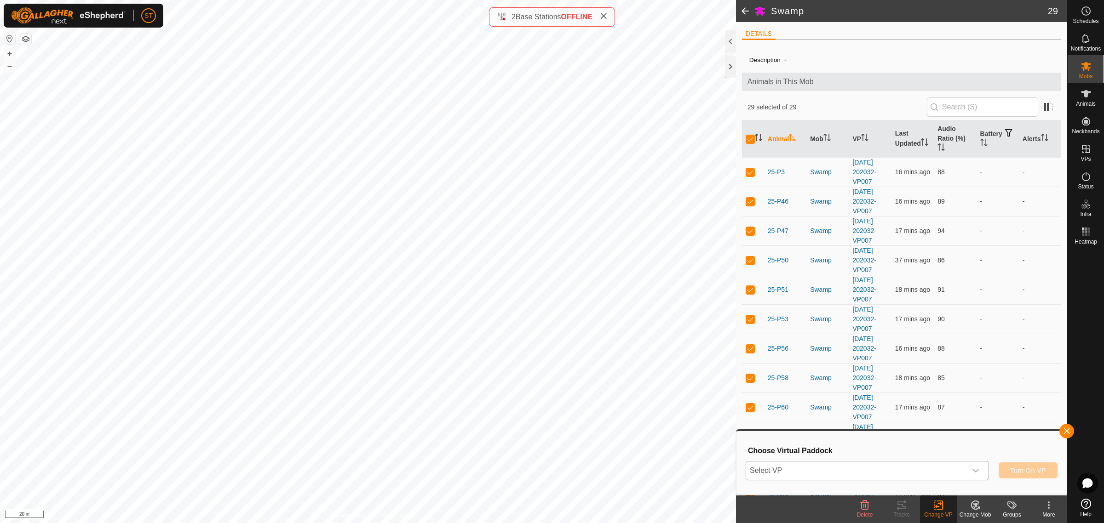
click at [979, 473] on div "dropdown trigger" at bounding box center [975, 471] width 18 height 18
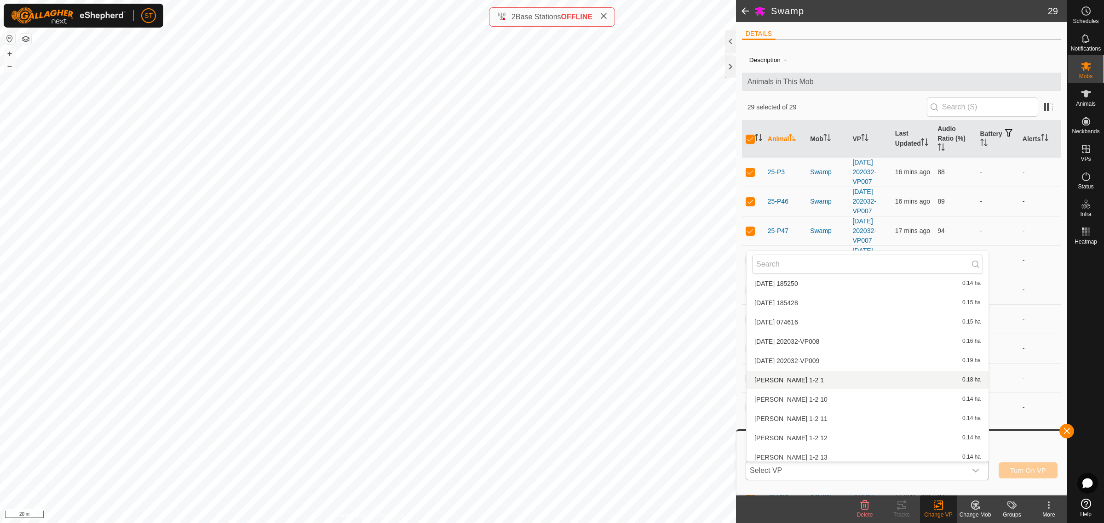
scroll to position [5301, 0]
click at [833, 397] on li "2025-08-19 202032-VP008 0.16 ha" at bounding box center [867, 399] width 242 height 18
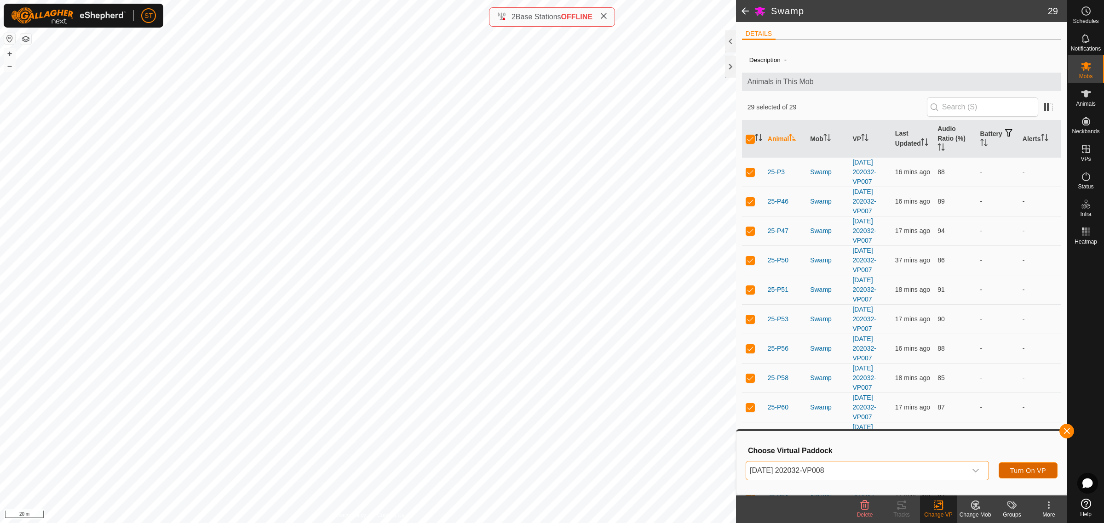
click at [1019, 472] on span "Turn On VP" at bounding box center [1028, 470] width 36 height 7
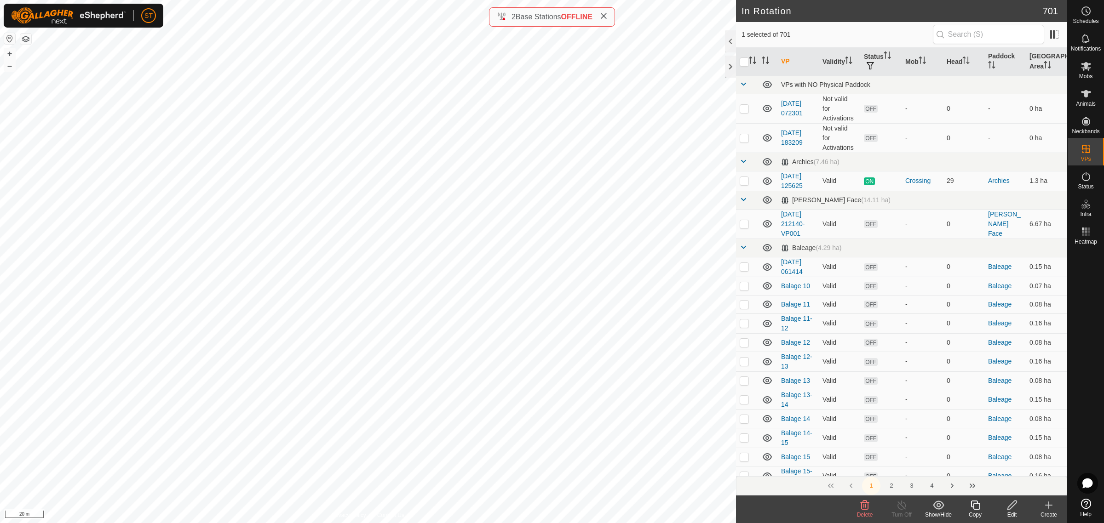
click at [863, 508] on icon at bounding box center [865, 505] width 9 height 9
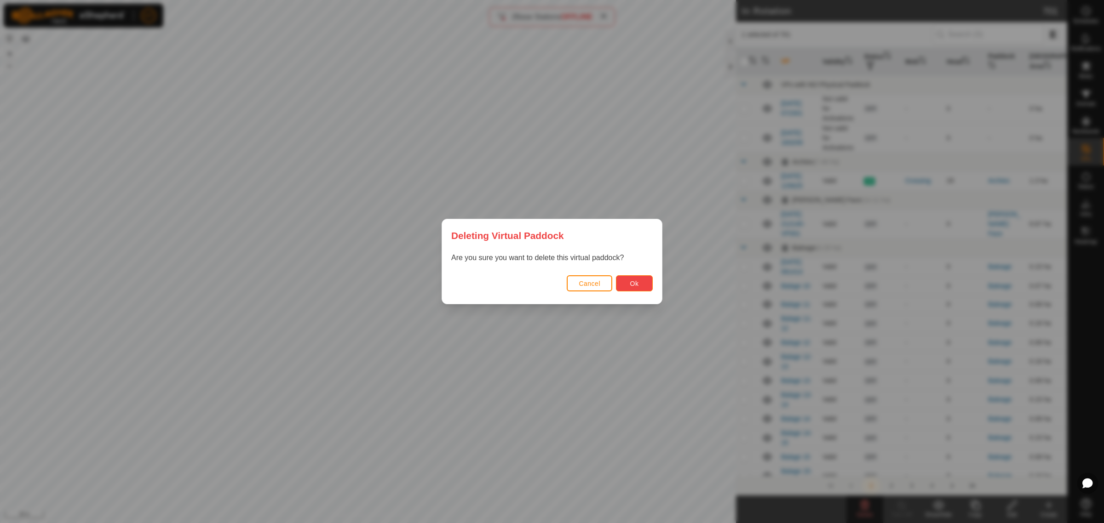
click at [644, 283] on button "Ok" at bounding box center [634, 284] width 37 height 16
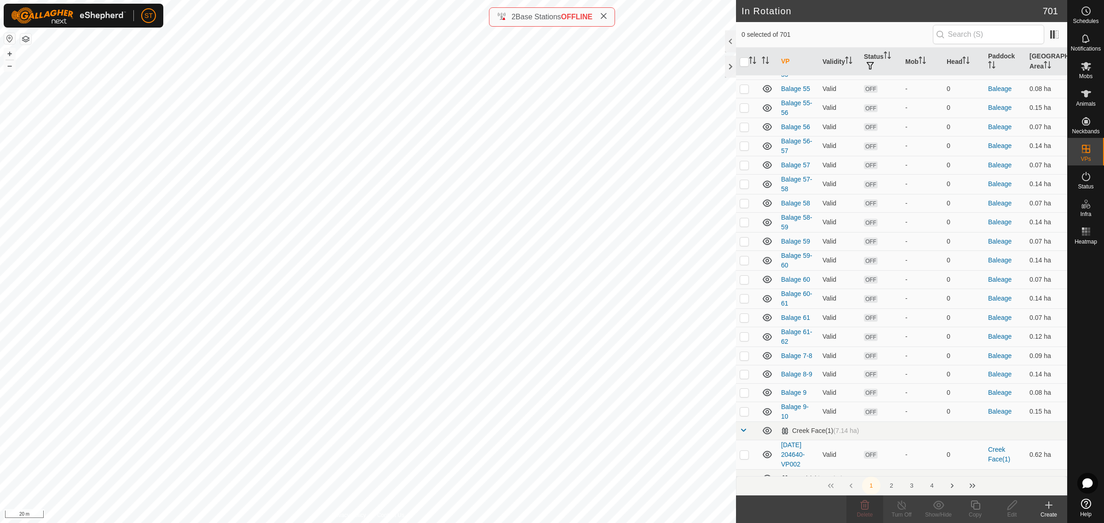
scroll to position [2012, 0]
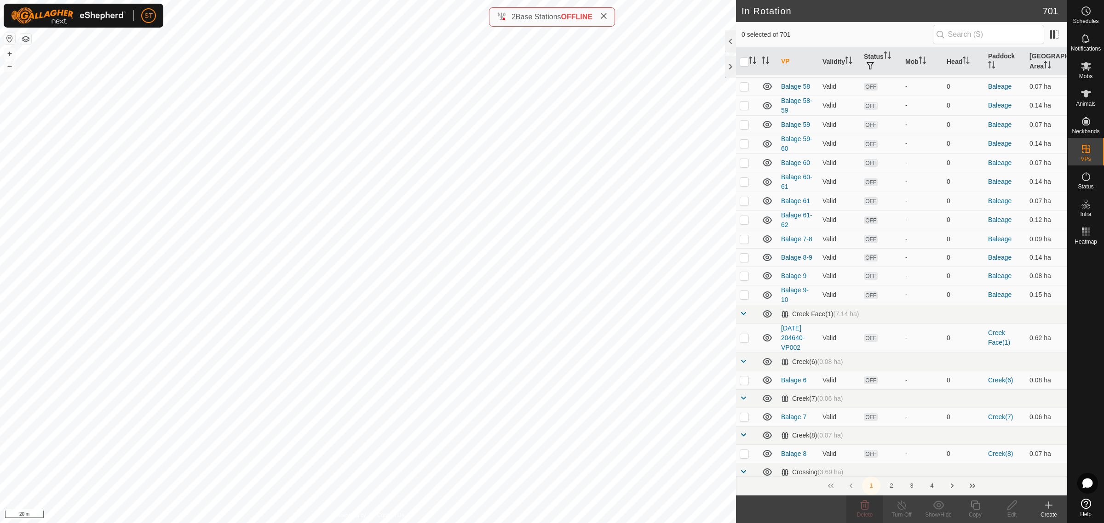
click at [895, 486] on button "2" at bounding box center [891, 486] width 18 height 18
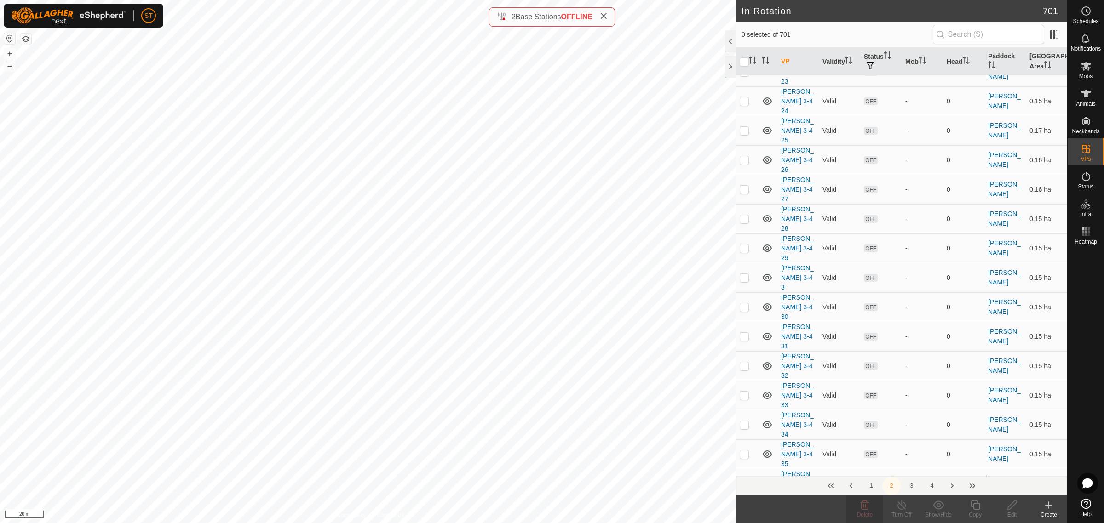
scroll to position [3220, 0]
checkbox input "true"
click at [864, 509] on icon at bounding box center [864, 505] width 11 height 11
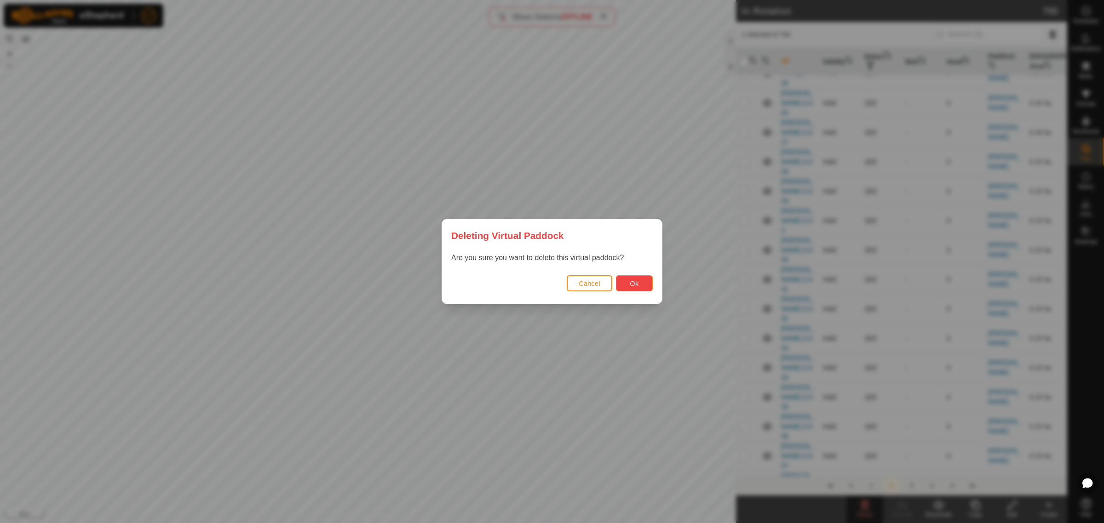
click at [638, 281] on button "Ok" at bounding box center [634, 284] width 37 height 16
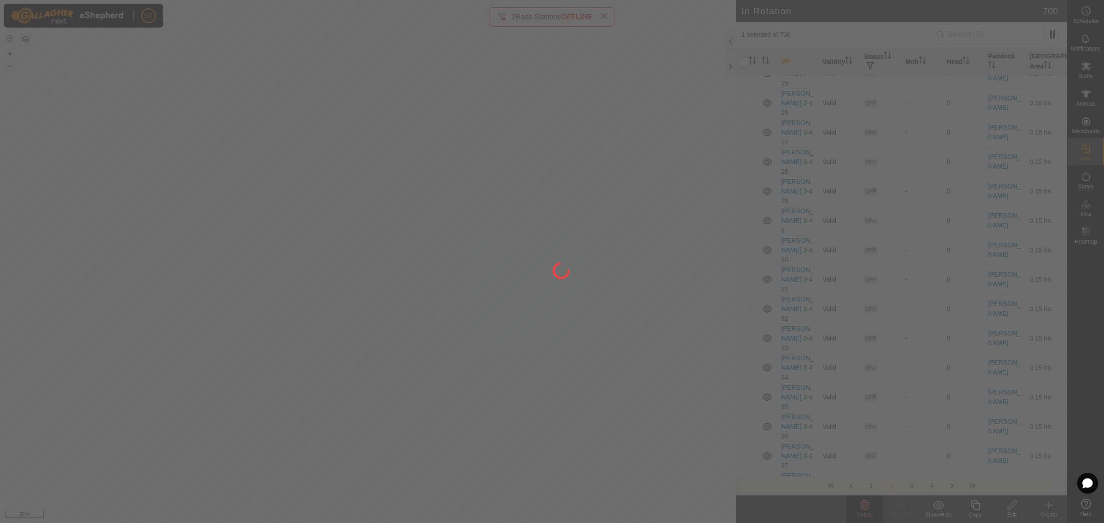
checkbox input "false"
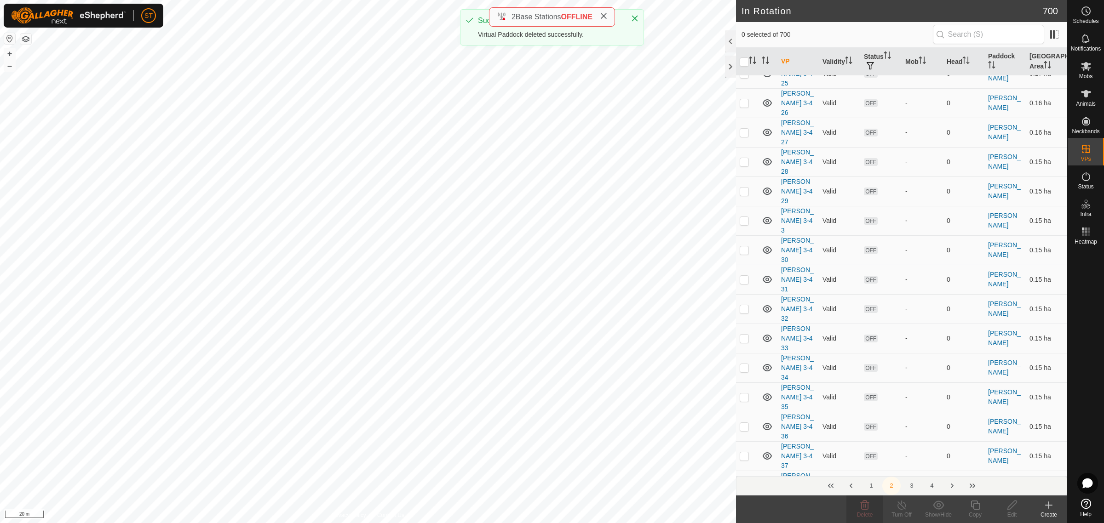
click at [865, 504] on icon at bounding box center [864, 505] width 11 height 11
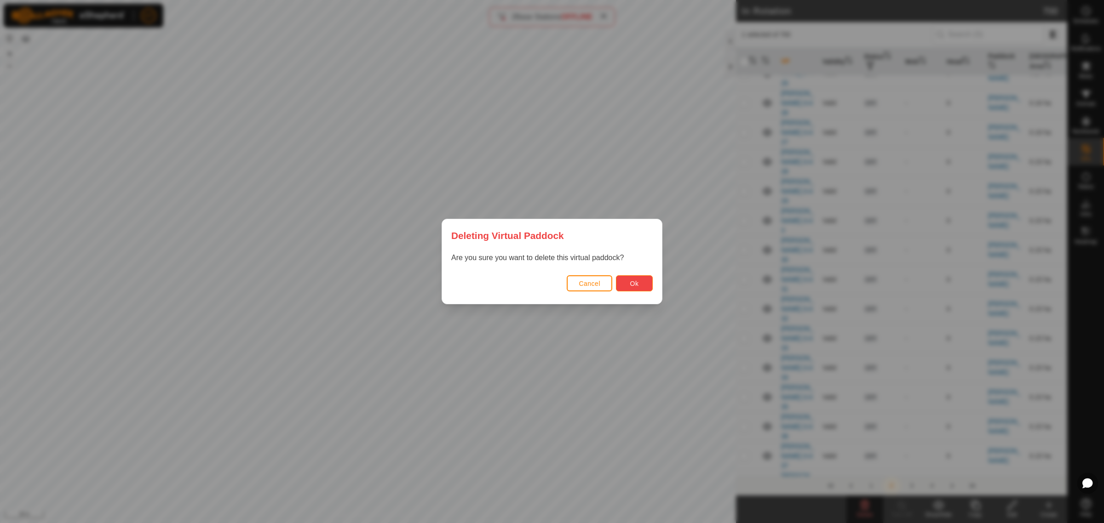
click at [631, 286] on span "Ok" at bounding box center [634, 283] width 9 height 7
checkbox input "false"
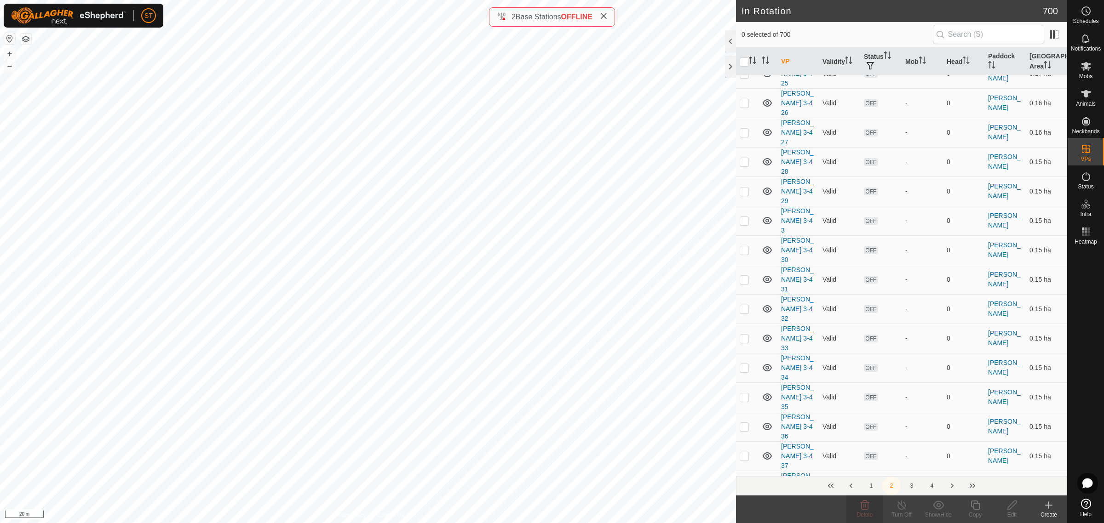
checkbox input "true"
click at [865, 509] on icon at bounding box center [864, 505] width 11 height 11
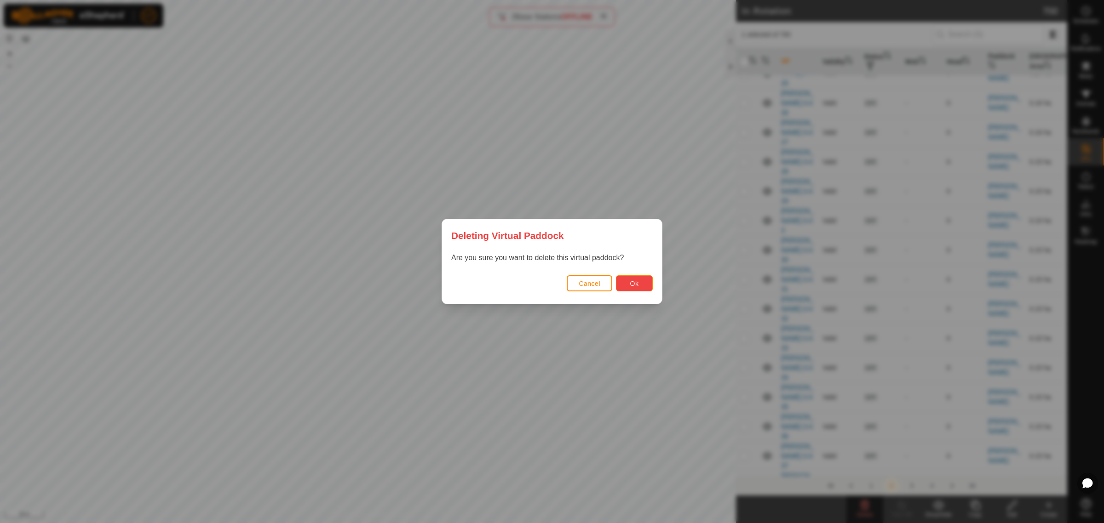
click at [642, 284] on button "Ok" at bounding box center [634, 284] width 37 height 16
